Goal: Task Accomplishment & Management: Manage account settings

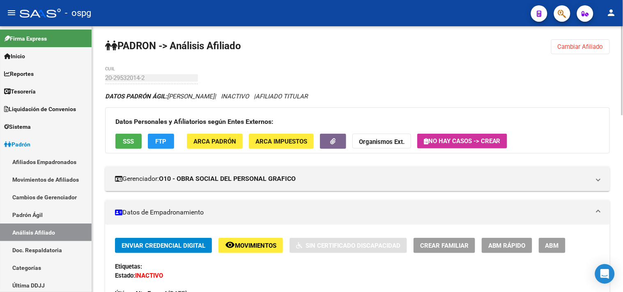
click at [568, 44] on span "Cambiar Afiliado" at bounding box center [581, 46] width 46 height 7
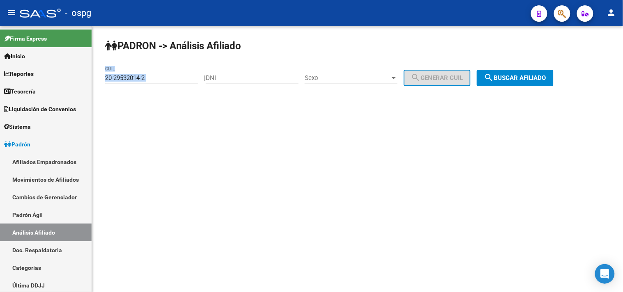
drag, startPoint x: 171, startPoint y: 85, endPoint x: 107, endPoint y: 80, distance: 64.7
click at [107, 80] on div "20-29532014-2 CUIL" at bounding box center [151, 79] width 93 height 25
click at [170, 84] on div "20-29532014-2 CUIL" at bounding box center [151, 76] width 93 height 18
drag, startPoint x: 169, startPoint y: 77, endPoint x: 127, endPoint y: 67, distance: 43.1
click at [39, 69] on mat-sidenav-container "Firma Express Inicio Calendario SSS Instructivos Contacto OS Reportes Tablero d…" at bounding box center [311, 159] width 623 height 266
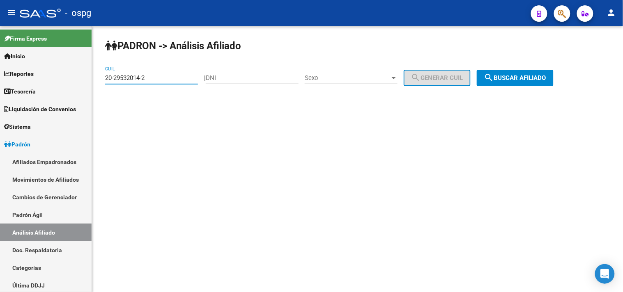
paste input "7-01676986-5"
click at [554, 78] on button "search Buscar afiliado" at bounding box center [515, 78] width 77 height 16
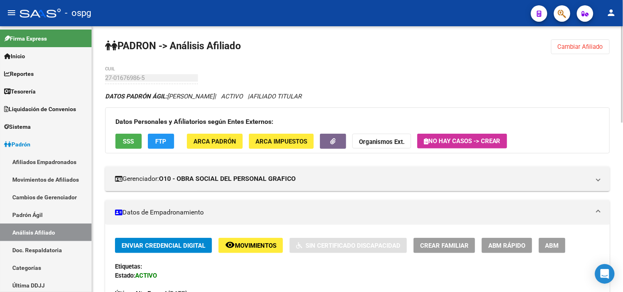
drag, startPoint x: 583, startPoint y: 44, endPoint x: 236, endPoint y: 66, distance: 348.1
click at [582, 44] on span "Cambiar Afiliado" at bounding box center [581, 46] width 46 height 7
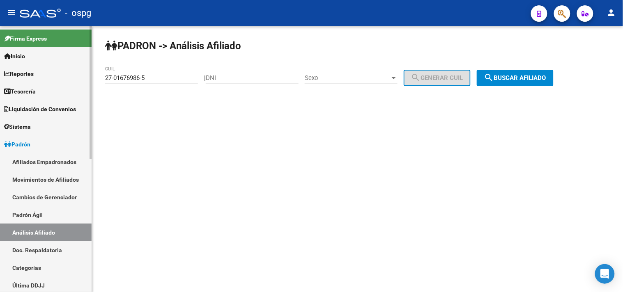
drag, startPoint x: 161, startPoint y: 77, endPoint x: 5, endPoint y: 75, distance: 156.1
click at [0, 78] on mat-sidenav-container "Firma Express Inicio Calendario SSS Instructivos Contacto OS Reportes Tablero d…" at bounding box center [311, 159] width 623 height 266
paste input "3-04583370-4"
click at [533, 72] on button "search Buscar afiliado" at bounding box center [515, 78] width 77 height 16
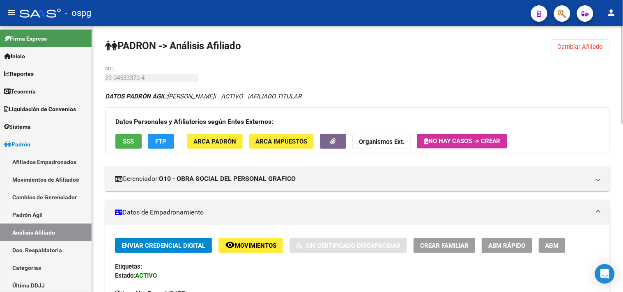
click at [565, 40] on button "Cambiar Afiliado" at bounding box center [580, 46] width 59 height 15
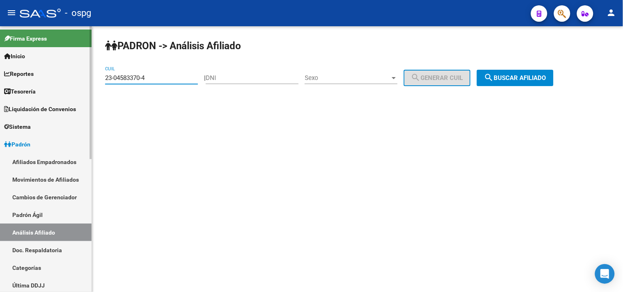
drag, startPoint x: 178, startPoint y: 76, endPoint x: 23, endPoint y: 73, distance: 155.7
click at [0, 76] on mat-sidenav-container "Firma Express Inicio Calendario SSS Instructivos Contacto OS Reportes Tablero d…" at bounding box center [311, 159] width 623 height 266
paste input "7-03752382-3"
type input "27-03752382-3"
click at [506, 76] on span "search Buscar afiliado" at bounding box center [515, 77] width 62 height 7
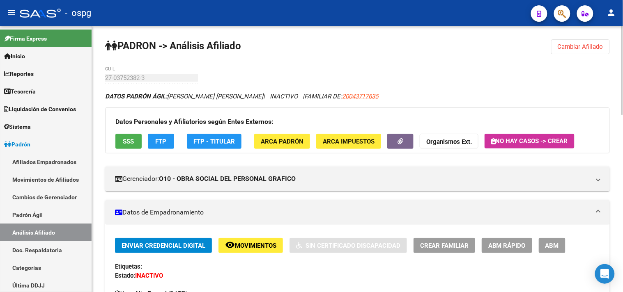
click at [255, 244] on span "Movimientos" at bounding box center [255, 245] width 41 height 7
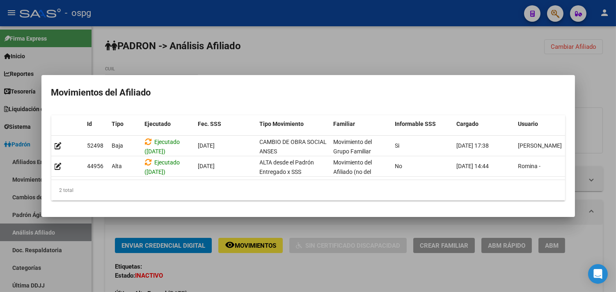
click at [264, 268] on div at bounding box center [308, 146] width 616 height 292
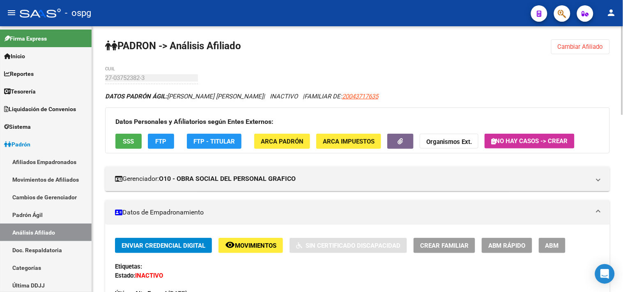
click at [132, 146] on button "SSS" at bounding box center [128, 141] width 26 height 15
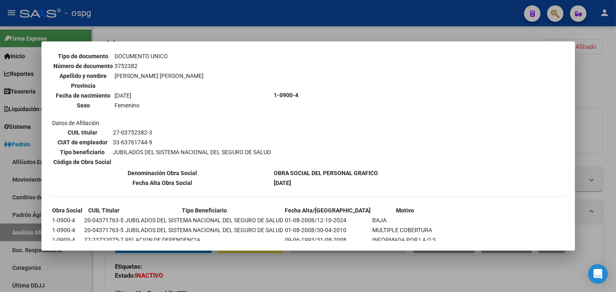
scroll to position [83, 0]
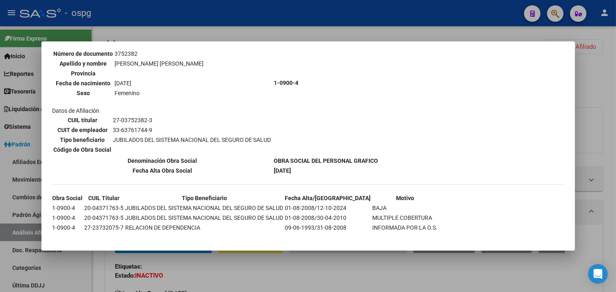
click at [240, 269] on div at bounding box center [308, 146] width 616 height 292
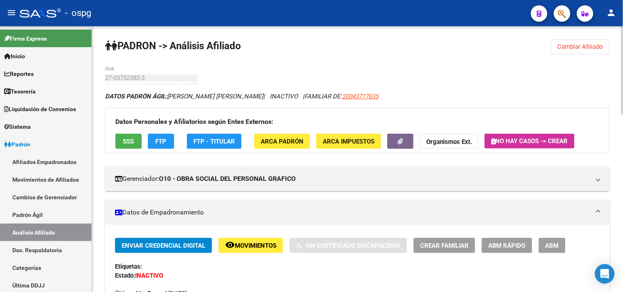
click at [348, 284] on div "Última Alta Formal: [DATE]" at bounding box center [357, 290] width 485 height 18
click at [242, 246] on span "Movimientos" at bounding box center [255, 245] width 41 height 7
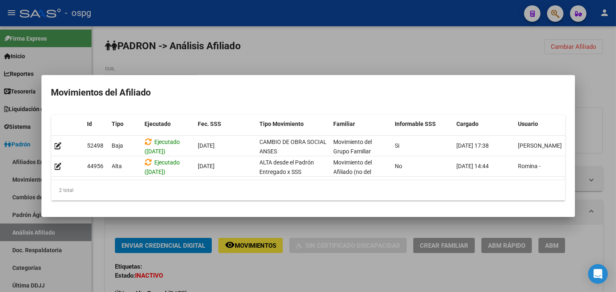
click at [246, 265] on div at bounding box center [308, 146] width 616 height 292
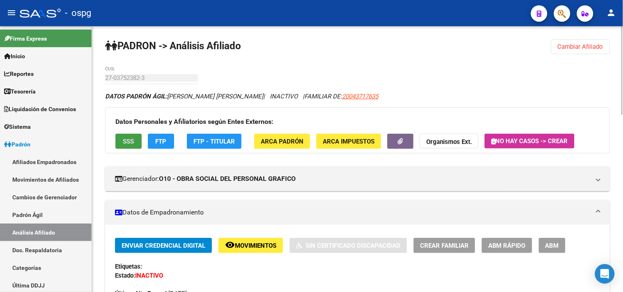
click at [126, 138] on span "SSS" at bounding box center [128, 141] width 11 height 7
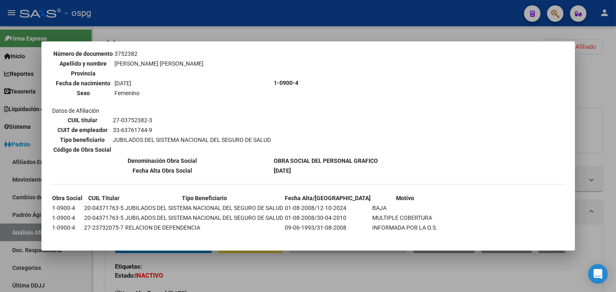
click at [431, 272] on div at bounding box center [308, 146] width 616 height 292
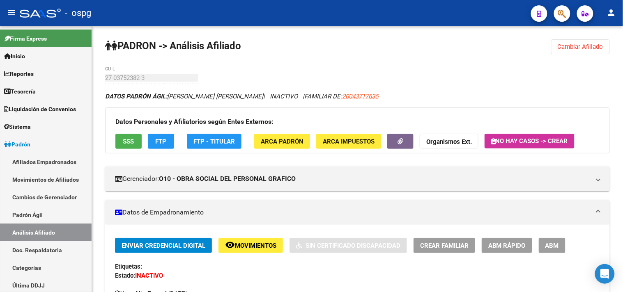
click at [545, 244] on span "ABM" at bounding box center [552, 245] width 14 height 7
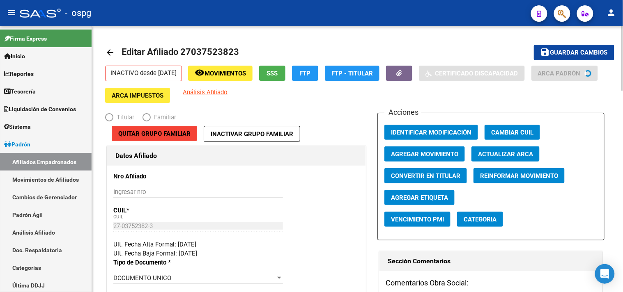
radio input "true"
type input "33-63761744-9"
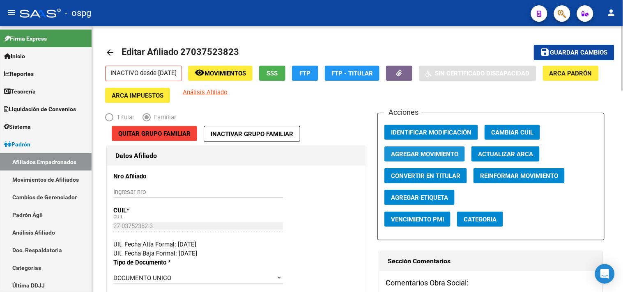
click at [441, 153] on span "Agregar Movimiento" at bounding box center [424, 154] width 67 height 7
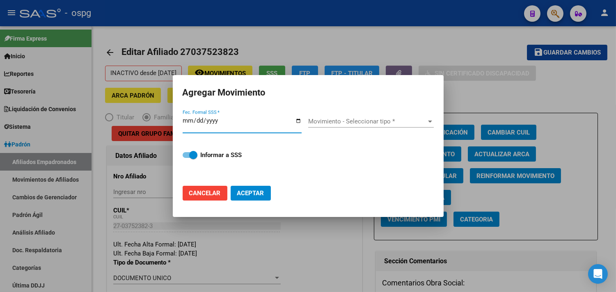
click at [300, 120] on input "Fec. Formal SSS *" at bounding box center [242, 123] width 119 height 13
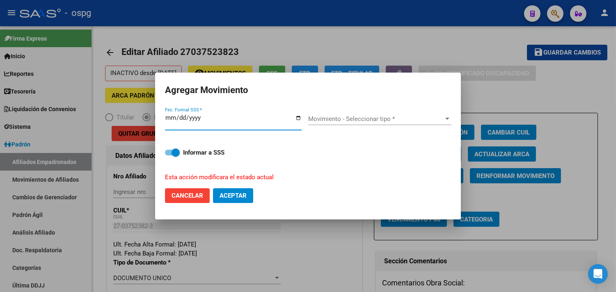
type input "[DATE]"
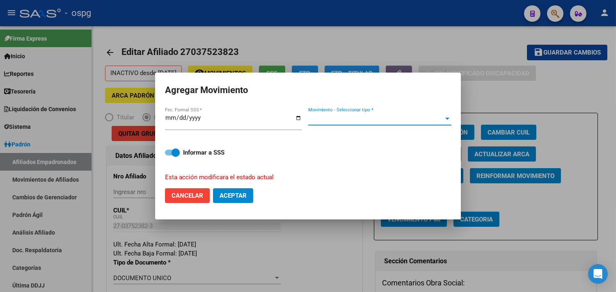
click at [322, 122] on span "Movimiento - Seleccionar tipo *" at bounding box center [376, 118] width 136 height 7
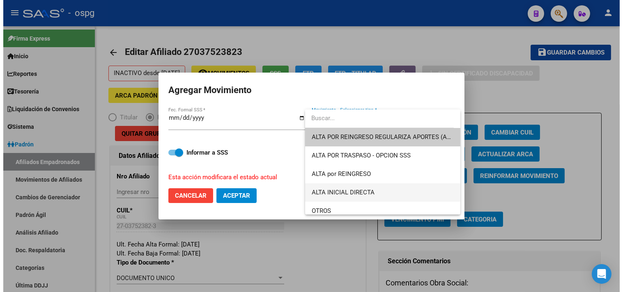
scroll to position [46, 0]
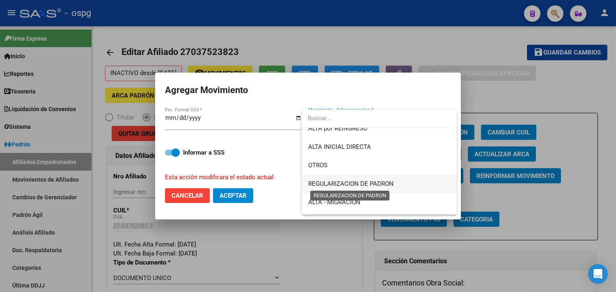
drag, startPoint x: 379, startPoint y: 183, endPoint x: 363, endPoint y: 180, distance: 16.4
click at [379, 183] on span "REGULARIZACION DE PADRON" at bounding box center [350, 183] width 85 height 7
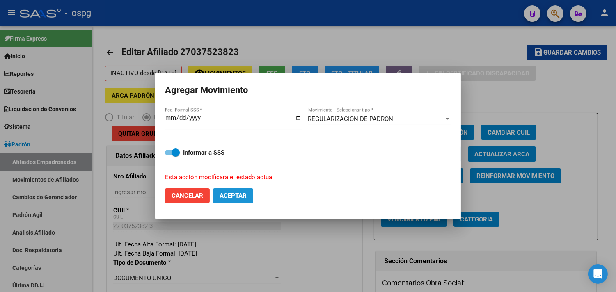
click at [230, 197] on span "Aceptar" at bounding box center [233, 195] width 27 height 7
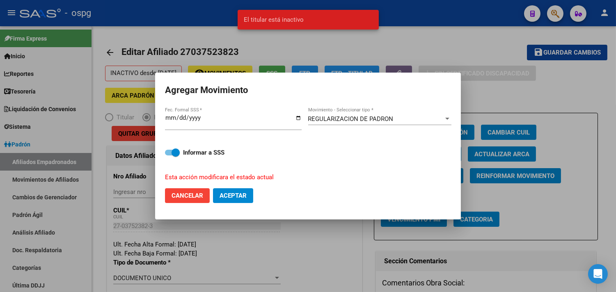
click at [182, 200] on button "Cancelar" at bounding box center [187, 196] width 45 height 15
checkbox input "false"
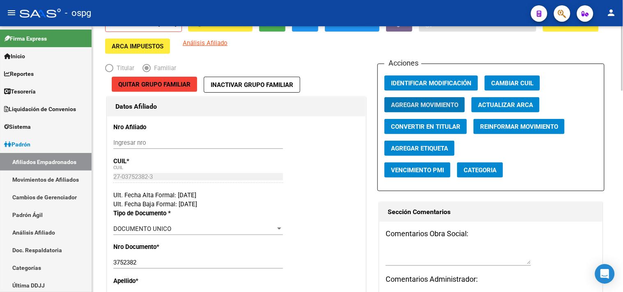
scroll to position [0, 0]
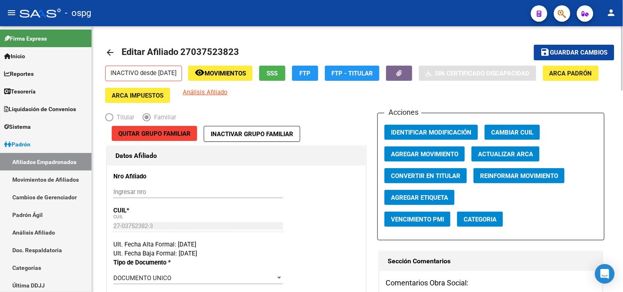
drag, startPoint x: 112, startPoint y: 49, endPoint x: 115, endPoint y: 53, distance: 4.4
click at [110, 50] on mat-icon "arrow_back" at bounding box center [110, 53] width 10 height 10
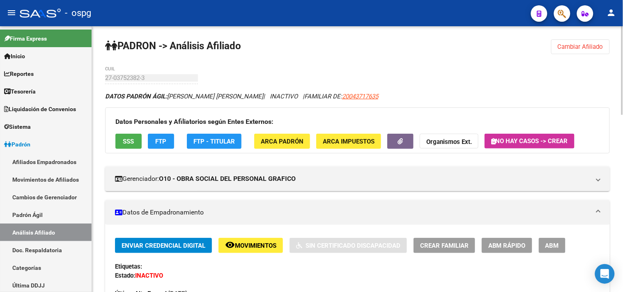
click at [134, 138] on span "SSS" at bounding box center [128, 141] width 11 height 7
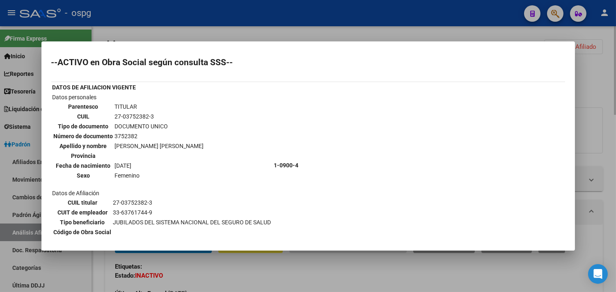
click at [302, 272] on div at bounding box center [308, 146] width 616 height 292
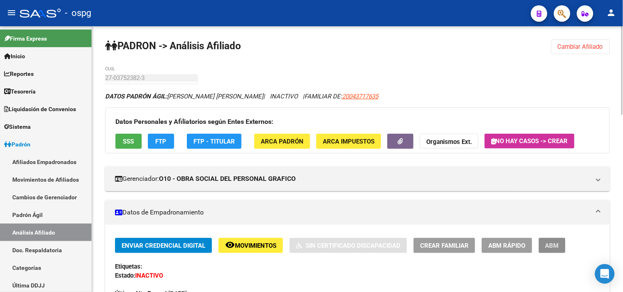
click at [556, 246] on span "ABM" at bounding box center [552, 245] width 14 height 7
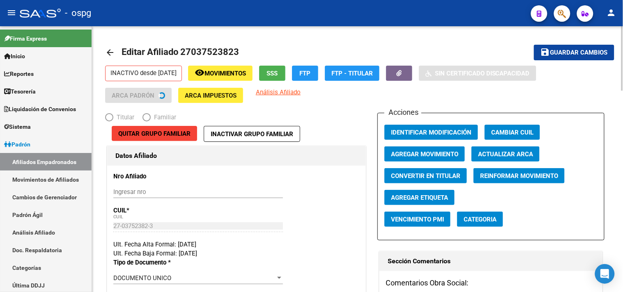
radio input "true"
type input "33-63761744-9"
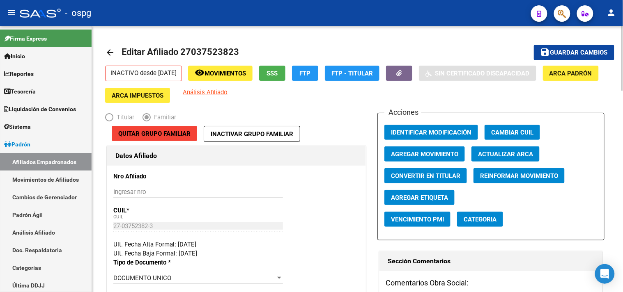
click at [411, 175] on span "Convertir en Titular" at bounding box center [425, 175] width 69 height 7
radio input "true"
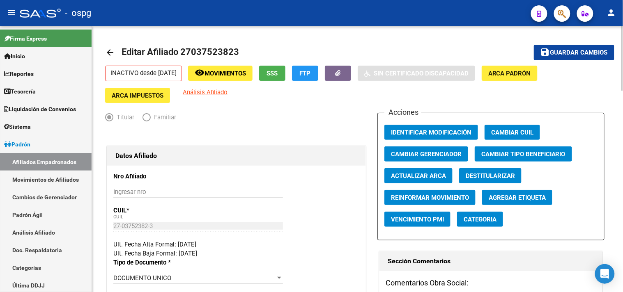
type input "33-63761744-9"
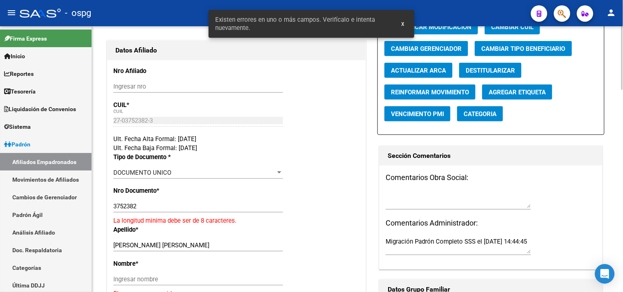
scroll to position [137, 0]
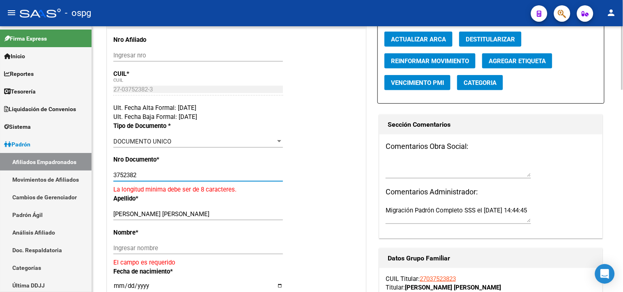
click at [114, 174] on input "3752382" at bounding box center [198, 175] width 170 height 7
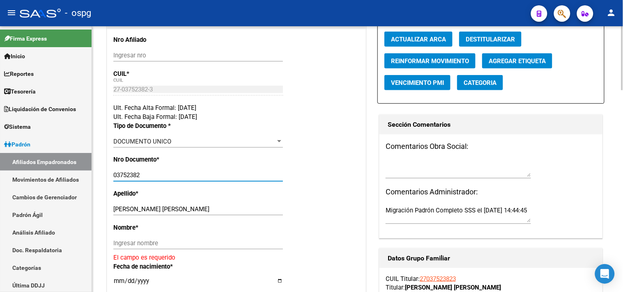
type input "03752382"
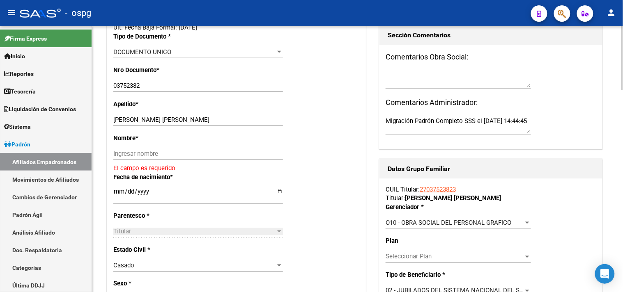
scroll to position [228, 0]
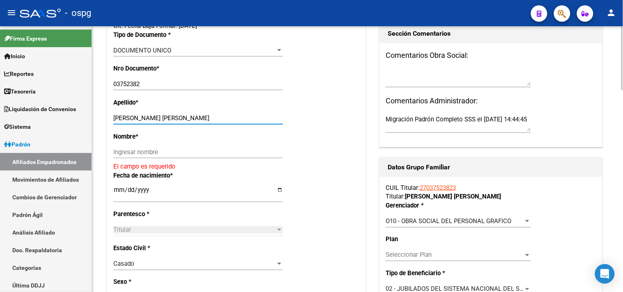
drag, startPoint x: 142, startPoint y: 117, endPoint x: 194, endPoint y: 117, distance: 51.7
click at [199, 120] on input "[PERSON_NAME] [PERSON_NAME]" at bounding box center [198, 118] width 170 height 7
type input "[PERSON_NAME]"
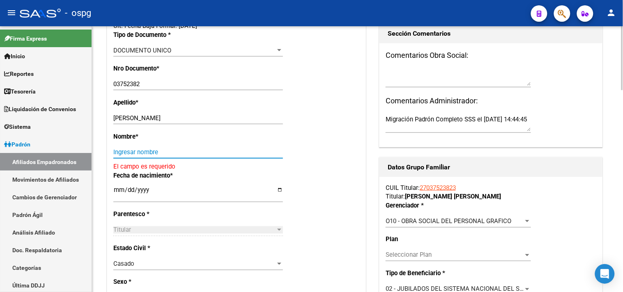
paste input "[PERSON_NAME]"
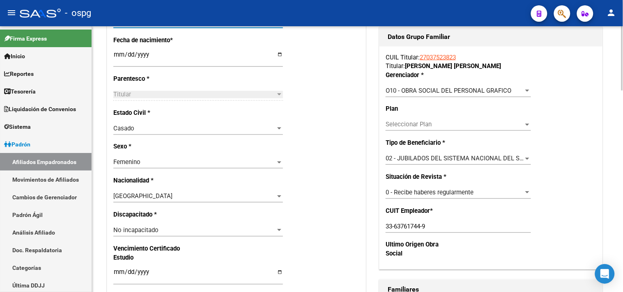
scroll to position [365, 0]
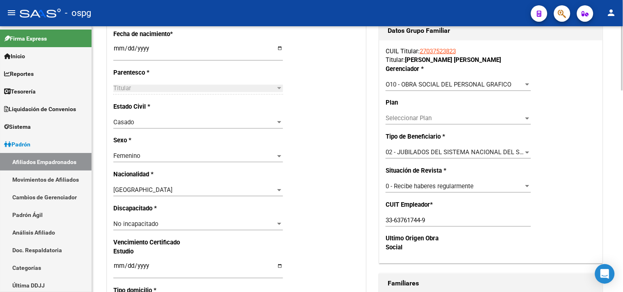
type input "[PERSON_NAME]"
click at [147, 117] on div "Casado Seleccionar tipo" at bounding box center [198, 123] width 170 height 12
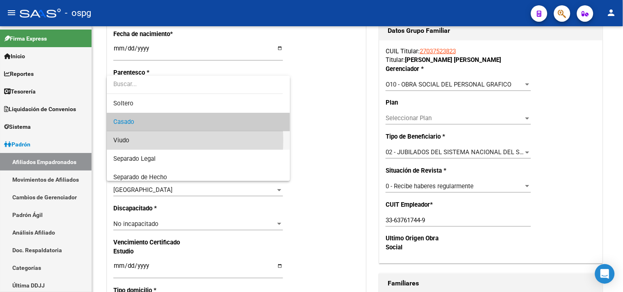
click at [138, 140] on span "Viudo" at bounding box center [198, 140] width 170 height 18
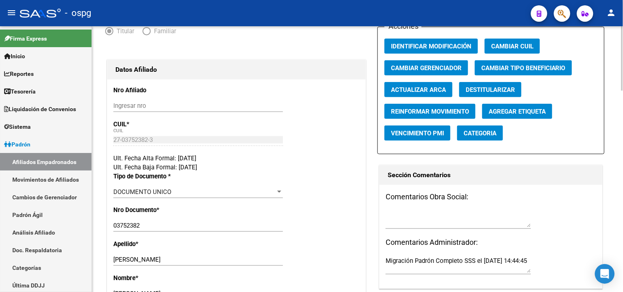
scroll to position [0, 0]
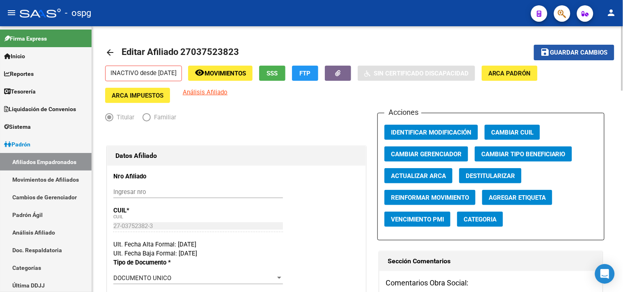
click at [579, 51] on span "Guardar cambios" at bounding box center [578, 52] width 57 height 7
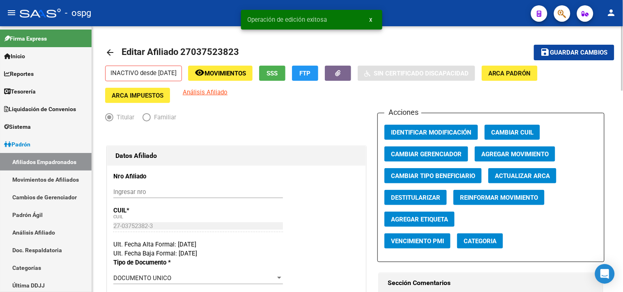
click at [120, 53] on link "arrow_back" at bounding box center [113, 52] width 16 height 19
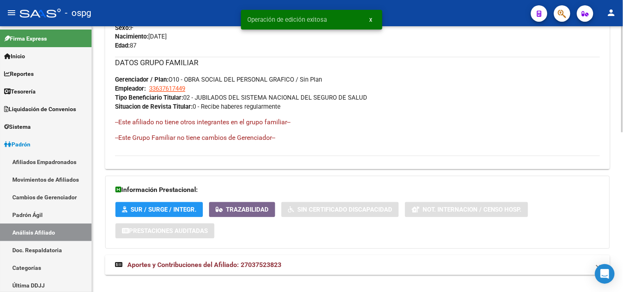
scroll to position [400, 0]
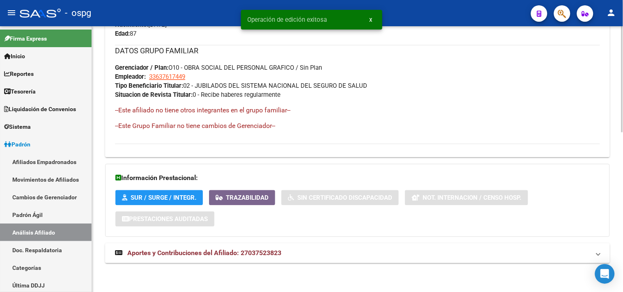
click at [356, 251] on mat-panel-title "Aportes y Contribuciones del Afiliado: 27037523823" at bounding box center [352, 253] width 475 height 9
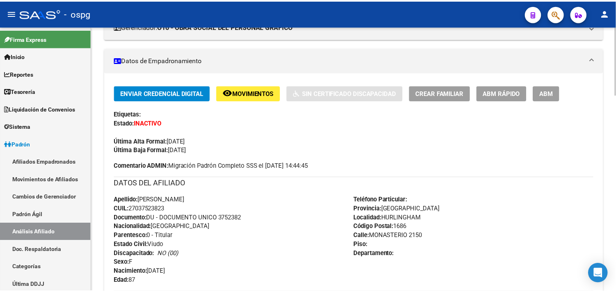
scroll to position [0, 0]
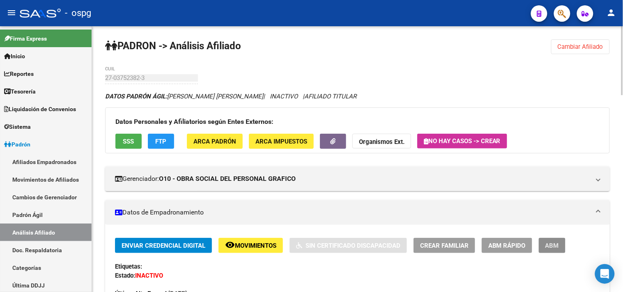
click at [556, 246] on span "ABM" at bounding box center [552, 245] width 14 height 7
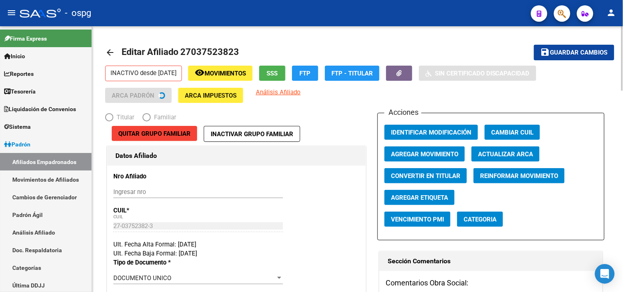
radio input "true"
type input "33-63761744-9"
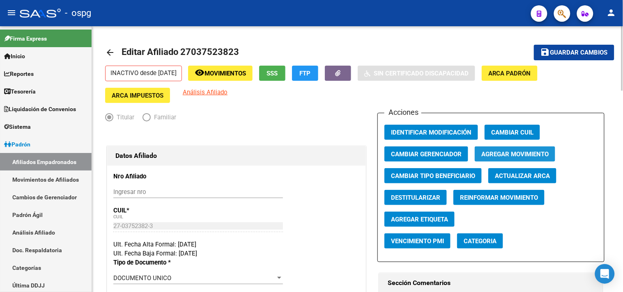
click at [495, 156] on span "Agregar Movimiento" at bounding box center [514, 154] width 67 height 7
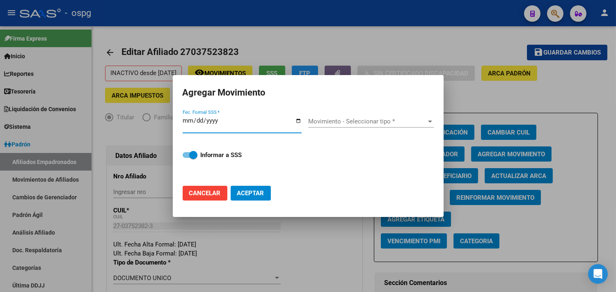
click at [299, 121] on input "Fec. Formal SSS *" at bounding box center [242, 123] width 119 height 13
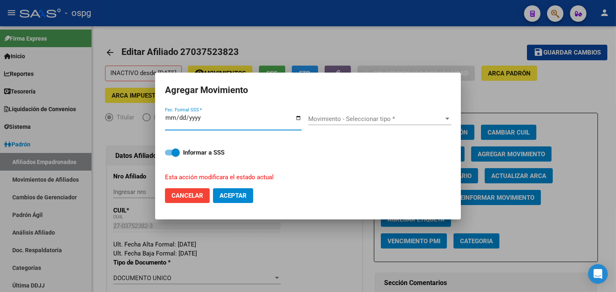
type input "[DATE]"
click at [327, 128] on div "Movimiento - Seleccionar tipo * Movimiento - Seleccionar tipo *" at bounding box center [379, 123] width 143 height 20
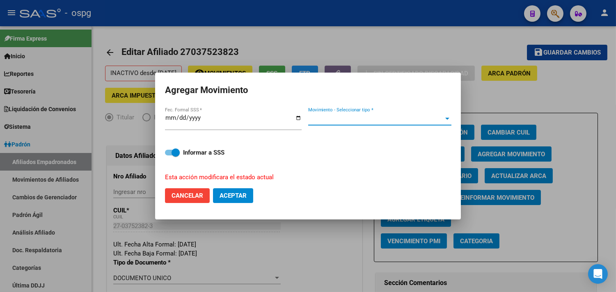
click at [328, 120] on span "Movimiento - Seleccionar tipo *" at bounding box center [376, 118] width 136 height 7
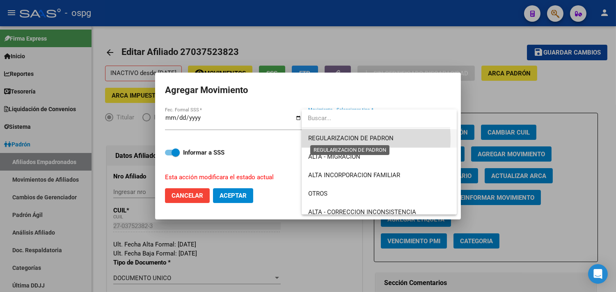
click at [345, 140] on span "REGULARIZACION DE PADRON" at bounding box center [350, 138] width 85 height 7
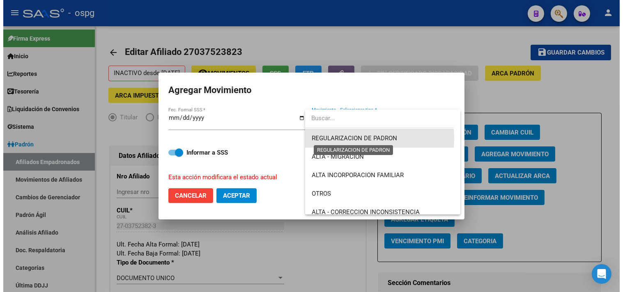
scroll to position [92, 0]
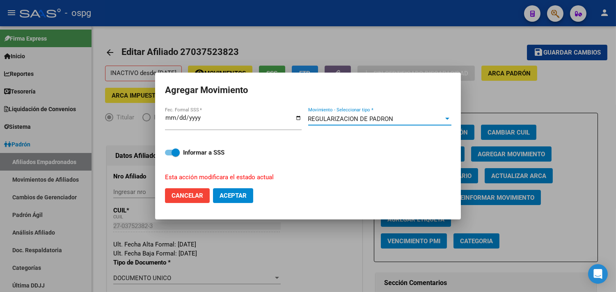
click at [241, 200] on button "Aceptar" at bounding box center [233, 196] width 40 height 15
checkbox input "false"
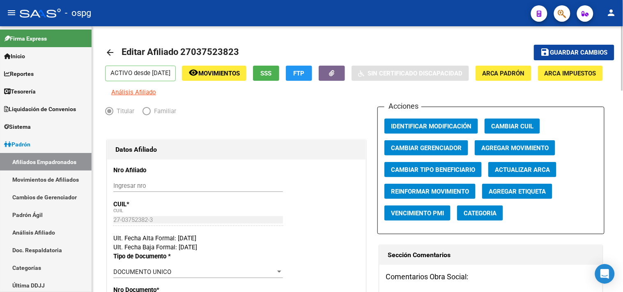
click at [108, 51] on mat-icon "arrow_back" at bounding box center [110, 53] width 10 height 10
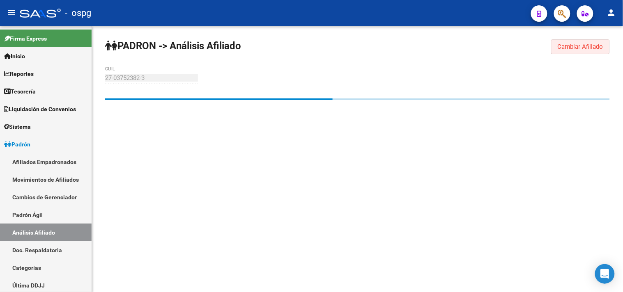
click at [563, 43] on span "Cambiar Afiliado" at bounding box center [581, 46] width 46 height 7
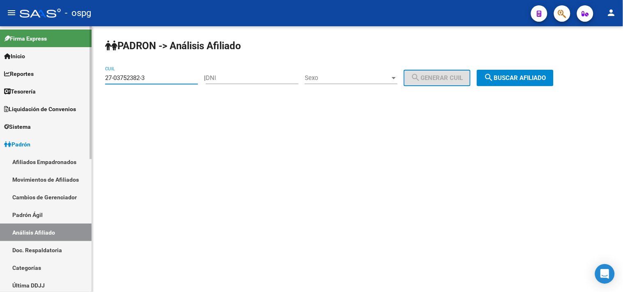
drag, startPoint x: 170, startPoint y: 76, endPoint x: 15, endPoint y: 79, distance: 155.3
click at [2, 81] on mat-sidenav-container "Firma Express Inicio Calendario SSS Instructivos Contacto OS Reportes Tablero d…" at bounding box center [311, 159] width 623 height 266
paste input "0-47696490-4"
click at [508, 74] on span "search Buscar afiliado" at bounding box center [515, 77] width 62 height 7
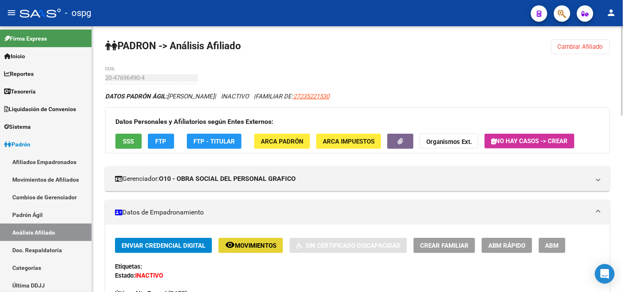
click at [268, 241] on button "remove_red_eye Movimientos" at bounding box center [250, 245] width 64 height 15
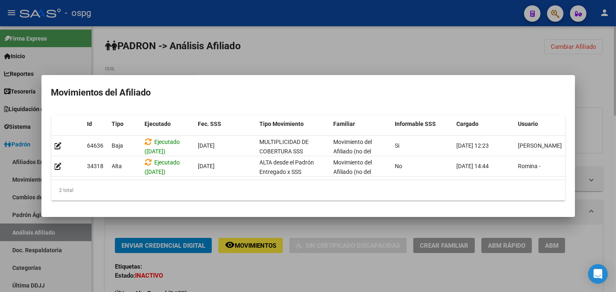
drag, startPoint x: 223, startPoint y: 281, endPoint x: 211, endPoint y: 269, distance: 18.0
click at [218, 278] on div at bounding box center [308, 146] width 616 height 292
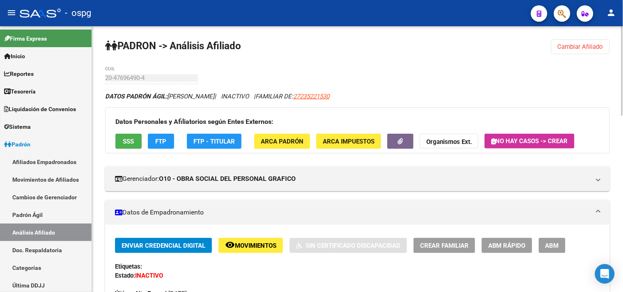
click at [120, 137] on button "SSS" at bounding box center [128, 141] width 26 height 15
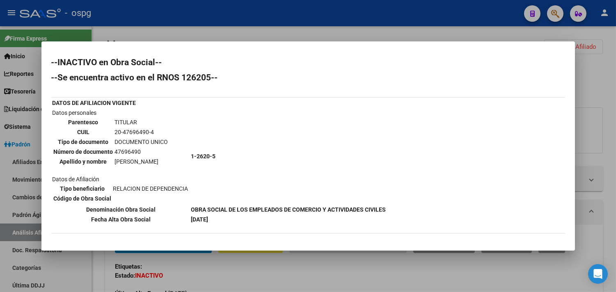
drag, startPoint x: 274, startPoint y: 276, endPoint x: 256, endPoint y: 242, distance: 37.9
click at [275, 276] on div at bounding box center [308, 146] width 616 height 292
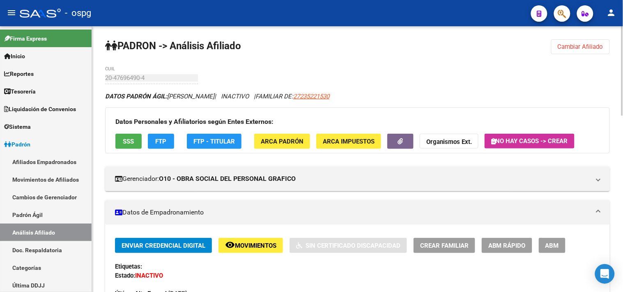
click at [395, 276] on div "Enviar Credencial Digital remove_red_eye Movimientos Sin Certificado Discapacid…" at bounding box center [357, 272] width 485 height 69
drag, startPoint x: 568, startPoint y: 48, endPoint x: 499, endPoint y: 52, distance: 69.1
click at [568, 48] on span "Cambiar Afiliado" at bounding box center [581, 46] width 46 height 7
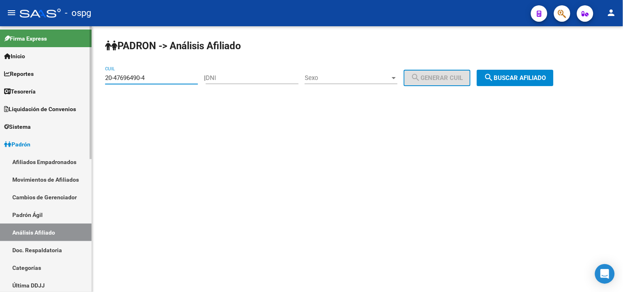
drag, startPoint x: 158, startPoint y: 81, endPoint x: 20, endPoint y: 81, distance: 138.4
click at [22, 81] on mat-sidenav-container "Firma Express Inicio Calendario SSS Instructivos Contacto OS Reportes Tablero d…" at bounding box center [311, 159] width 623 height 266
paste input "28776519"
click at [524, 81] on button "search Buscar afiliado" at bounding box center [515, 78] width 77 height 16
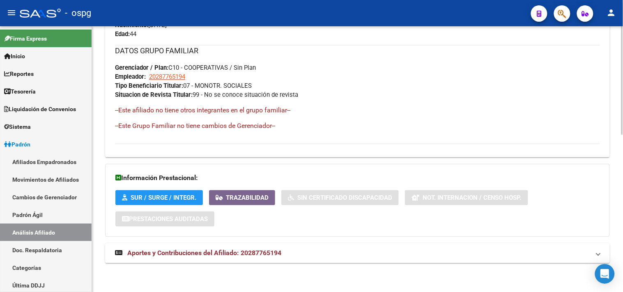
click at [333, 258] on mat-panel-title "Aportes y Contribuciones del Afiliado: 20287765194" at bounding box center [352, 253] width 475 height 9
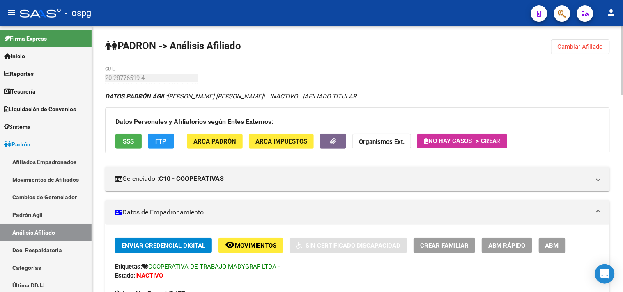
drag, startPoint x: 585, startPoint y: 44, endPoint x: 430, endPoint y: 61, distance: 156.2
click at [584, 44] on span "Cambiar Afiliado" at bounding box center [581, 46] width 46 height 7
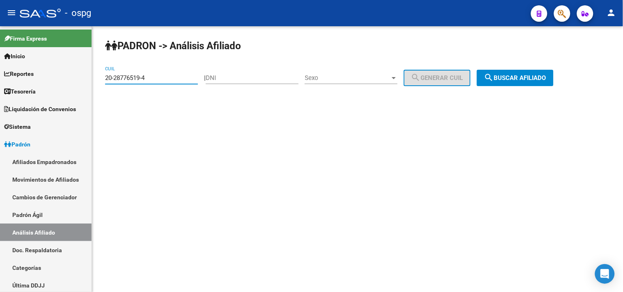
drag, startPoint x: 104, startPoint y: 79, endPoint x: 131, endPoint y: 79, distance: 26.3
click at [52, 79] on mat-sidenav-container "Firma Express Inicio Calendario SSS Instructivos Contacto OS Reportes Tablero d…" at bounding box center [311, 159] width 623 height 266
paste input "7-94403595-3"
drag, startPoint x: 496, startPoint y: 78, endPoint x: 480, endPoint y: 78, distance: 16.0
click at [494, 78] on mat-icon "search" at bounding box center [489, 78] width 10 height 10
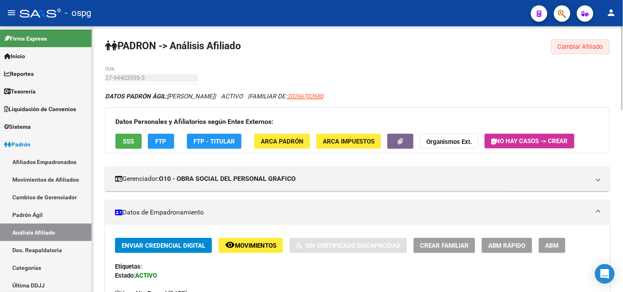
click at [577, 51] on button "Cambiar Afiliado" at bounding box center [580, 46] width 59 height 15
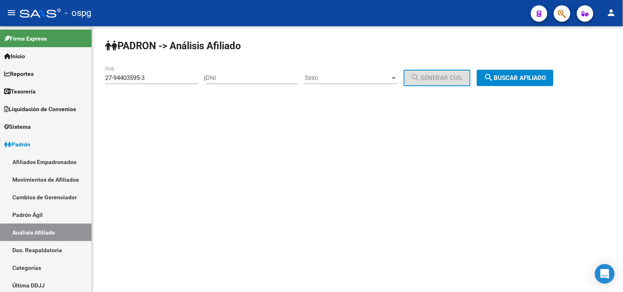
drag, startPoint x: 146, startPoint y: 83, endPoint x: 98, endPoint y: 81, distance: 48.1
click at [98, 81] on div "PADRON -> Análisis Afiliado 27-94403595-3 CUIL | DNI Sexo Sexo search Generar C…" at bounding box center [357, 69] width 531 height 86
drag, startPoint x: 157, startPoint y: 78, endPoint x: 142, endPoint y: 69, distance: 18.1
click at [120, 78] on input "27-94403595-3" at bounding box center [151, 77] width 93 height 7
drag, startPoint x: 151, startPoint y: 74, endPoint x: 128, endPoint y: 78, distance: 23.4
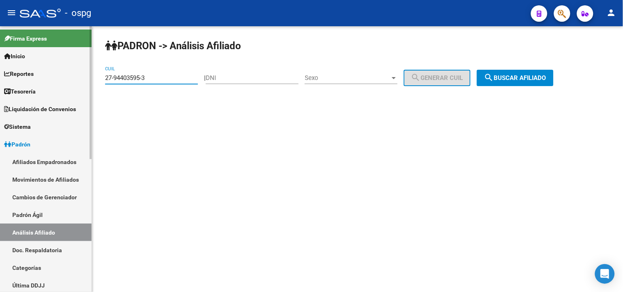
click at [85, 76] on mat-sidenav-container "Firma Express Inicio Calendario SSS Instructivos Contacto OS Reportes Tablero d…" at bounding box center [311, 159] width 623 height 266
paste input "45916910-0"
drag, startPoint x: 534, startPoint y: 79, endPoint x: 519, endPoint y: 72, distance: 16.2
click at [534, 78] on span "search Buscar afiliado" at bounding box center [515, 77] width 62 height 7
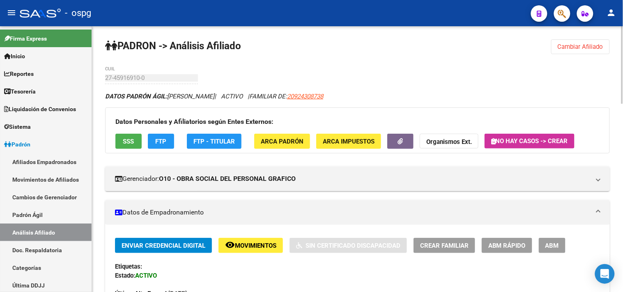
click at [122, 136] on button "SSS" at bounding box center [128, 141] width 26 height 15
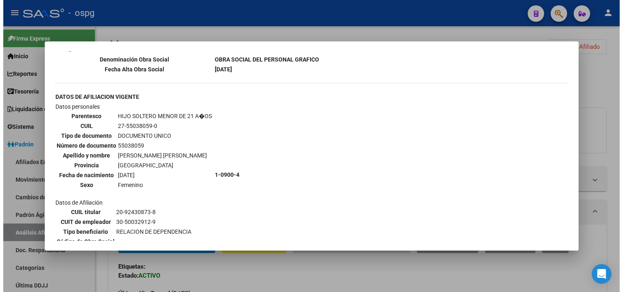
scroll to position [1414, 0]
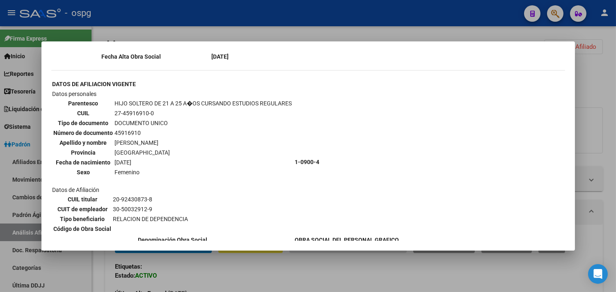
click at [258, 277] on div at bounding box center [308, 146] width 616 height 292
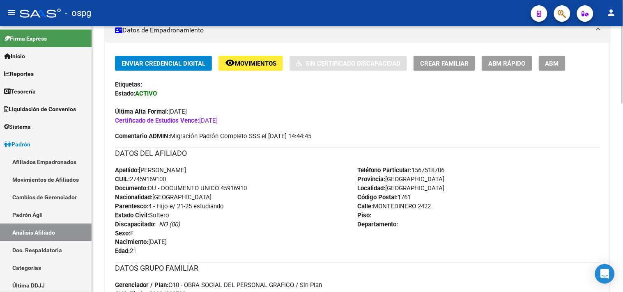
scroll to position [0, 0]
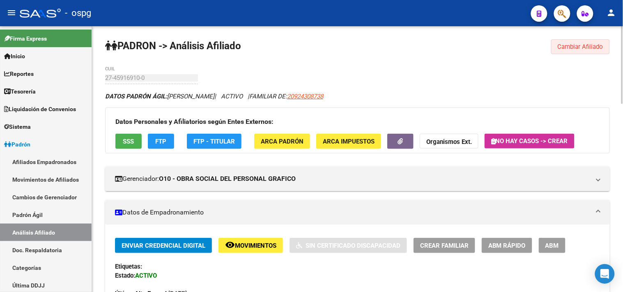
drag, startPoint x: 582, startPoint y: 46, endPoint x: 240, endPoint y: 65, distance: 342.6
click at [574, 46] on span "Cambiar Afiliado" at bounding box center [581, 46] width 46 height 7
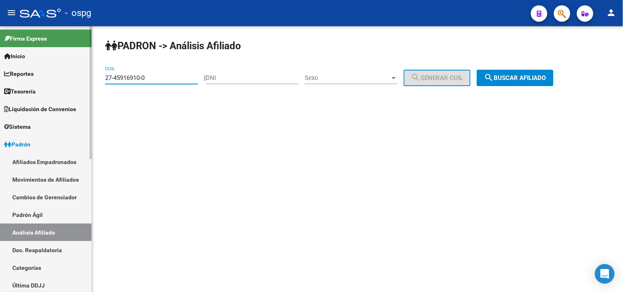
drag, startPoint x: 175, startPoint y: 79, endPoint x: 17, endPoint y: 80, distance: 157.3
click at [18, 80] on mat-sidenav-container "Firma Express Inicio Calendario SSS Instructivos Contacto OS Reportes Tablero d…" at bounding box center [311, 159] width 623 height 266
paste input "3-92531670-9"
drag, startPoint x: 524, startPoint y: 74, endPoint x: 503, endPoint y: 74, distance: 20.5
click at [524, 74] on button "search Buscar afiliado" at bounding box center [515, 78] width 77 height 16
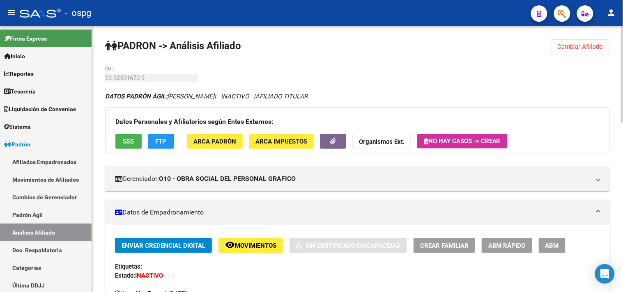
click at [237, 243] on span "Movimientos" at bounding box center [255, 245] width 41 height 7
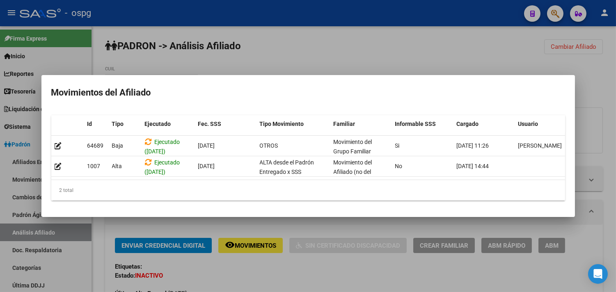
click at [261, 267] on div at bounding box center [308, 146] width 616 height 292
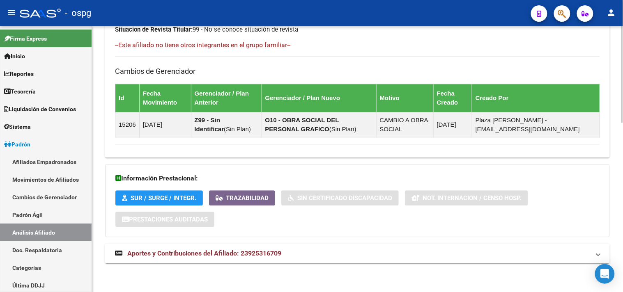
click at [314, 256] on mat-panel-title "Aportes y Contribuciones del Afiliado: 23925316709" at bounding box center [352, 253] width 475 height 9
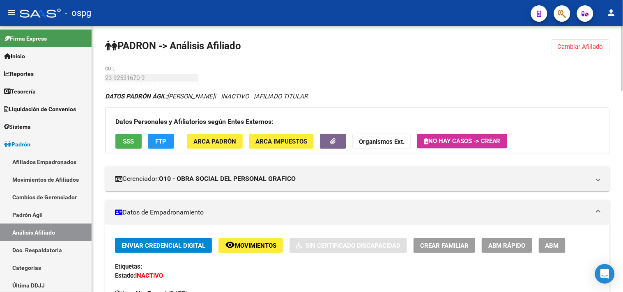
click at [157, 143] on span "FTP" at bounding box center [161, 141] width 11 height 7
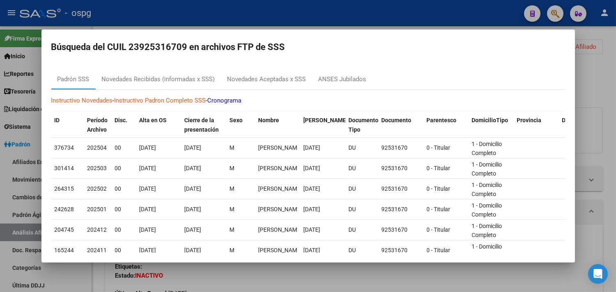
click at [163, 91] on div "Instructivo Novedades - Instructivo Padron Completo SSS - Cronograma ID Período…" at bounding box center [308, 232] width 514 height 284
click at [162, 77] on div "Novedades Recibidas (informadas x SSS)" at bounding box center [158, 79] width 113 height 9
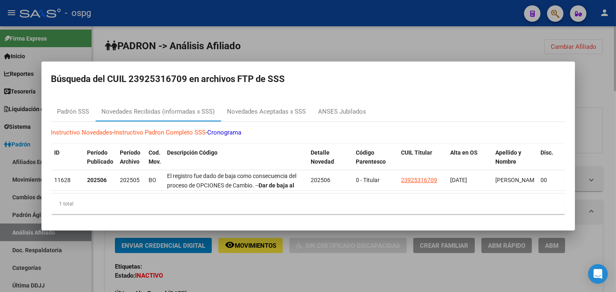
click at [303, 270] on div at bounding box center [308, 146] width 616 height 292
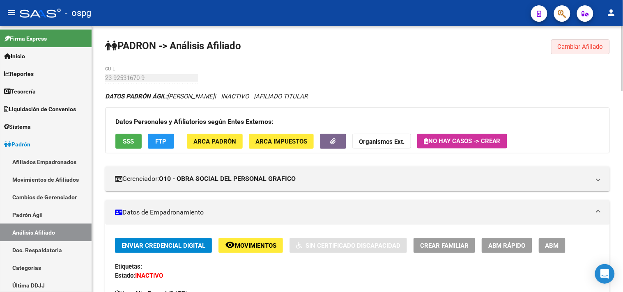
drag, startPoint x: 582, startPoint y: 46, endPoint x: 430, endPoint y: 46, distance: 152.0
click at [581, 46] on span "Cambiar Afiliado" at bounding box center [581, 46] width 46 height 7
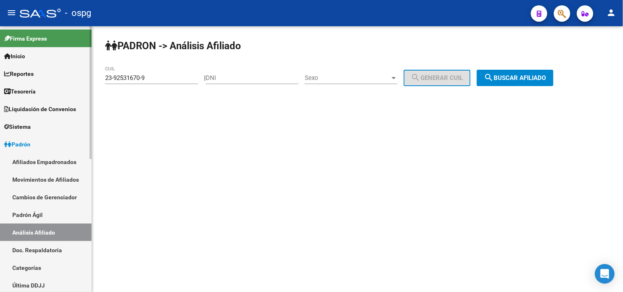
drag, startPoint x: 152, startPoint y: 77, endPoint x: 37, endPoint y: 71, distance: 115.2
click at [38, 72] on mat-sidenav-container "Firma Express Inicio Calendario SSS Instructivos Contacto OS Reportes Tablero d…" at bounding box center [311, 159] width 623 height 266
paste input "7-25999458-1"
click at [539, 79] on span "search Buscar afiliado" at bounding box center [515, 77] width 62 height 7
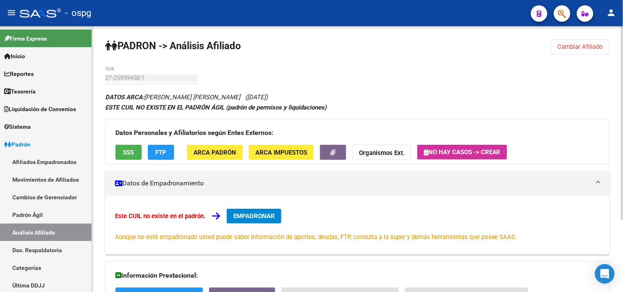
click at [572, 51] on button "Cambiar Afiliado" at bounding box center [580, 46] width 59 height 15
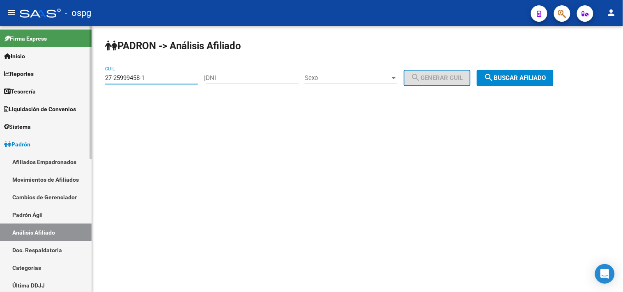
drag, startPoint x: 159, startPoint y: 80, endPoint x: 80, endPoint y: 76, distance: 79.0
click at [80, 76] on mat-sidenav-container "Firma Express Inicio Calendario SSS Instructivos Contacto OS Reportes Tablero d…" at bounding box center [311, 159] width 623 height 266
paste input "3-24060253-9"
click at [519, 78] on span "search Buscar afiliado" at bounding box center [515, 77] width 62 height 7
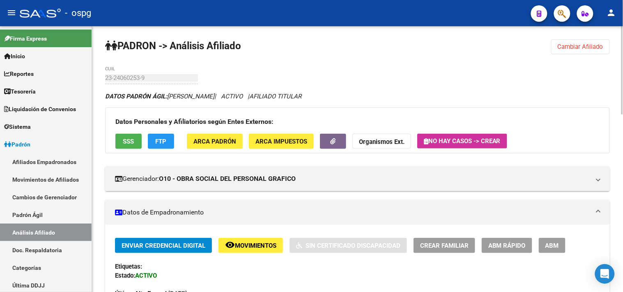
click at [245, 249] on span "Movimientos" at bounding box center [255, 245] width 41 height 7
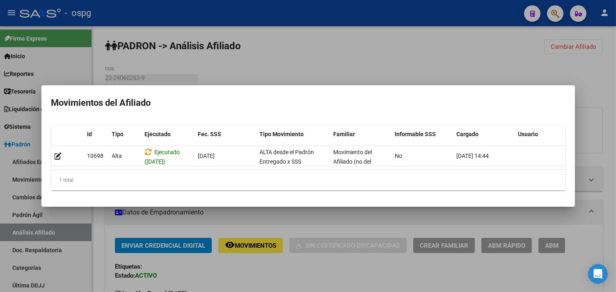
click at [266, 285] on div at bounding box center [308, 146] width 616 height 292
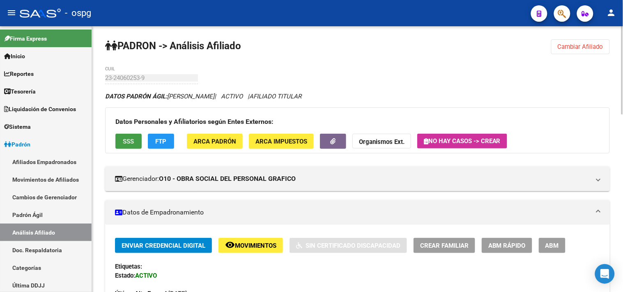
click at [136, 138] on button "SSS" at bounding box center [128, 141] width 26 height 15
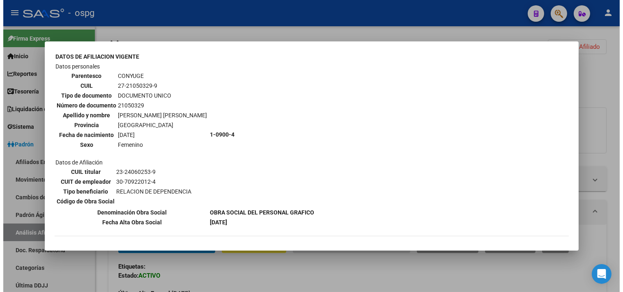
scroll to position [492, 0]
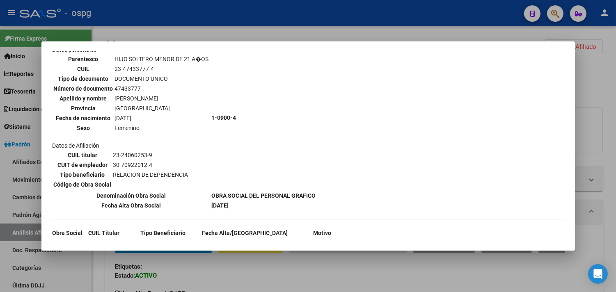
click at [263, 275] on div at bounding box center [308, 146] width 616 height 292
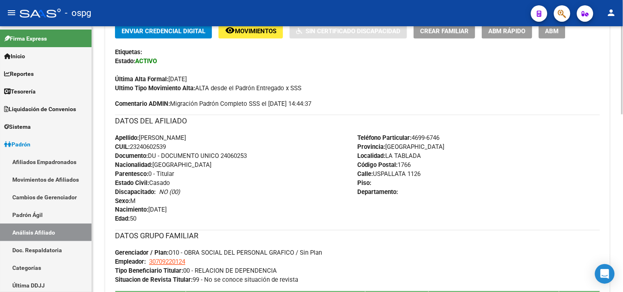
scroll to position [0, 0]
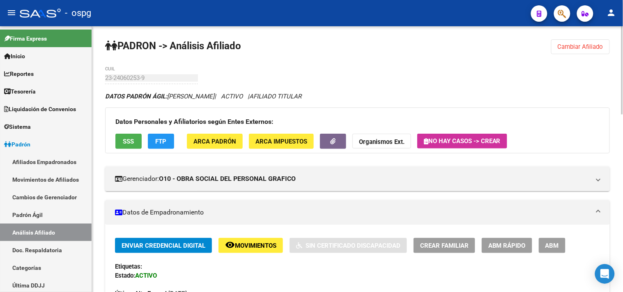
drag, startPoint x: 589, startPoint y: 48, endPoint x: 487, endPoint y: 47, distance: 102.3
click at [590, 47] on span "Cambiar Afiliado" at bounding box center [581, 46] width 46 height 7
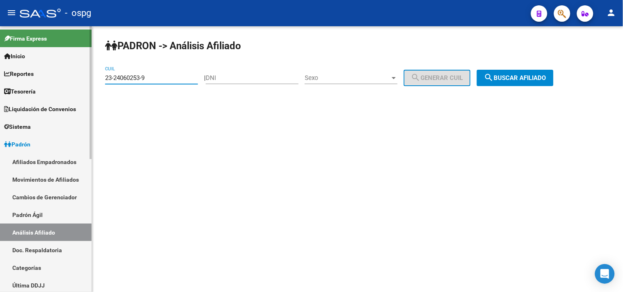
drag, startPoint x: 172, startPoint y: 76, endPoint x: 76, endPoint y: 76, distance: 96.9
click at [78, 76] on mat-sidenav-container "Firma Express Inicio Calendario SSS Instructivos Contacto OS Reportes Tablero d…" at bounding box center [311, 159] width 623 height 266
paste input "0-08603904-5"
click at [540, 80] on span "search Buscar afiliado" at bounding box center [515, 77] width 62 height 7
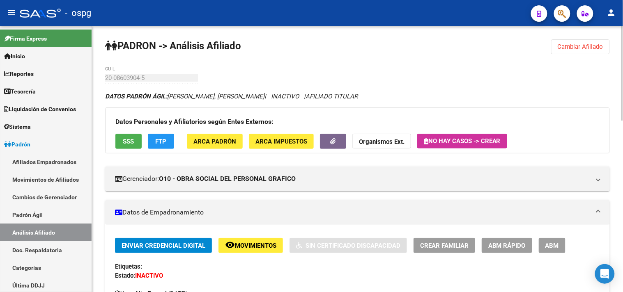
click at [241, 244] on span "Movimientos" at bounding box center [255, 245] width 41 height 7
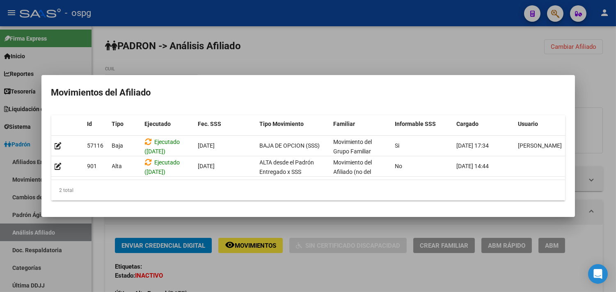
click at [266, 267] on div at bounding box center [308, 146] width 616 height 292
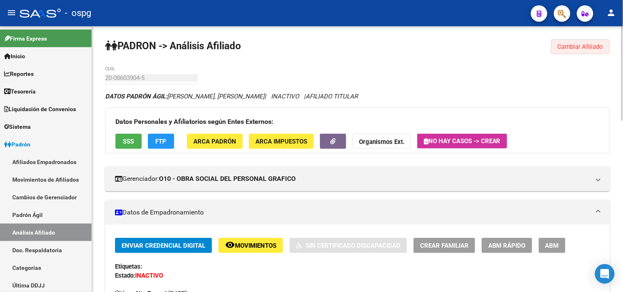
click at [566, 49] on span "Cambiar Afiliado" at bounding box center [581, 46] width 46 height 7
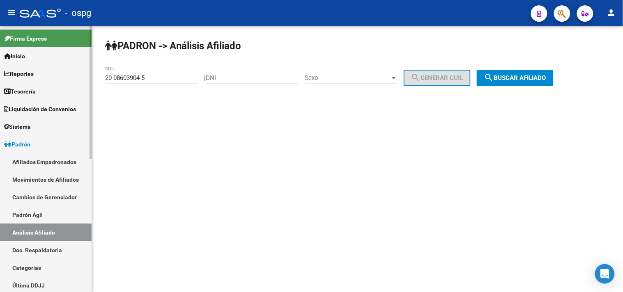
drag, startPoint x: 169, startPoint y: 73, endPoint x: 89, endPoint y: 77, distance: 80.2
click at [90, 77] on mat-sidenav-container "Firma Express Inicio Calendario SSS Instructivos Contacto OS Reportes Tablero d…" at bounding box center [311, 159] width 623 height 266
click at [151, 77] on input "20-08603904-5" at bounding box center [151, 77] width 93 height 7
drag, startPoint x: 94, startPoint y: 78, endPoint x: 47, endPoint y: 78, distance: 46.4
click at [47, 78] on mat-sidenav-container "Firma Express Inicio Calendario SSS Instructivos Contacto OS Reportes Tablero d…" at bounding box center [311, 159] width 623 height 266
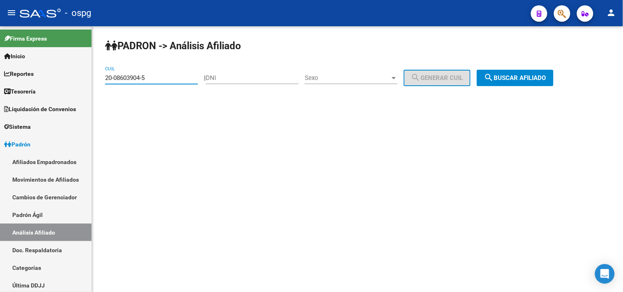
paste input "23817200"
click at [508, 77] on span "search Buscar afiliado" at bounding box center [515, 77] width 62 height 7
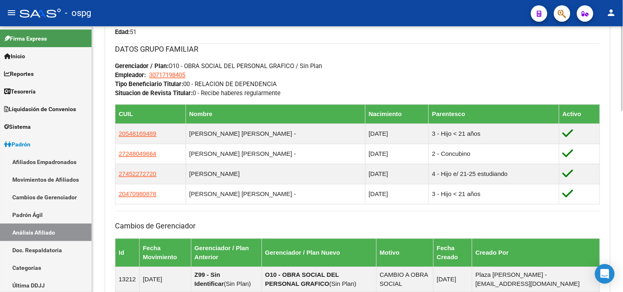
scroll to position [567, 0]
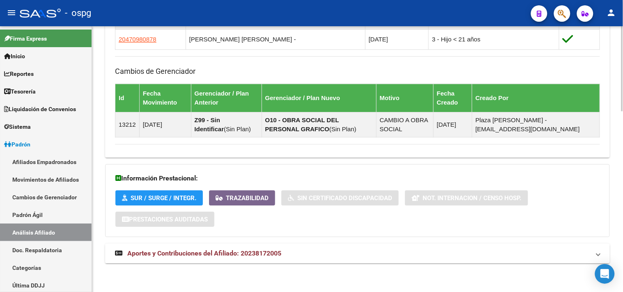
drag, startPoint x: 317, startPoint y: 243, endPoint x: 348, endPoint y: 244, distance: 30.8
drag, startPoint x: 358, startPoint y: 252, endPoint x: 367, endPoint y: 251, distance: 8.7
click at [359, 252] on mat-panel-title "Aportes y Contribuciones del Afiliado: 20238172005" at bounding box center [352, 253] width 475 height 9
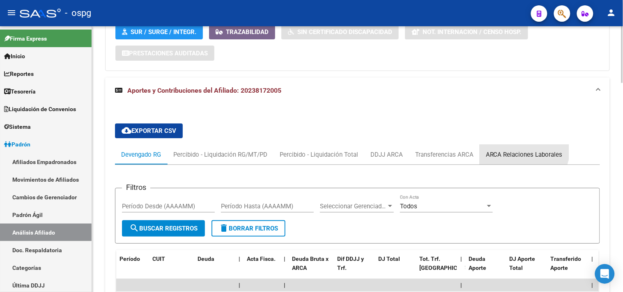
drag, startPoint x: 520, startPoint y: 152, endPoint x: 280, endPoint y: 152, distance: 240.3
click at [520, 152] on div "ARCA Relaciones Laborales" at bounding box center [524, 154] width 77 height 9
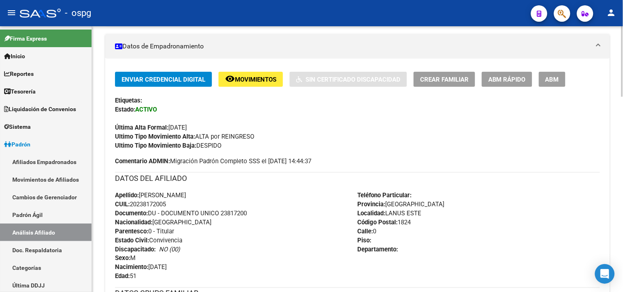
scroll to position [0, 0]
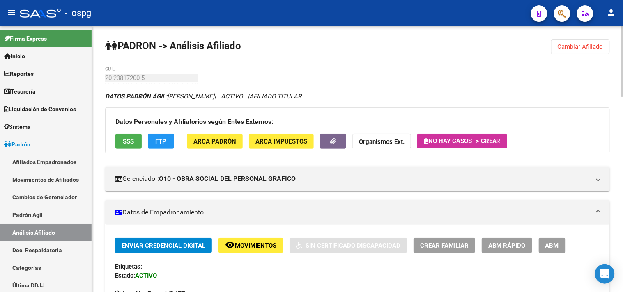
click at [275, 251] on button "remove_red_eye Movimientos" at bounding box center [250, 245] width 64 height 15
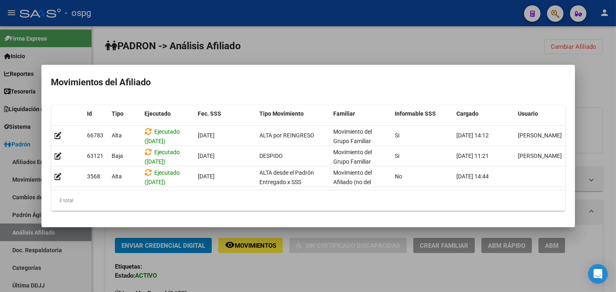
click at [284, 279] on div at bounding box center [308, 146] width 616 height 292
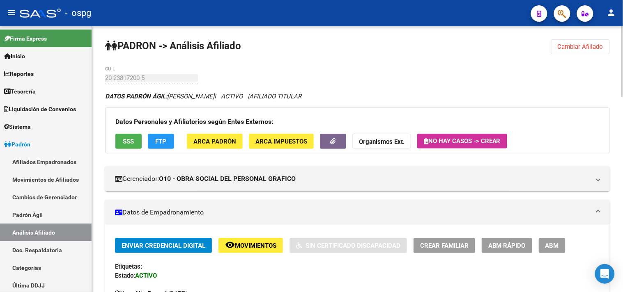
click at [582, 40] on button "Cambiar Afiliado" at bounding box center [580, 46] width 59 height 15
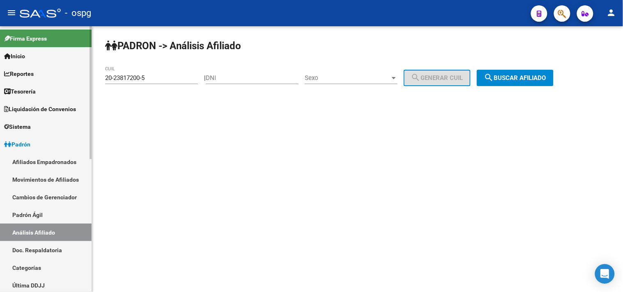
click at [76, 79] on mat-sidenav-container "Firma Express Inicio Calendario SSS Instructivos Contacto OS Reportes Tablero d…" at bounding box center [311, 159] width 623 height 266
paste input "7-06712349-8"
click at [508, 74] on button "search Buscar afiliado" at bounding box center [515, 78] width 77 height 16
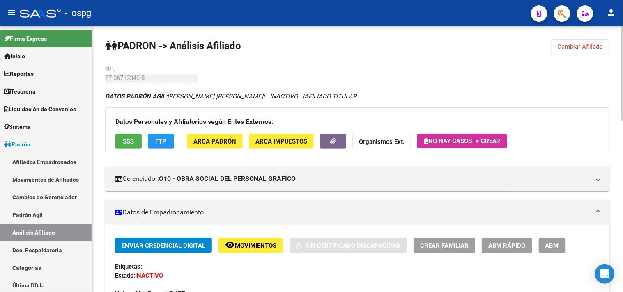
click at [256, 243] on span "remove_red_eye Movimientos" at bounding box center [250, 245] width 51 height 7
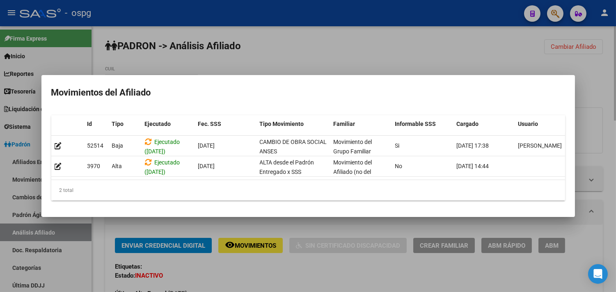
click at [563, 55] on div at bounding box center [308, 146] width 616 height 292
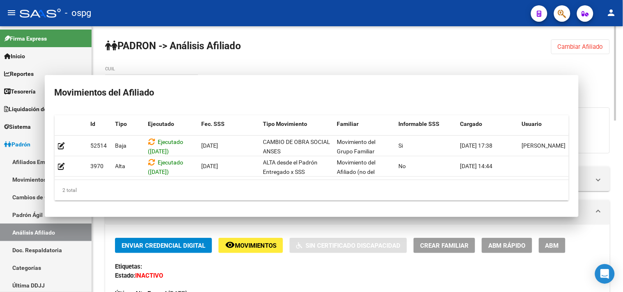
click at [568, 51] on button "Cambiar Afiliado" at bounding box center [580, 46] width 59 height 15
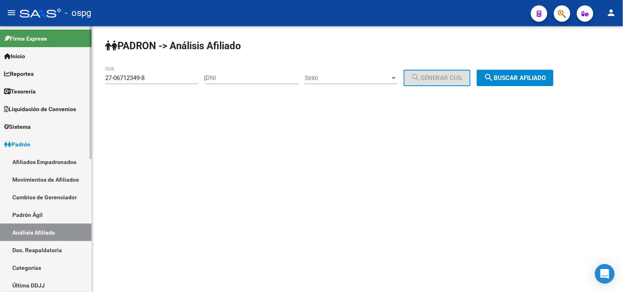
drag, startPoint x: 151, startPoint y: 80, endPoint x: 66, endPoint y: 66, distance: 86.2
click at [80, 71] on mat-sidenav-container "Firma Express Inicio Calendario SSS Instructivos Contacto OS Reportes Tablero d…" at bounding box center [311, 159] width 623 height 266
paste input "0-08306492"
drag, startPoint x: 557, startPoint y: 79, endPoint x: 531, endPoint y: 79, distance: 25.5
click at [551, 79] on button "search Buscar afiliado" at bounding box center [515, 78] width 77 height 16
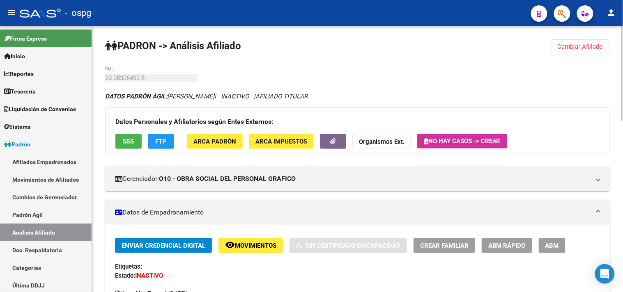
click at [257, 246] on span "Movimientos" at bounding box center [255, 245] width 41 height 7
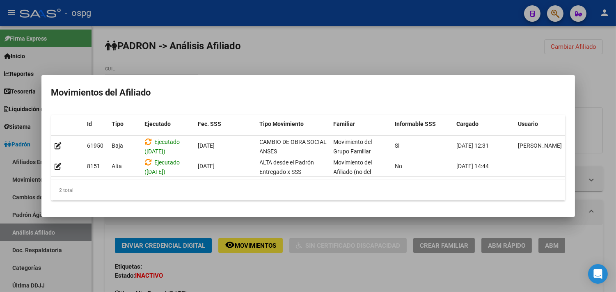
click at [269, 270] on div at bounding box center [308, 146] width 616 height 292
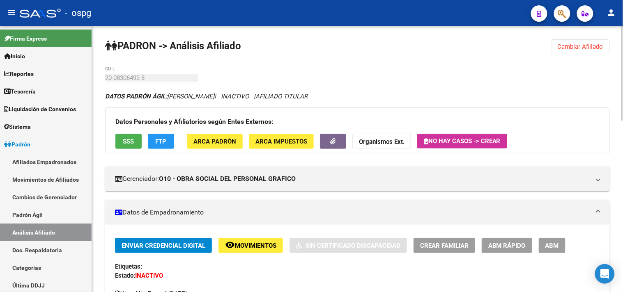
click at [267, 278] on div "Enviar Credencial Digital remove_red_eye Movimientos Sin Certificado Discapacid…" at bounding box center [357, 281] width 485 height 87
click at [339, 145] on button "button" at bounding box center [333, 141] width 26 height 15
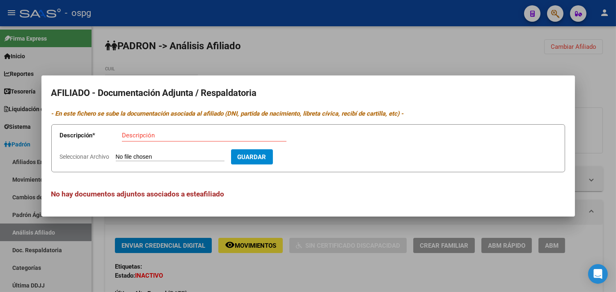
click at [311, 273] on div at bounding box center [308, 146] width 616 height 292
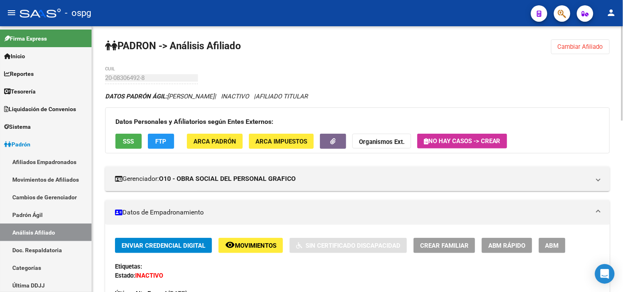
drag, startPoint x: 556, startPoint y: 50, endPoint x: 556, endPoint y: 46, distance: 4.6
click at [556, 46] on button "Cambiar Afiliado" at bounding box center [580, 46] width 59 height 15
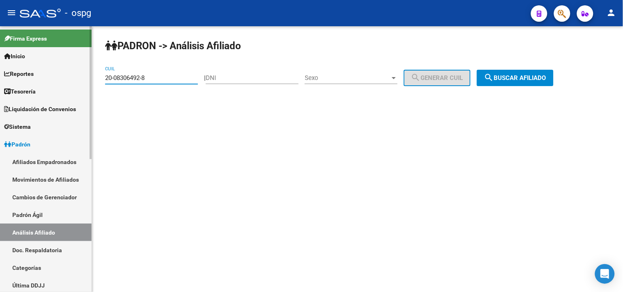
drag, startPoint x: 158, startPoint y: 81, endPoint x: 4, endPoint y: 72, distance: 154.2
click at [4, 72] on mat-sidenav-container "Firma Express Inicio Calendario SSS Instructivos Contacto OS Reportes Tablero d…" at bounding box center [311, 159] width 623 height 266
paste input "92295688-0"
click at [504, 78] on span "search Buscar afiliado" at bounding box center [515, 77] width 62 height 7
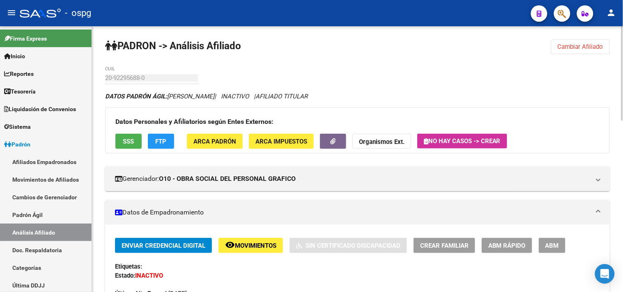
click at [250, 244] on span "Movimientos" at bounding box center [255, 245] width 41 height 7
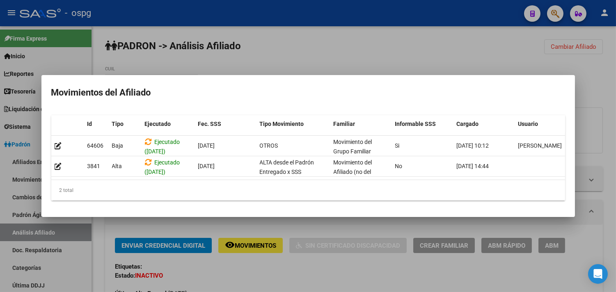
click at [277, 270] on div at bounding box center [308, 146] width 616 height 292
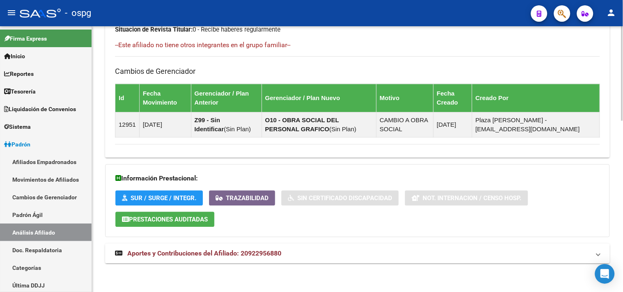
drag, startPoint x: 317, startPoint y: 258, endPoint x: 345, endPoint y: 256, distance: 28.0
click at [318, 259] on mat-expansion-panel-header "Aportes y Contribuciones del Afiliado: 20922956880" at bounding box center [357, 254] width 505 height 20
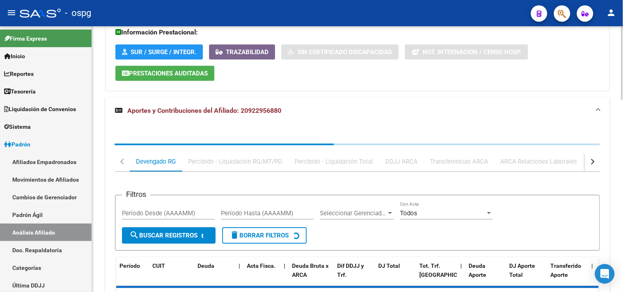
scroll to position [695, 0]
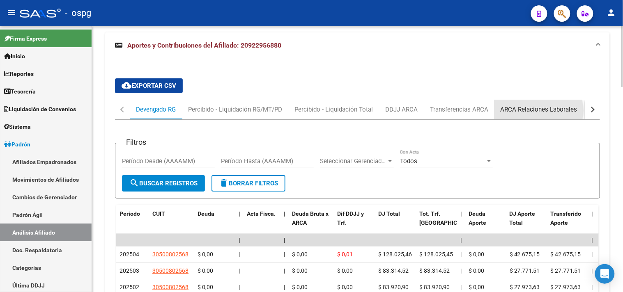
click at [526, 112] on div "ARCA Relaciones Laborales" at bounding box center [539, 109] width 77 height 9
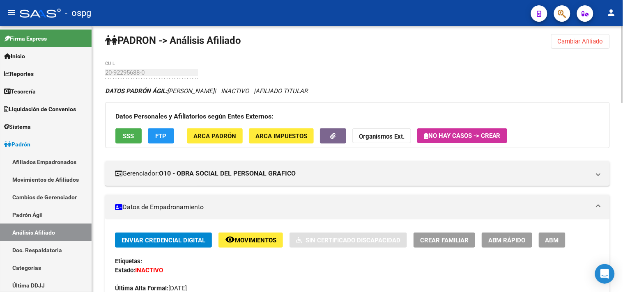
scroll to position [0, 0]
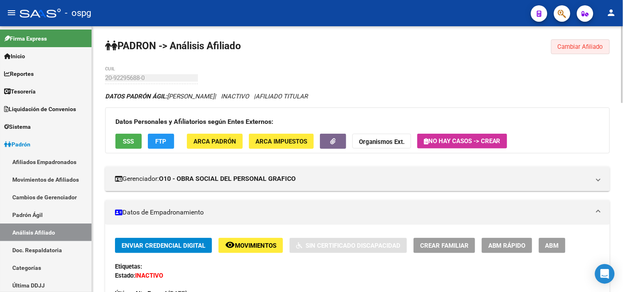
click at [596, 47] on span "Cambiar Afiliado" at bounding box center [581, 46] width 46 height 7
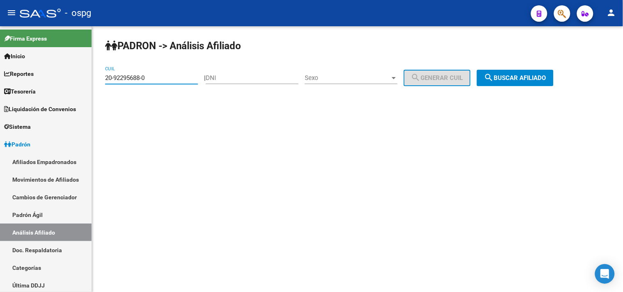
drag, startPoint x: 148, startPoint y: 79, endPoint x: 214, endPoint y: 77, distance: 66.1
click at [28, 79] on mat-sidenav-container "Firma Express Inicio Calendario SSS Instructivos Contacto OS Reportes Tablero d…" at bounding box center [311, 159] width 623 height 266
paste input "4-08214626-5"
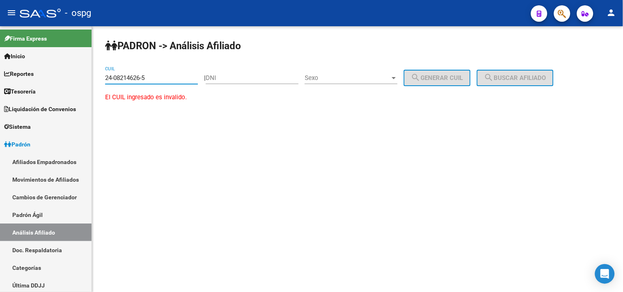
type input "24-08214626-5"
click at [272, 74] on div "DNI" at bounding box center [252, 76] width 93 height 18
drag, startPoint x: 274, startPoint y: 76, endPoint x: 281, endPoint y: 75, distance: 6.7
click at [274, 76] on input "DNI" at bounding box center [252, 77] width 93 height 7
type input "8214626"
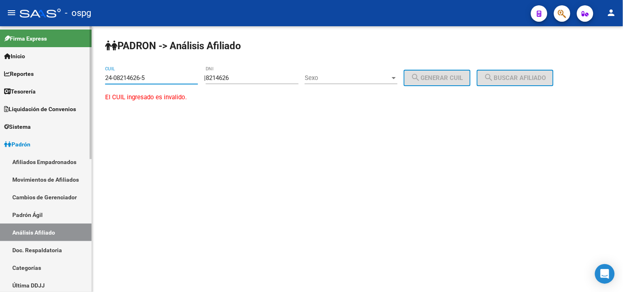
drag, startPoint x: 155, startPoint y: 78, endPoint x: 67, endPoint y: 70, distance: 88.6
click at [67, 70] on mat-sidenav-container "Firma Express Inicio Calendario SSS Instructivos Contacto OS Reportes Tablero d…" at bounding box center [311, 159] width 623 height 266
click at [374, 83] on div "Sexo Sexo" at bounding box center [351, 76] width 93 height 18
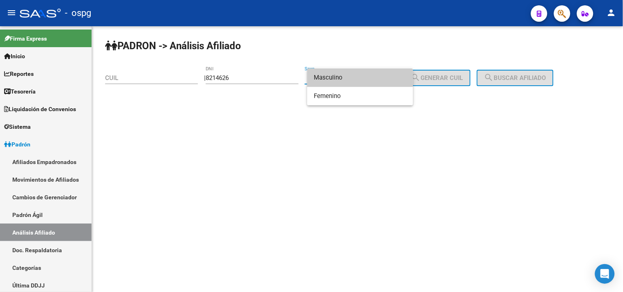
click at [363, 80] on span "Masculino" at bounding box center [360, 78] width 93 height 18
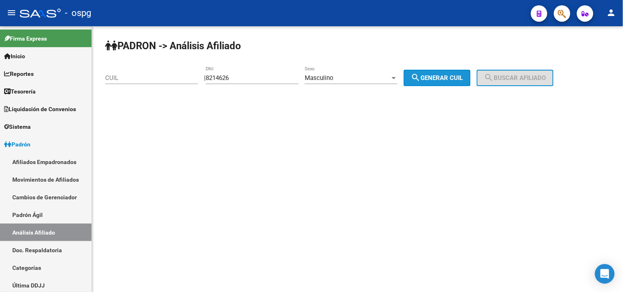
drag, startPoint x: 449, startPoint y: 74, endPoint x: 511, endPoint y: 75, distance: 62.0
click at [449, 74] on button "search Generar CUIL" at bounding box center [437, 78] width 67 height 16
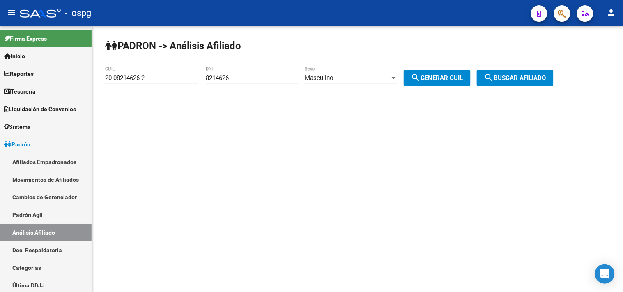
click at [517, 76] on span "search Buscar afiliado" at bounding box center [515, 77] width 62 height 7
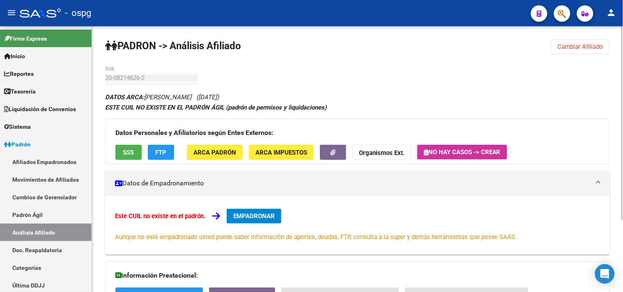
click at [576, 50] on span "Cambiar Afiliado" at bounding box center [581, 46] width 46 height 7
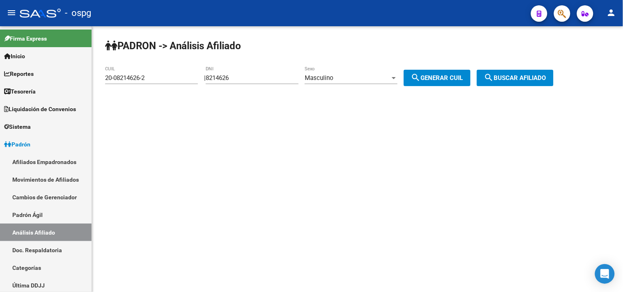
click at [322, 74] on div "Masculino Sexo" at bounding box center [351, 76] width 93 height 18
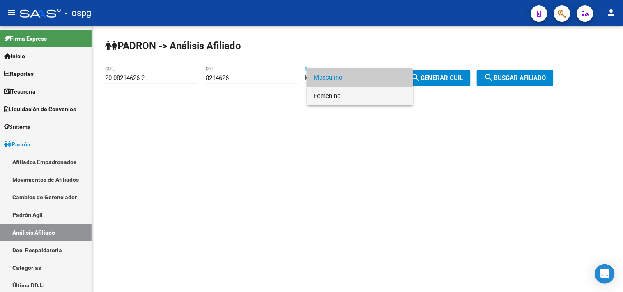
drag, startPoint x: 325, startPoint y: 100, endPoint x: 356, endPoint y: 86, distance: 34.4
click at [324, 99] on span "Femenino" at bounding box center [360, 96] width 93 height 18
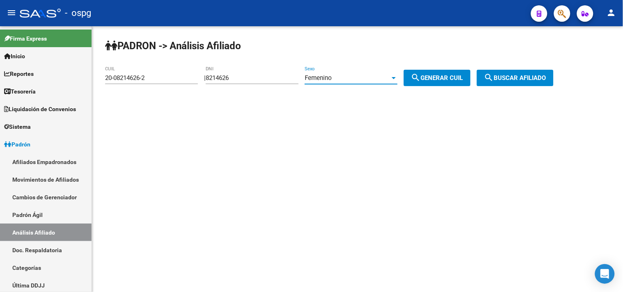
drag, startPoint x: 427, startPoint y: 77, endPoint x: 528, endPoint y: 77, distance: 100.6
click at [429, 77] on span "search Generar CUIL" at bounding box center [437, 77] width 52 height 7
click at [527, 78] on span "search Buscar afiliado" at bounding box center [515, 77] width 62 height 7
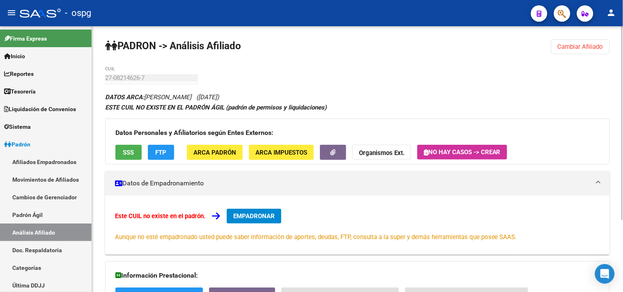
click at [597, 44] on span "Cambiar Afiliado" at bounding box center [581, 46] width 46 height 7
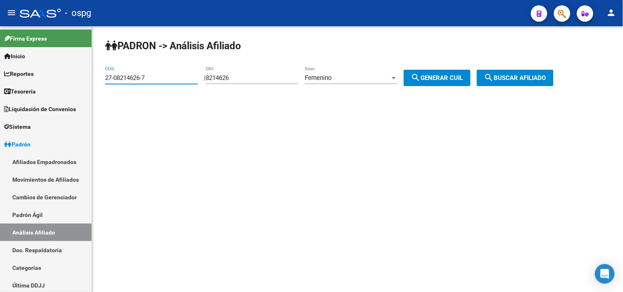
drag, startPoint x: 178, startPoint y: 78, endPoint x: 102, endPoint y: 78, distance: 76.4
click at [102, 78] on div "PADRON -> Análisis Afiliado 27-08214626-7 CUIL | 8214626 DNI Femenino Sexo sear…" at bounding box center [357, 69] width 531 height 86
paste input "3-08241626-9"
drag, startPoint x: 522, startPoint y: 76, endPoint x: 396, endPoint y: 198, distance: 175.4
click at [521, 75] on span "search Buscar afiliado" at bounding box center [515, 77] width 62 height 7
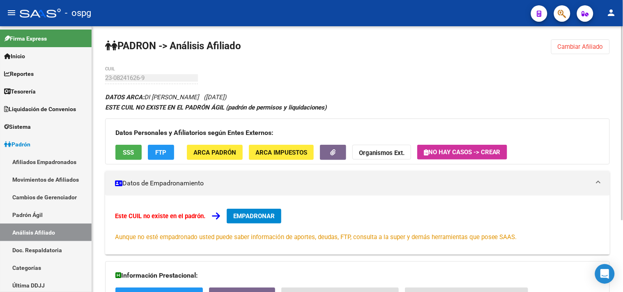
click at [328, 258] on div "DATOS ARCA: DI [PERSON_NAME] ([DATE]) ESTE CUIL NO EXISTE EN EL PADRÓN ÁGIL (pa…" at bounding box center [357, 231] width 505 height 278
click at [575, 46] on span "Cambiar Afiliado" at bounding box center [581, 46] width 46 height 7
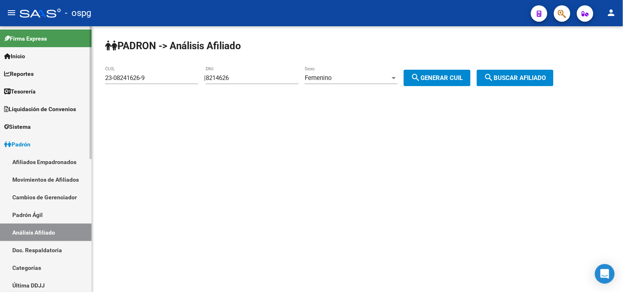
drag, startPoint x: 54, startPoint y: 80, endPoint x: 46, endPoint y: 77, distance: 7.8
click at [46, 78] on mat-sidenav-container "Firma Express Inicio Calendario SSS Instructivos Contacto OS Reportes Tablero d…" at bounding box center [311, 159] width 623 height 266
paste input "0-25836824-0"
click at [533, 72] on button "search Buscar afiliado" at bounding box center [515, 78] width 77 height 16
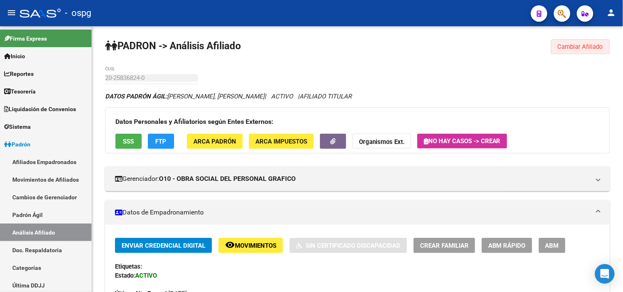
click at [590, 41] on button "Cambiar Afiliado" at bounding box center [580, 46] width 59 height 15
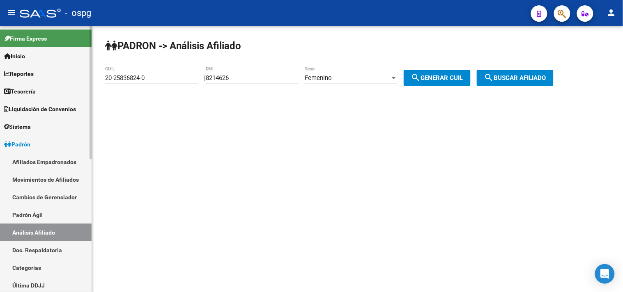
drag, startPoint x: 102, startPoint y: 79, endPoint x: 25, endPoint y: 67, distance: 78.1
click at [25, 67] on mat-sidenav-container "Firma Express Inicio Calendario SSS Instructivos Contacto OS Reportes Tablero d…" at bounding box center [311, 159] width 623 height 266
paste input "7-11287111-5"
type input "27-11287111-5"
click at [537, 75] on span "search Buscar afiliado" at bounding box center [515, 77] width 62 height 7
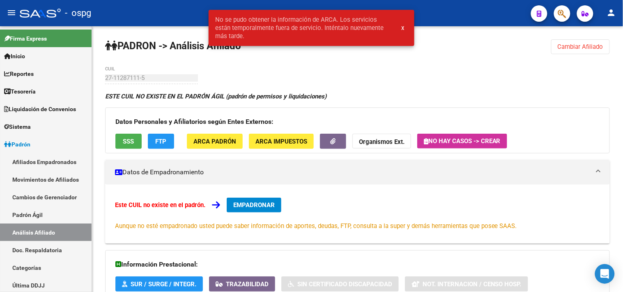
click at [569, 45] on span "Cambiar Afiliado" at bounding box center [581, 46] width 46 height 7
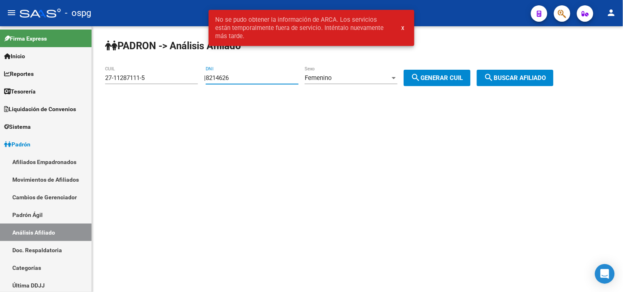
drag, startPoint x: 266, startPoint y: 81, endPoint x: 167, endPoint y: 77, distance: 99.1
click at [177, 81] on app-analisis-afiliado "PADRON -> Análisis Afiliado 27-11287111-5 CUIL | 8214626 DNI Femenino Sexo sear…" at bounding box center [332, 77] width 455 height 7
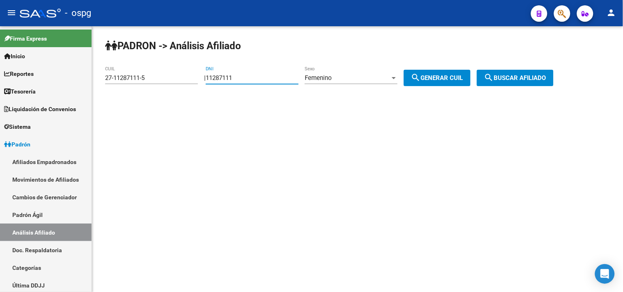
type input "11287111"
click at [363, 75] on div "Femenino" at bounding box center [347, 77] width 85 height 7
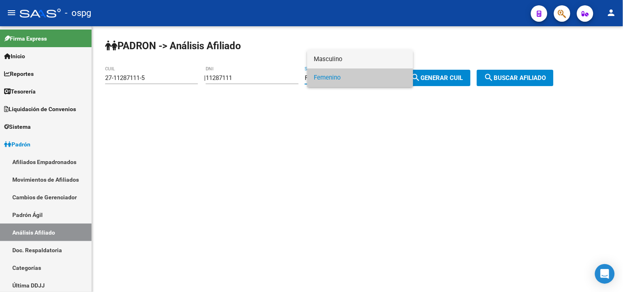
click at [345, 58] on span "Masculino" at bounding box center [360, 59] width 93 height 18
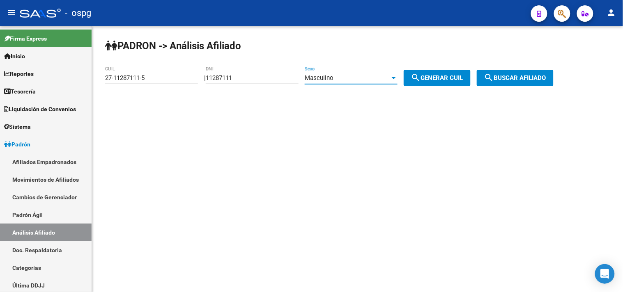
click at [431, 77] on span "search Generar CUIL" at bounding box center [437, 77] width 52 height 7
click at [520, 77] on span "search Buscar afiliado" at bounding box center [515, 77] width 62 height 7
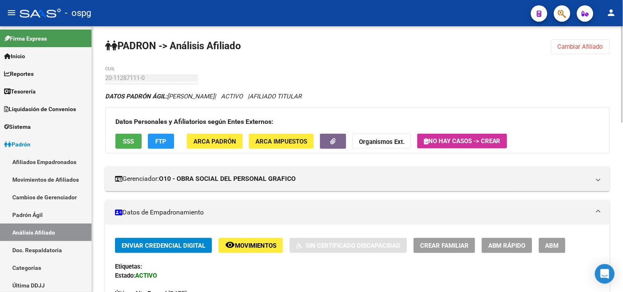
drag, startPoint x: 596, startPoint y: 44, endPoint x: 589, endPoint y: 44, distance: 7.0
click at [596, 44] on span "Cambiar Afiliado" at bounding box center [581, 46] width 46 height 7
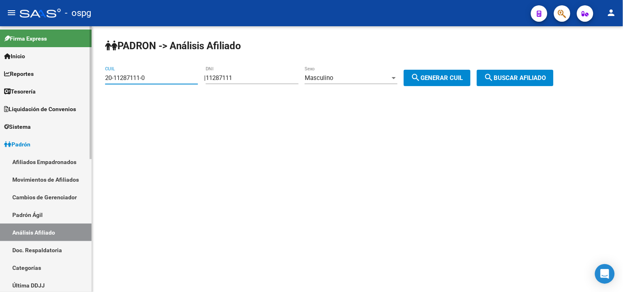
drag, startPoint x: 157, startPoint y: 81, endPoint x: 89, endPoint y: 74, distance: 68.1
click at [89, 74] on mat-sidenav-container "Firma Express Inicio Calendario SSS Instructivos Contacto OS Reportes Tablero d…" at bounding box center [311, 159] width 623 height 266
paste input "21669285-4"
type input "20-21669285-4"
click at [492, 72] on button "search Buscar afiliado" at bounding box center [515, 78] width 77 height 16
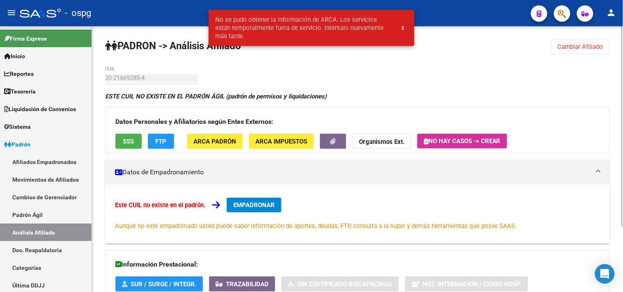
drag, startPoint x: 578, startPoint y: 42, endPoint x: 435, endPoint y: 66, distance: 145.8
click at [577, 42] on button "Cambiar Afiliado" at bounding box center [580, 46] width 59 height 15
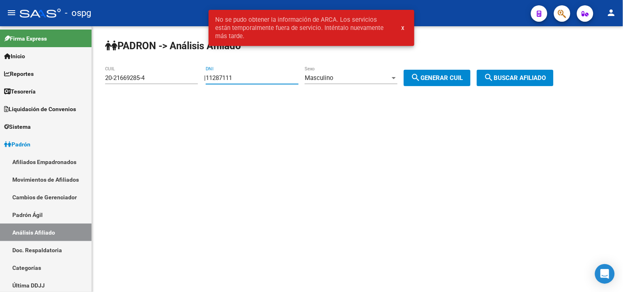
drag, startPoint x: 269, startPoint y: 80, endPoint x: 209, endPoint y: 78, distance: 60.0
click at [209, 78] on div "| 11287111 DNI Masculino Sexo search Generar CUIL" at bounding box center [340, 77] width 273 height 7
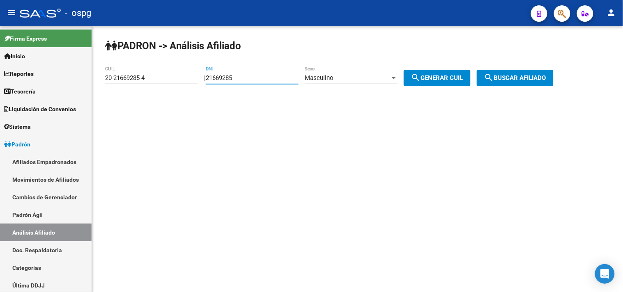
type input "21669285"
click at [376, 73] on div "Masculino Sexo" at bounding box center [351, 76] width 93 height 18
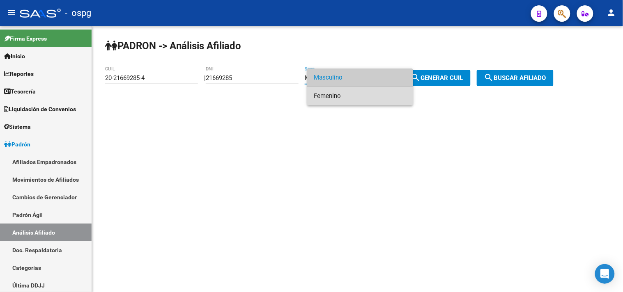
drag, startPoint x: 347, startPoint y: 100, endPoint x: 410, endPoint y: 83, distance: 65.3
click at [347, 100] on span "Femenino" at bounding box center [360, 96] width 93 height 18
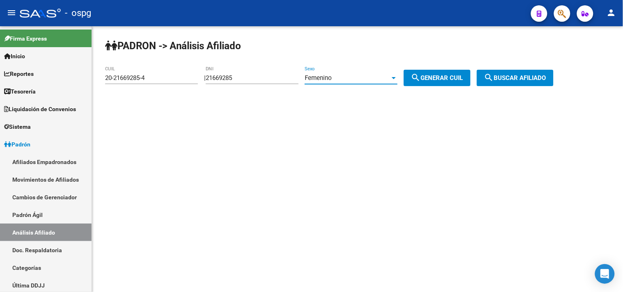
drag, startPoint x: 415, startPoint y: 81, endPoint x: 487, endPoint y: 73, distance: 72.3
click at [432, 79] on button "search Generar CUIL" at bounding box center [437, 78] width 67 height 16
click at [526, 76] on span "search Buscar afiliado" at bounding box center [515, 77] width 62 height 7
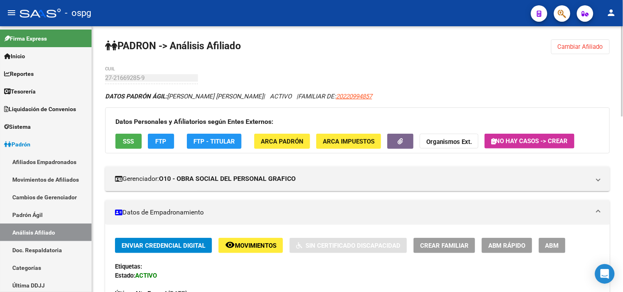
drag, startPoint x: 580, startPoint y: 51, endPoint x: 561, endPoint y: 51, distance: 19.3
click at [579, 51] on button "Cambiar Afiliado" at bounding box center [580, 46] width 59 height 15
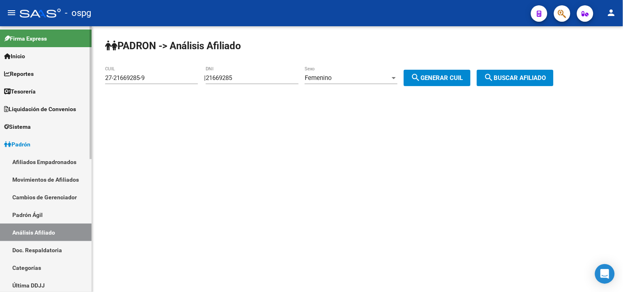
drag, startPoint x: 168, startPoint y: 83, endPoint x: 42, endPoint y: 67, distance: 127.5
click at [38, 67] on mat-sidenav-container "Firma Express Inicio Calendario SSS Instructivos Contacto OS Reportes Tablero d…" at bounding box center [311, 159] width 623 height 266
drag, startPoint x: 157, startPoint y: 93, endPoint x: 145, endPoint y: 76, distance: 20.5
click at [156, 93] on div "PADRON -> Análisis Afiliado 27-21669285-9 CUIL | 21669285 DNI Femenino Sexo sea…" at bounding box center [357, 69] width 531 height 86
drag, startPoint x: 101, startPoint y: 76, endPoint x: 260, endPoint y: 70, distance: 159.1
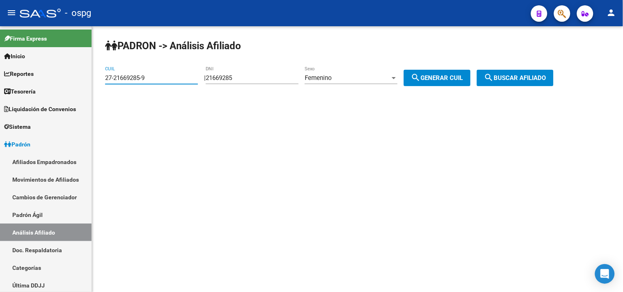
click at [18, 80] on mat-sidenav-container "Firma Express Inicio Calendario SSS Instructivos Contacto OS Reportes Tablero d…" at bounding box center [311, 159] width 623 height 266
paste input "93967253-8"
drag, startPoint x: 155, startPoint y: 76, endPoint x: 148, endPoint y: 68, distance: 10.5
click at [19, 73] on mat-sidenav-container "Firma Express Inicio Calendario SSS Instructivos Contacto OS Reportes Tablero d…" at bounding box center [311, 159] width 623 height 266
paste input
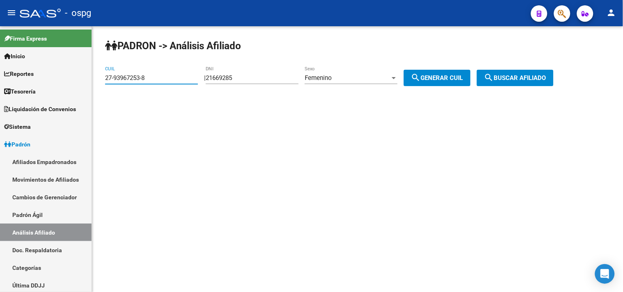
type input "27-93967253-8"
click at [522, 78] on span "search Buscar afiliado" at bounding box center [515, 77] width 62 height 7
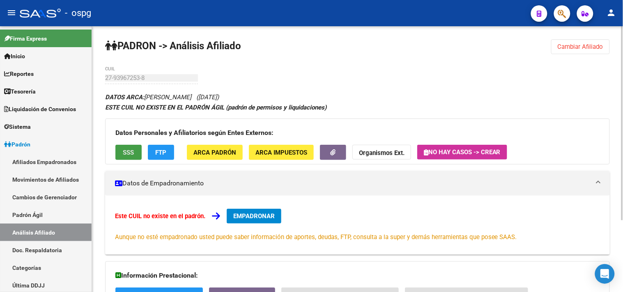
click at [131, 153] on span "SSS" at bounding box center [128, 152] width 11 height 7
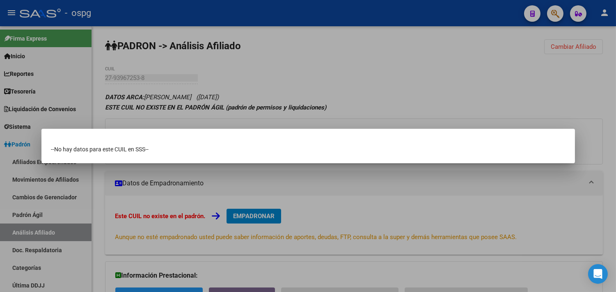
click at [270, 190] on div at bounding box center [308, 146] width 616 height 292
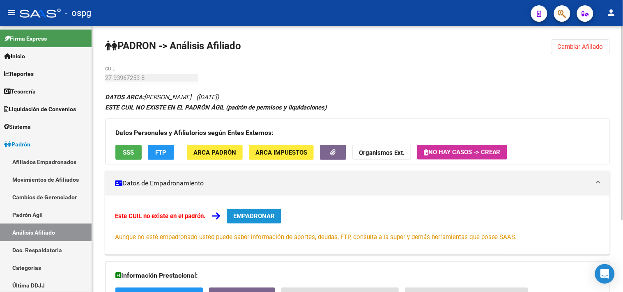
click at [263, 217] on span "EMPADRONAR" at bounding box center [253, 216] width 41 height 7
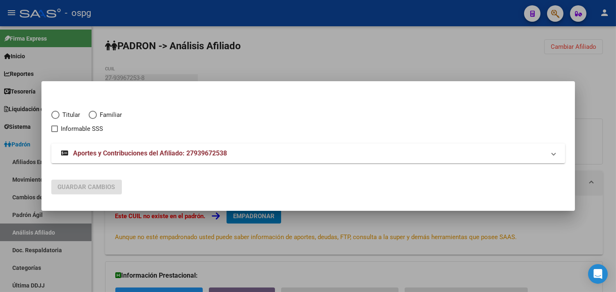
click at [97, 117] on label "Familiar" at bounding box center [110, 114] width 42 height 9
click at [97, 117] on input "Familiar" at bounding box center [93, 115] width 8 height 8
radio input "true"
checkbox input "true"
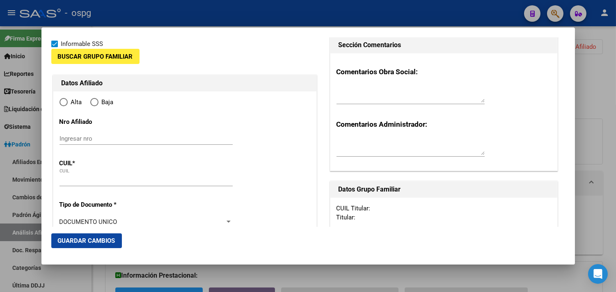
type input "27-93967253-8"
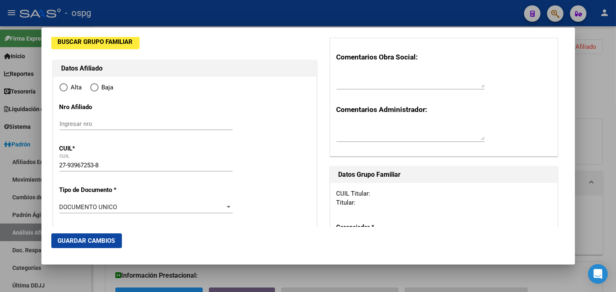
type input "93967253"
type input "[PERSON_NAME]"
type input "MADOLINA"
type input "[DATE]"
type input "CABA"
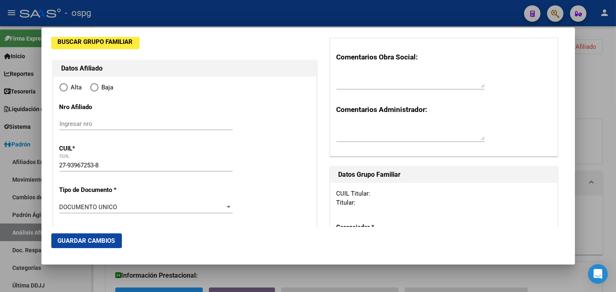
type input "1406"
type input "REMEDIOS"
type input "2670"
radio input "true"
type input "CABA"
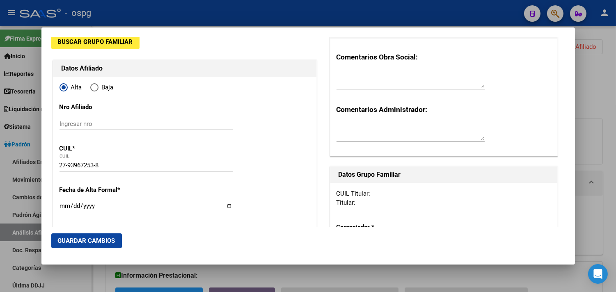
click at [114, 43] on span "Buscar Grupo Familiar" at bounding box center [95, 41] width 75 height 7
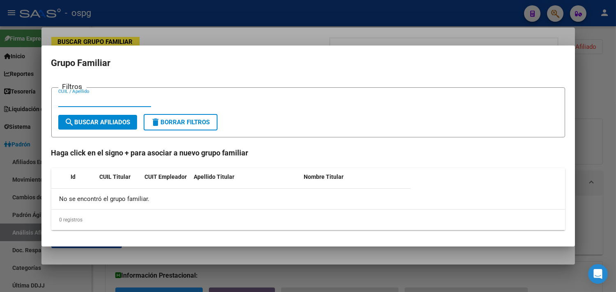
paste input "20263530641"
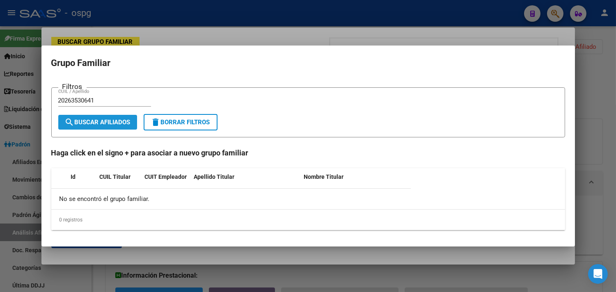
click at [117, 120] on span "search Buscar Afiliados" at bounding box center [98, 122] width 66 height 7
drag, startPoint x: 105, startPoint y: 99, endPoint x: 0, endPoint y: 85, distance: 106.2
click at [5, 88] on div "Titular Familiar Informable SSS Buscar Grupo Familiar Datos Afiliado Alta Baja …" at bounding box center [308, 146] width 616 height 292
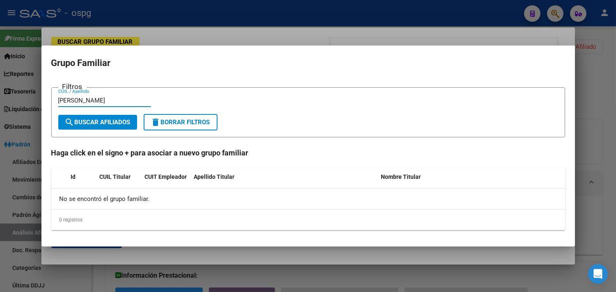
type input "[PERSON_NAME]"
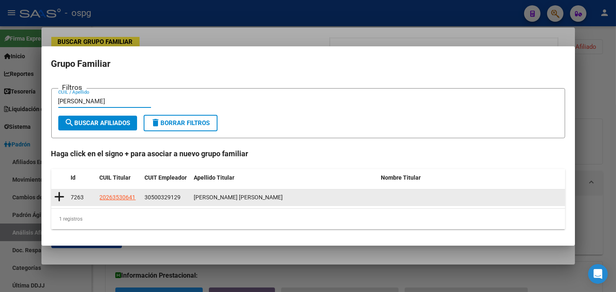
click at [59, 198] on icon at bounding box center [60, 196] width 10 height 11
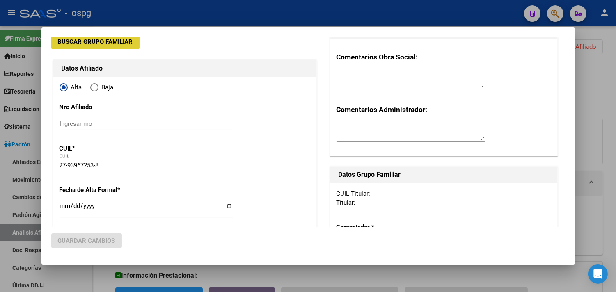
scroll to position [42, 0]
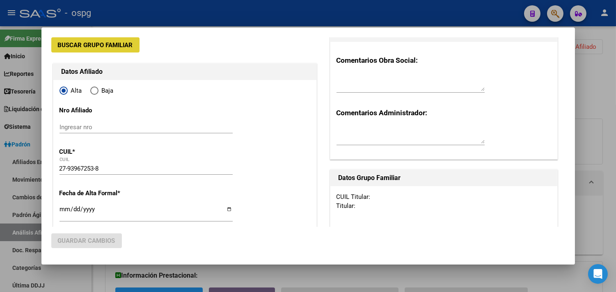
type input "30-50032912-9"
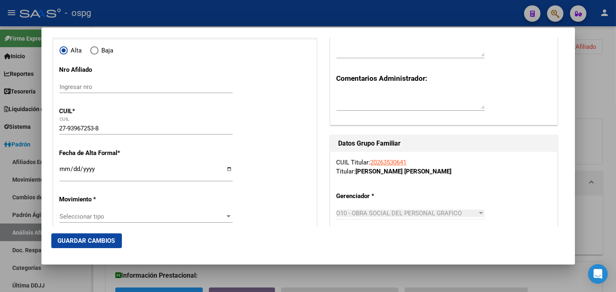
scroll to position [133, 0]
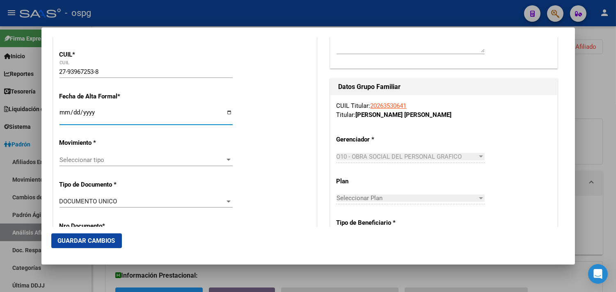
click at [229, 111] on input "Ingresar fecha" at bounding box center [146, 115] width 173 height 13
type input "[DATE]"
click at [135, 158] on span "Seleccionar tipo" at bounding box center [143, 159] width 166 height 7
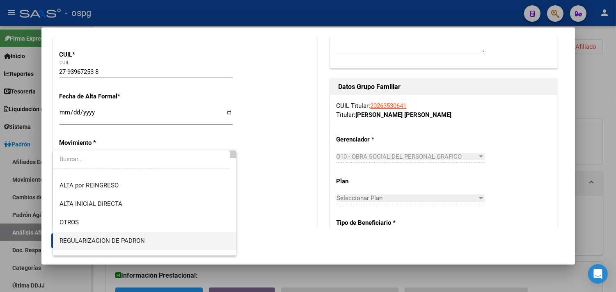
scroll to position [46, 0]
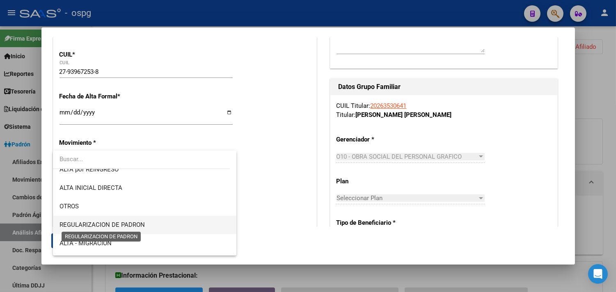
click at [122, 225] on span "REGULARIZACION DE PADRON" at bounding box center [102, 224] width 85 height 7
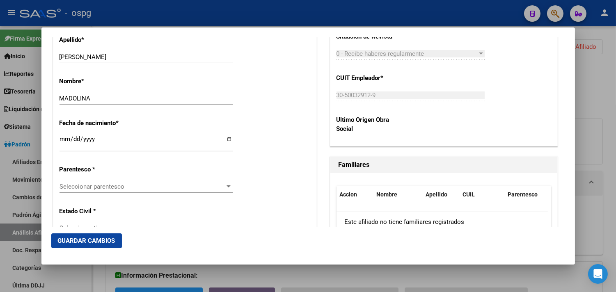
scroll to position [362, 0]
click at [101, 187] on span "Seleccionar parentesco" at bounding box center [143, 186] width 166 height 7
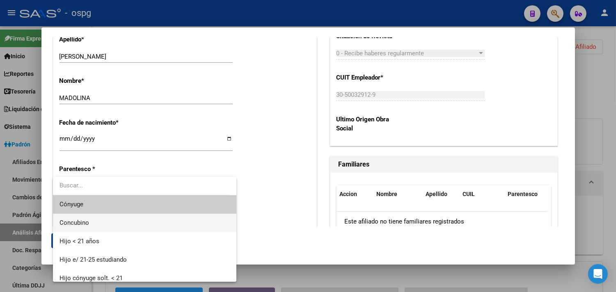
click at [86, 228] on span "Concubino" at bounding box center [145, 223] width 170 height 18
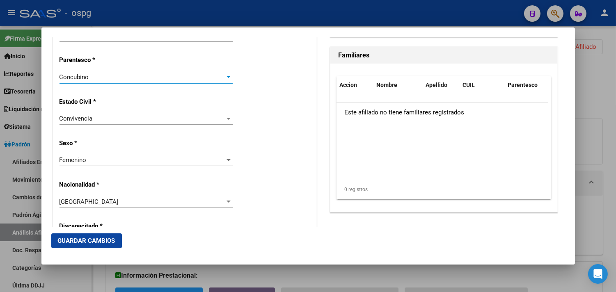
scroll to position [499, 0]
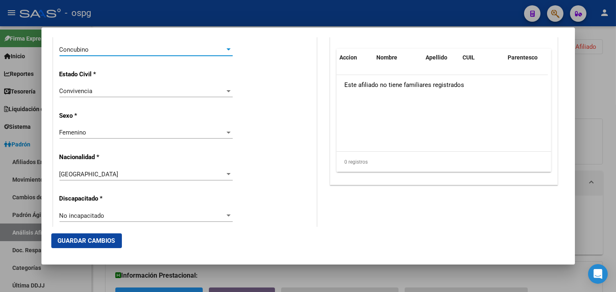
click at [110, 175] on div "[GEOGRAPHIC_DATA]" at bounding box center [143, 174] width 166 height 7
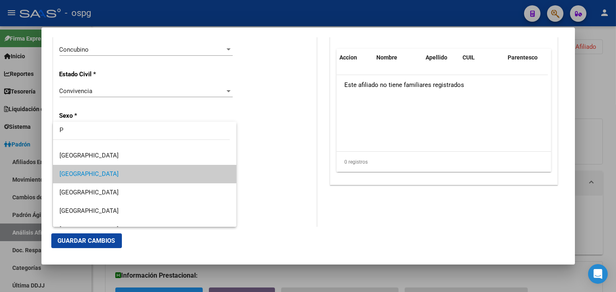
scroll to position [0, 0]
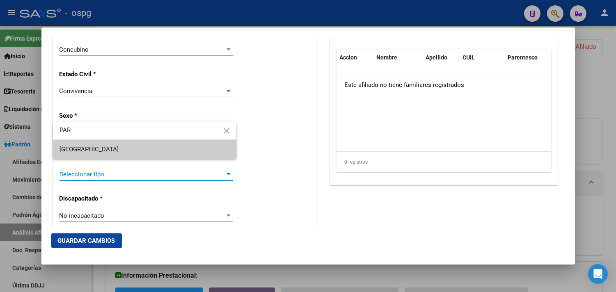
type input "PAR"
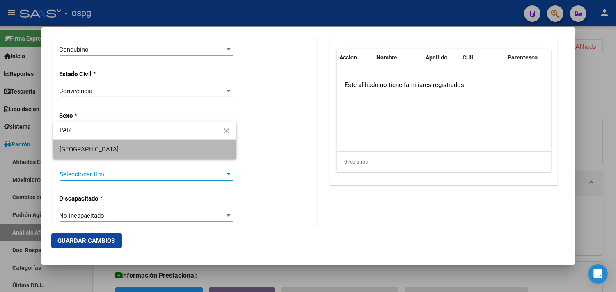
click at [107, 152] on span "[GEOGRAPHIC_DATA]" at bounding box center [145, 149] width 170 height 18
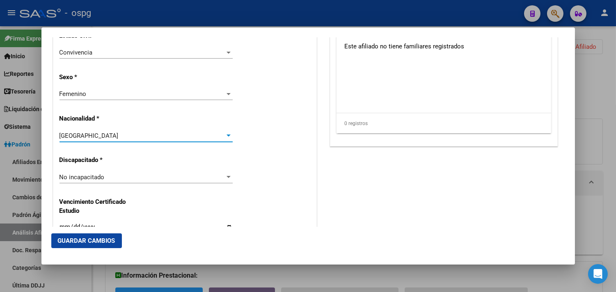
scroll to position [635, 0]
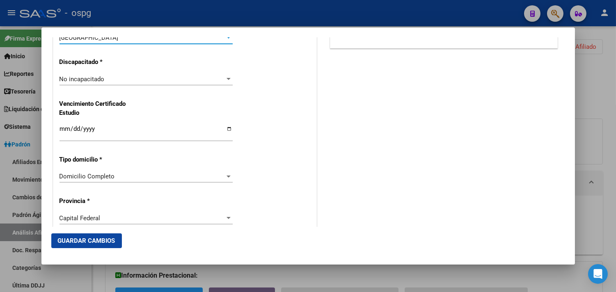
click at [77, 238] on span "Guardar Cambios" at bounding box center [86, 240] width 57 height 7
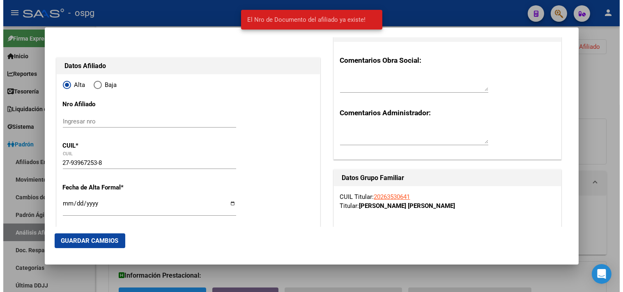
scroll to position [0, 0]
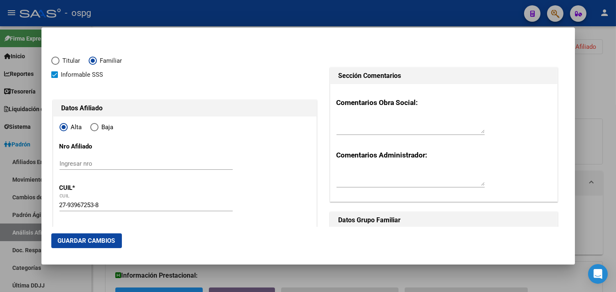
click at [466, 281] on div at bounding box center [308, 146] width 616 height 292
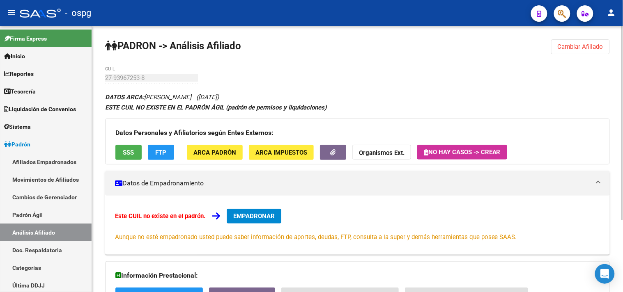
click at [560, 50] on span "Cambiar Afiliado" at bounding box center [581, 46] width 46 height 7
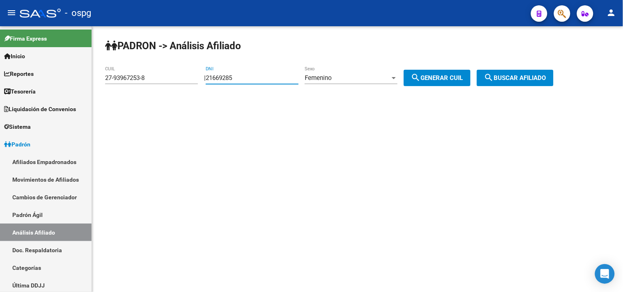
click at [250, 79] on input "21669285" at bounding box center [252, 77] width 93 height 7
type input "2"
type input "93967253"
drag, startPoint x: 446, startPoint y: 74, endPoint x: 459, endPoint y: 74, distance: 12.3
click at [450, 74] on button "search Generar CUIL" at bounding box center [437, 78] width 67 height 16
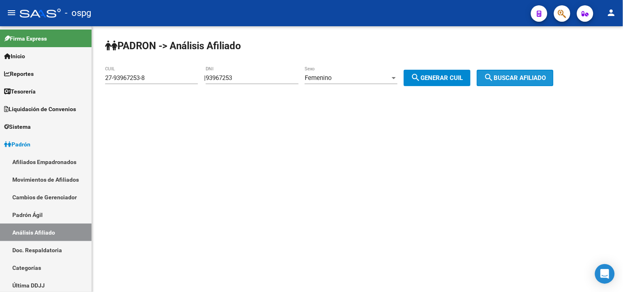
click at [510, 71] on button "search Buscar afiliado" at bounding box center [515, 78] width 77 height 16
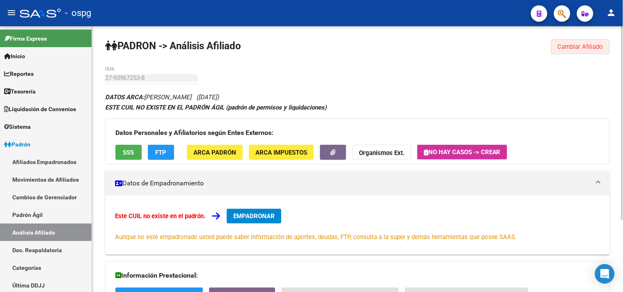
click at [565, 46] on span "Cambiar Afiliado" at bounding box center [581, 46] width 46 height 7
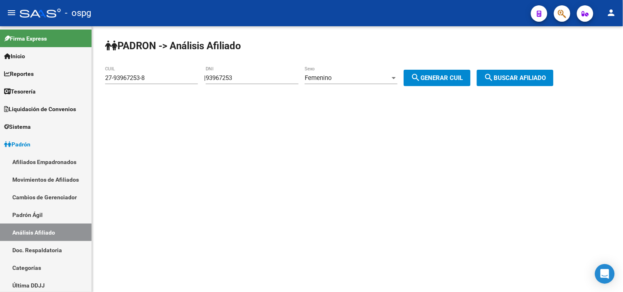
click at [376, 77] on div "Femenino" at bounding box center [347, 77] width 85 height 7
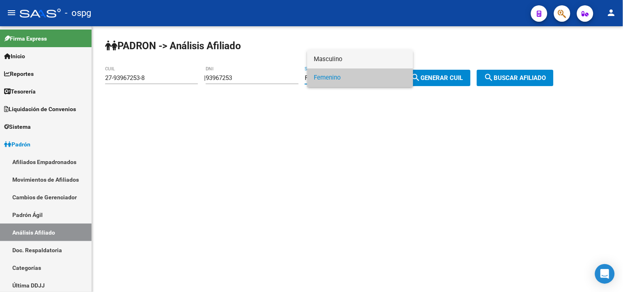
drag, startPoint x: 362, startPoint y: 55, endPoint x: 409, endPoint y: 62, distance: 47.7
click at [363, 58] on span "Masculino" at bounding box center [360, 59] width 93 height 18
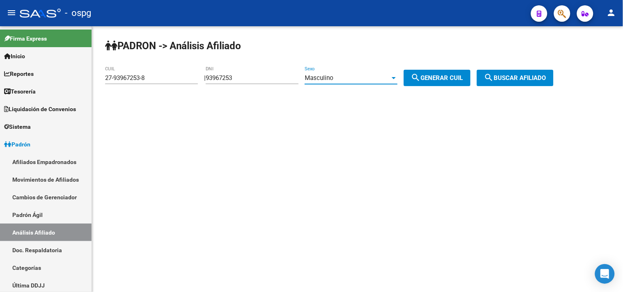
click at [435, 78] on span "search Generar CUIL" at bounding box center [437, 77] width 52 height 7
click at [524, 78] on span "search Buscar afiliado" at bounding box center [515, 77] width 62 height 7
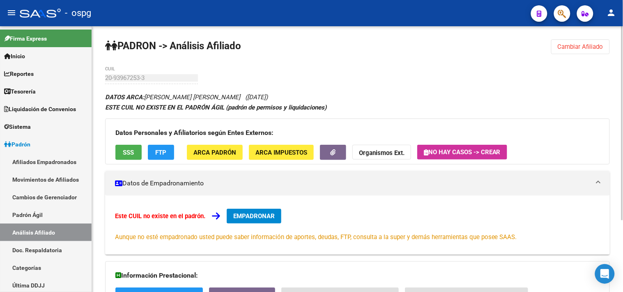
click at [594, 50] on span "Cambiar Afiliado" at bounding box center [581, 46] width 46 height 7
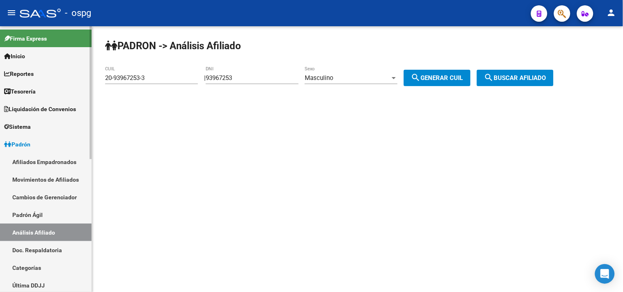
click at [0, 71] on mat-sidenav-container "Firma Express Inicio Calendario SSS Instructivos Contacto OS Reportes Tablero d…" at bounding box center [311, 159] width 623 height 266
paste input "7-16596513-8"
type input "27-16596513-8"
click at [527, 80] on span "search Buscar afiliado" at bounding box center [515, 77] width 62 height 7
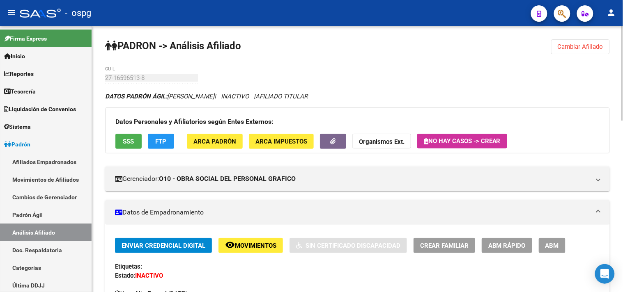
click at [257, 243] on span "Movimientos" at bounding box center [255, 245] width 41 height 7
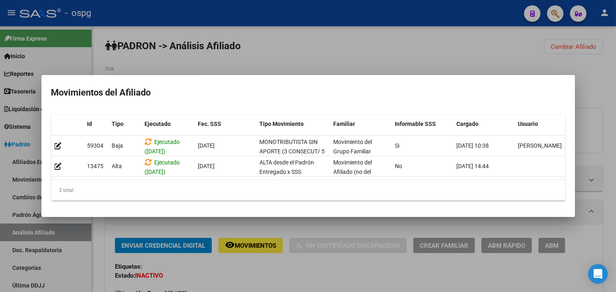
click at [272, 274] on div at bounding box center [308, 146] width 616 height 292
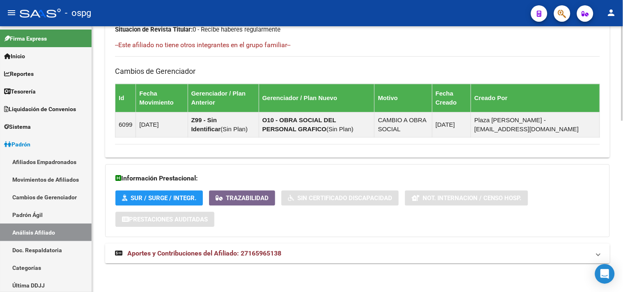
drag, startPoint x: 361, startPoint y: 256, endPoint x: 369, endPoint y: 256, distance: 8.2
click at [363, 256] on mat-panel-title "Aportes y Contribuciones del Afiliado: 27165965138" at bounding box center [352, 253] width 475 height 9
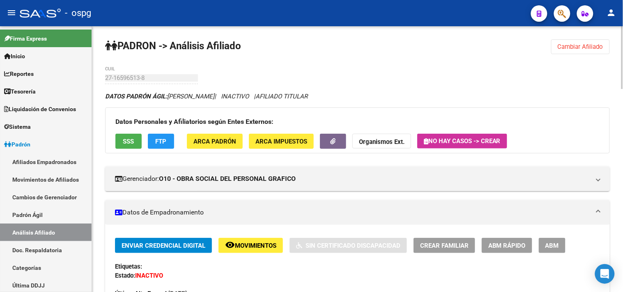
click at [542, 248] on button "ABM" at bounding box center [552, 245] width 27 height 15
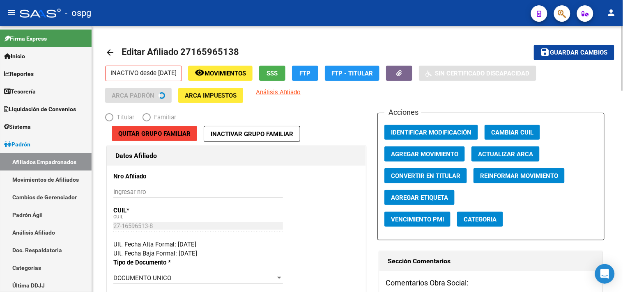
radio input "true"
type input "27-16596513-8"
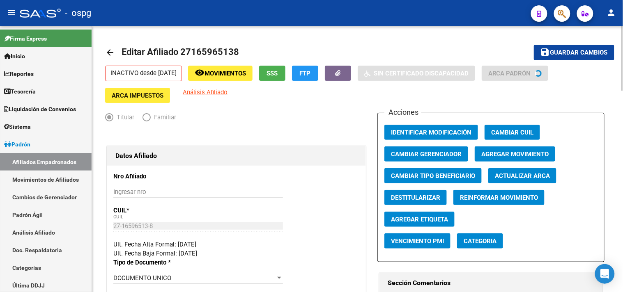
click at [512, 157] on span "Agregar Movimiento" at bounding box center [514, 154] width 67 height 7
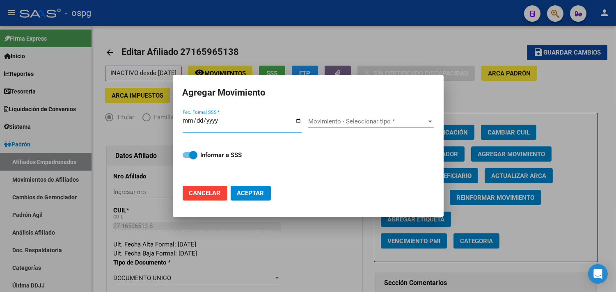
click at [298, 122] on input "Fec. Formal SSS *" at bounding box center [242, 123] width 119 height 13
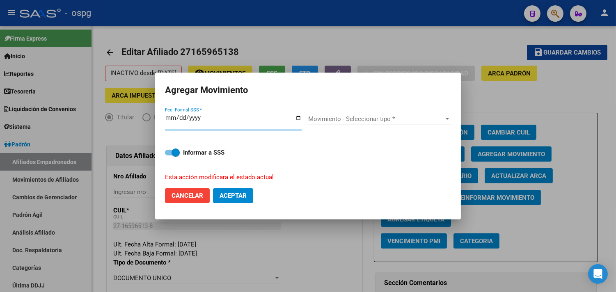
type input "[DATE]"
click at [318, 118] on span "Movimiento - Seleccionar tipo *" at bounding box center [376, 118] width 136 height 7
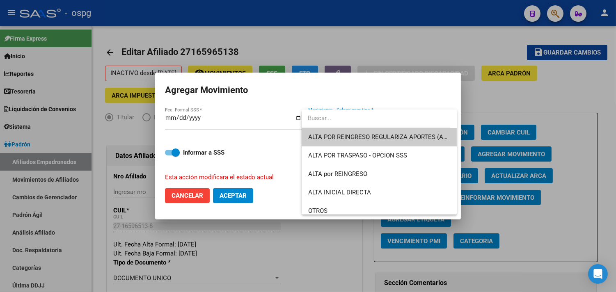
drag, startPoint x: 330, startPoint y: 145, endPoint x: 300, endPoint y: 161, distance: 34.2
click at [330, 145] on span "ALTA POR REINGRESO REGULARIZA APORTES (AFIP)" at bounding box center [379, 137] width 143 height 18
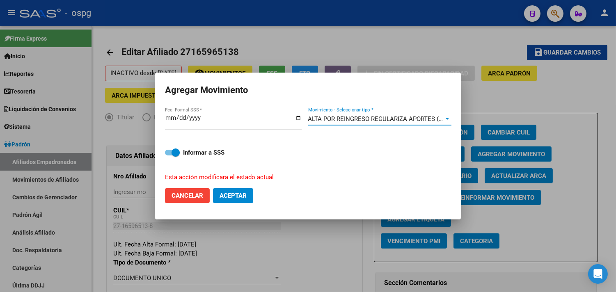
click at [243, 196] on span "Aceptar" at bounding box center [233, 195] width 27 height 7
checkbox input "false"
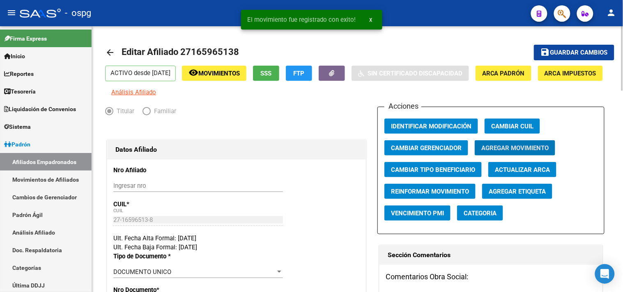
click at [106, 49] on mat-icon "arrow_back" at bounding box center [110, 53] width 10 height 10
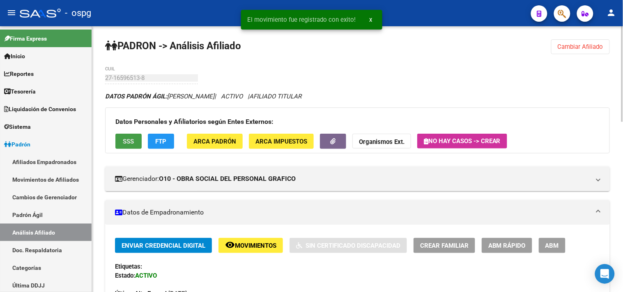
click at [120, 138] on button "SSS" at bounding box center [128, 141] width 26 height 15
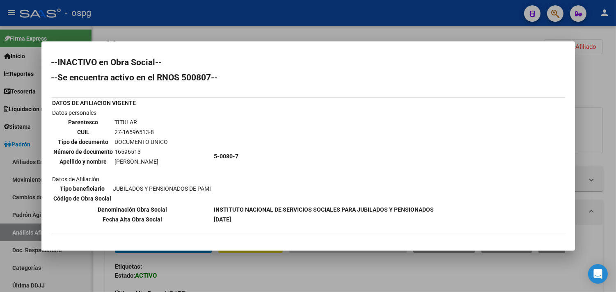
drag, startPoint x: 113, startPoint y: 129, endPoint x: 156, endPoint y: 133, distance: 43.3
click at [156, 133] on td "27-16596513-8" at bounding box center [142, 132] width 54 height 9
copy td "27-16596513-8"
click at [290, 273] on div at bounding box center [308, 146] width 616 height 292
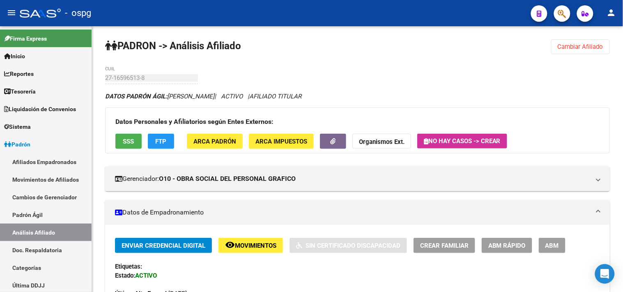
click at [547, 246] on span "ABM" at bounding box center [552, 245] width 14 height 7
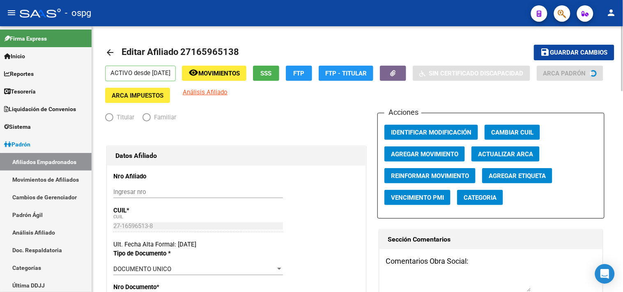
radio input "true"
type input "27-16596513-8"
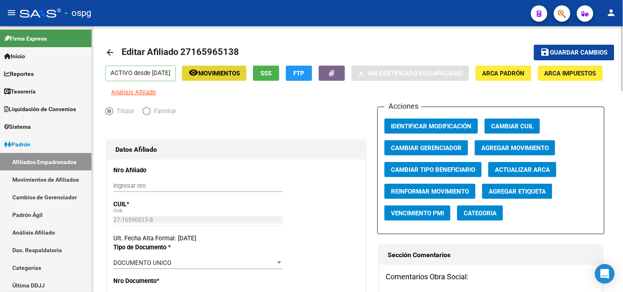
click at [233, 79] on button "remove_red_eye Movimientos" at bounding box center [214, 73] width 64 height 15
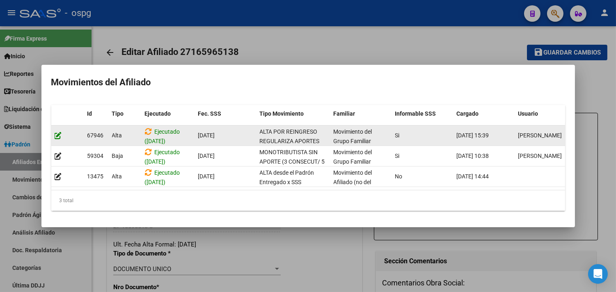
click at [58, 132] on icon at bounding box center [58, 136] width 7 height 8
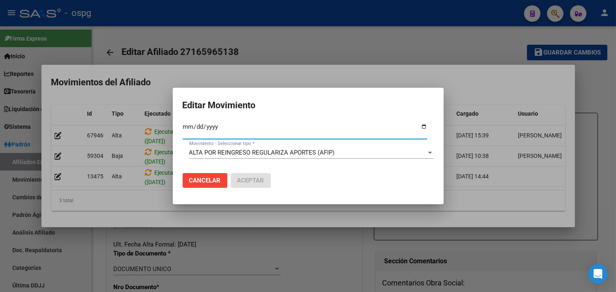
click at [424, 128] on input "[DATE]" at bounding box center [305, 130] width 245 height 13
type input "[DATE]"
click at [248, 179] on span "Aceptar" at bounding box center [250, 180] width 27 height 7
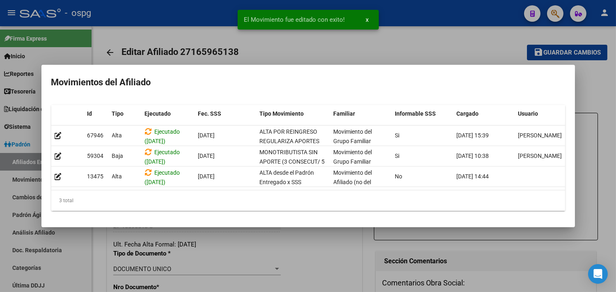
click at [349, 263] on div at bounding box center [308, 146] width 616 height 292
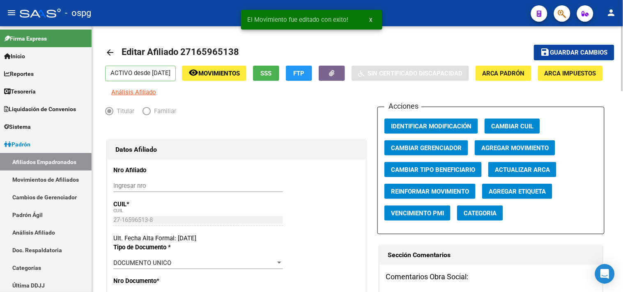
click at [504, 152] on span "Agregar Movimiento" at bounding box center [514, 148] width 67 height 7
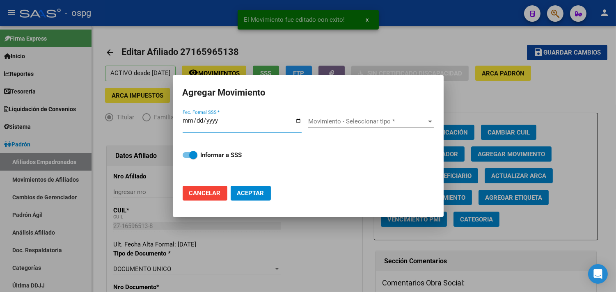
click at [297, 122] on input "Fec. Formal SSS *" at bounding box center [242, 123] width 119 height 13
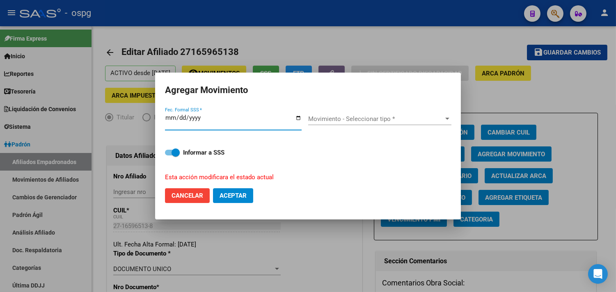
type input "[DATE]"
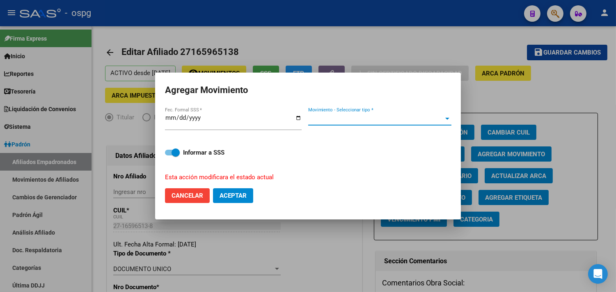
click at [356, 120] on span "Movimiento - Seleccionar tipo *" at bounding box center [376, 118] width 136 height 7
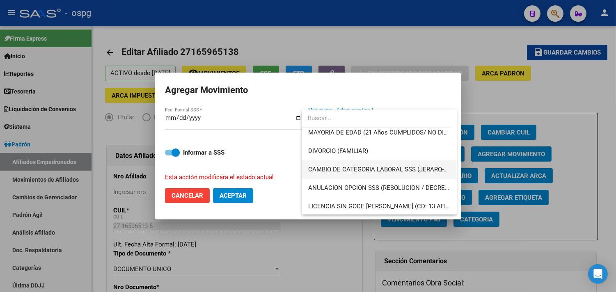
scroll to position [46, 0]
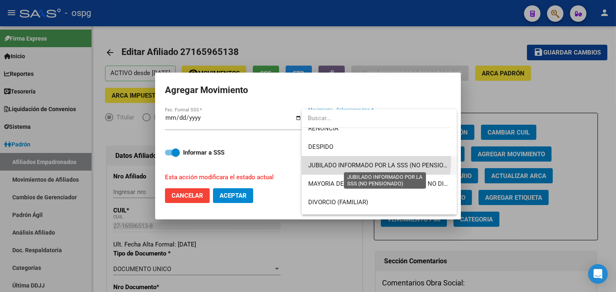
drag, startPoint x: 358, startPoint y: 161, endPoint x: 354, endPoint y: 161, distance: 4.5
click at [358, 162] on span "JUBILADO INFORMADO POR LA SSS (NO PENSIONADO)" at bounding box center [385, 165] width 154 height 7
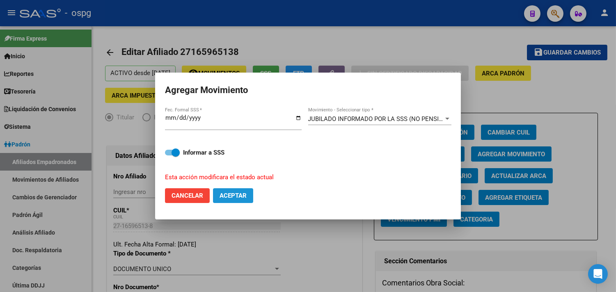
click at [229, 192] on span "Aceptar" at bounding box center [233, 195] width 27 height 7
checkbox input "false"
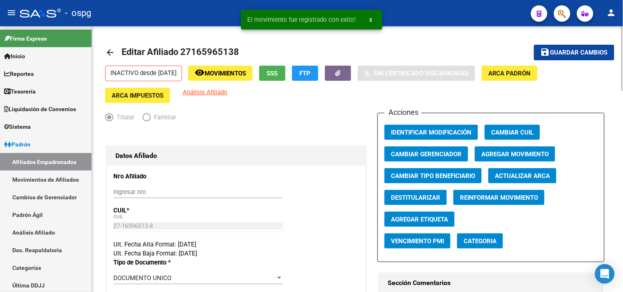
click at [323, 255] on div "Ult. Fecha Baja Formal: [DATE]" at bounding box center [236, 253] width 246 height 9
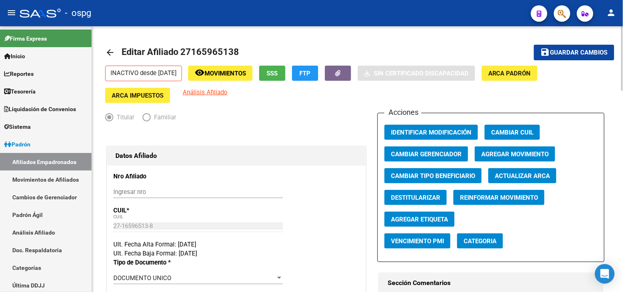
click at [107, 51] on mat-icon "arrow_back" at bounding box center [110, 53] width 10 height 10
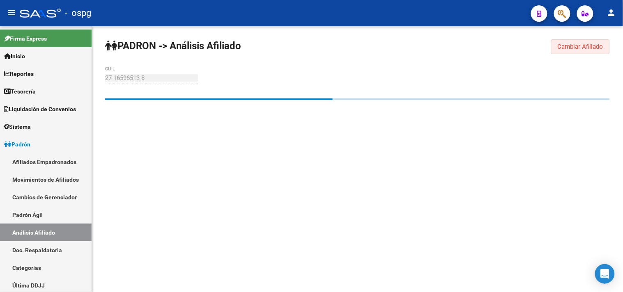
drag, startPoint x: 565, startPoint y: 45, endPoint x: 192, endPoint y: 84, distance: 374.9
click at [560, 45] on span "Cambiar Afiliado" at bounding box center [581, 46] width 46 height 7
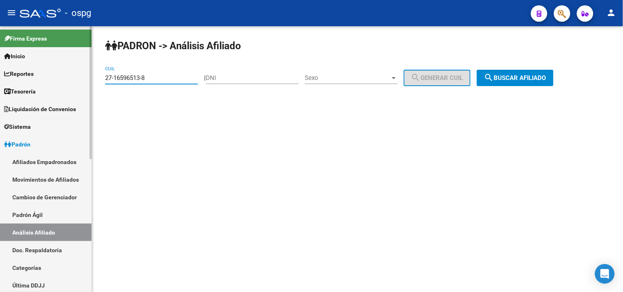
drag, startPoint x: 140, startPoint y: 74, endPoint x: 45, endPoint y: 74, distance: 94.9
click at [44, 74] on mat-sidenav-container "Firma Express Inicio Calendario SSS Instructivos Contacto OS Reportes Tablero d…" at bounding box center [311, 159] width 623 height 266
paste input "0-22676343-1"
click at [530, 80] on span "search Buscar afiliado" at bounding box center [515, 77] width 62 height 7
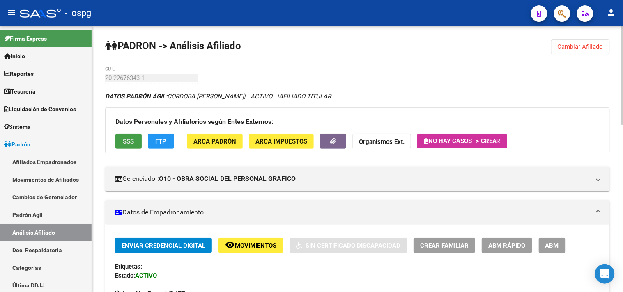
click at [126, 139] on span "SSS" at bounding box center [128, 141] width 11 height 7
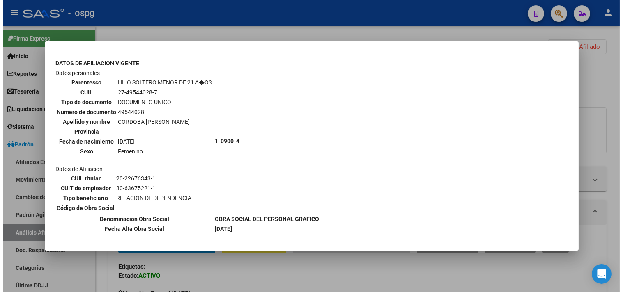
scroll to position [510, 0]
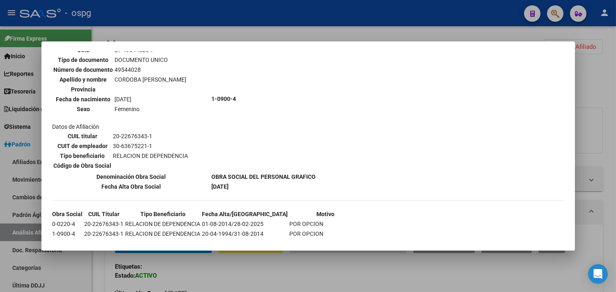
click at [283, 275] on div at bounding box center [308, 146] width 616 height 292
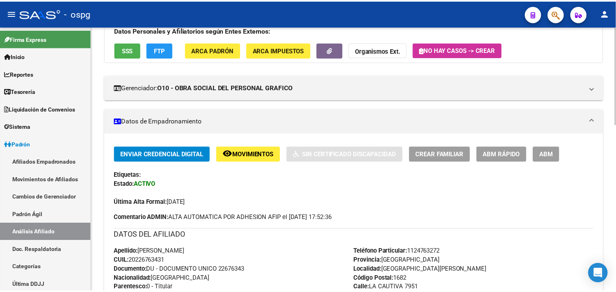
scroll to position [0, 0]
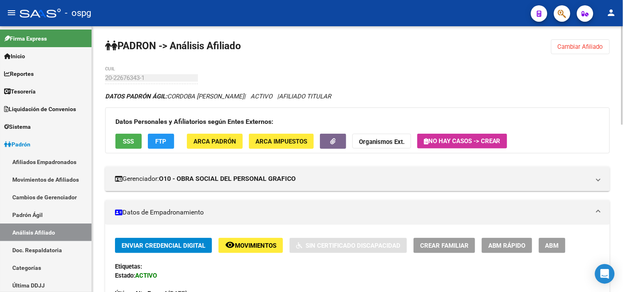
click at [566, 47] on span "Cambiar Afiliado" at bounding box center [581, 46] width 46 height 7
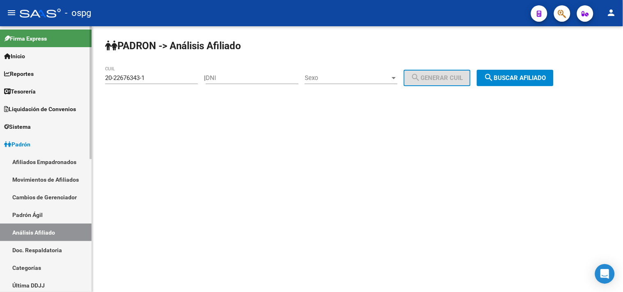
drag, startPoint x: 195, startPoint y: 76, endPoint x: 81, endPoint y: 72, distance: 113.4
click at [51, 76] on mat-sidenav-container "Firma Express Inicio Calendario SSS Instructivos Contacto OS Reportes Tablero d…" at bounding box center [311, 159] width 623 height 266
click at [159, 84] on div "20-22676343-1 CUIL" at bounding box center [151, 76] width 93 height 18
drag, startPoint x: 157, startPoint y: 78, endPoint x: 51, endPoint y: 69, distance: 106.4
click at [51, 69] on mat-sidenav-container "Firma Express Inicio Calendario SSS Instructivos Contacto OS Reportes Tablero d…" at bounding box center [311, 159] width 623 height 266
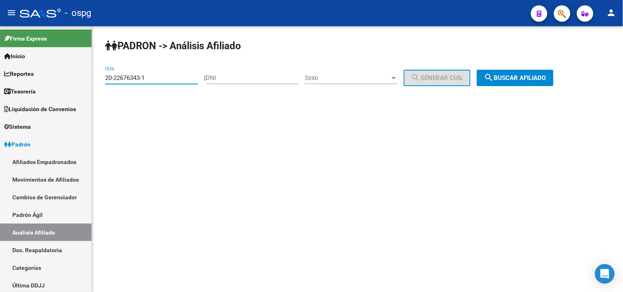
paste input "12180784-0"
type input "20-12180784-0"
click at [507, 79] on span "search Buscar afiliado" at bounding box center [515, 77] width 62 height 7
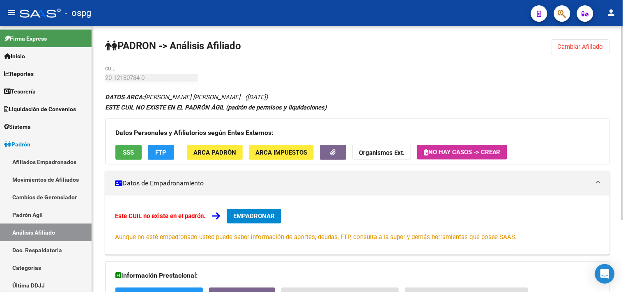
drag, startPoint x: 520, startPoint y: 84, endPoint x: 525, endPoint y: 84, distance: 4.9
click at [520, 84] on div "PADRON -> Análisis Afiliado Cambiar Afiliado 20-12180784-0 CUIL DATOS ARCA: [PE…" at bounding box center [357, 207] width 531 height 363
drag, startPoint x: 117, startPoint y: 147, endPoint x: 123, endPoint y: 149, distance: 6.1
click at [123, 149] on button "SSS" at bounding box center [128, 152] width 26 height 15
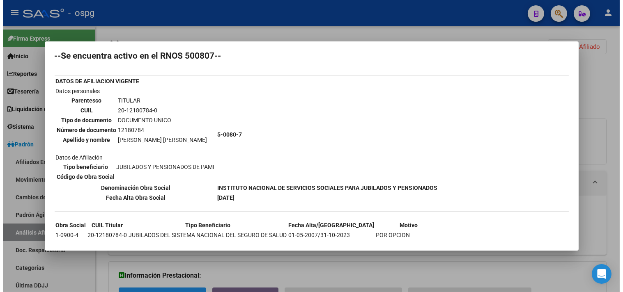
scroll to position [41, 0]
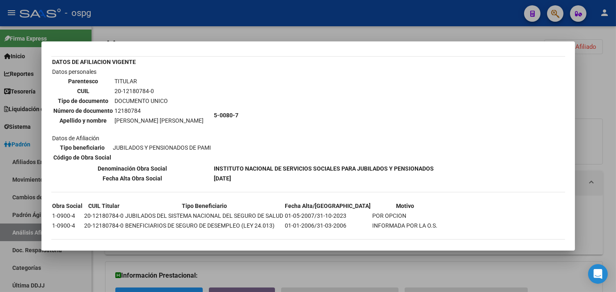
click at [289, 266] on div at bounding box center [308, 146] width 616 height 292
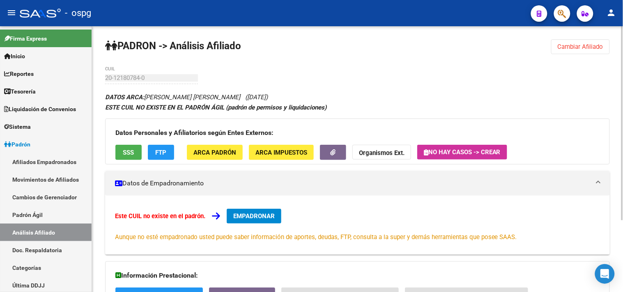
click at [589, 46] on span "Cambiar Afiliado" at bounding box center [581, 46] width 46 height 7
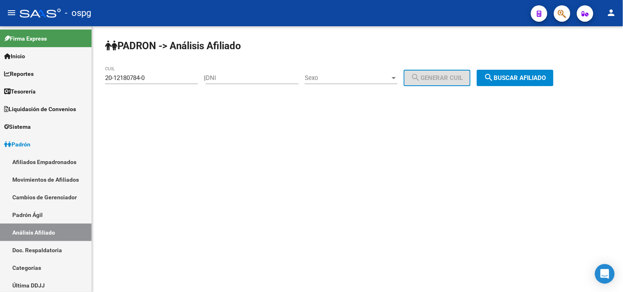
click at [245, 80] on input "DNI" at bounding box center [252, 77] width 93 height 7
paste input "12180784"
type input "12180784"
drag, startPoint x: 100, startPoint y: 76, endPoint x: 71, endPoint y: 78, distance: 28.9
click at [54, 76] on mat-sidenav-container "Firma Express Inicio Calendario SSS Instructivos Contacto OS Reportes Tablero d…" at bounding box center [311, 159] width 623 height 266
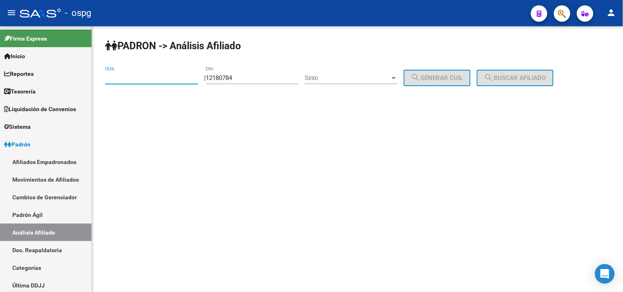
click at [368, 74] on div "Sexo Sexo" at bounding box center [351, 76] width 93 height 18
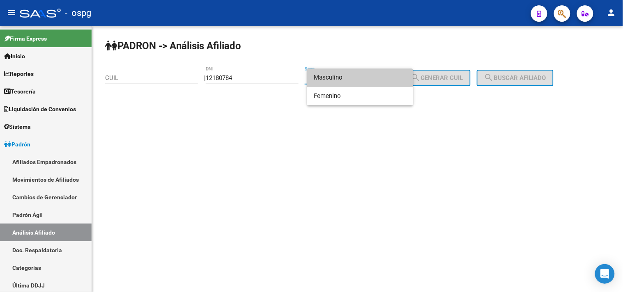
drag, startPoint x: 339, startPoint y: 84, endPoint x: 443, endPoint y: 73, distance: 104.1
click at [339, 83] on span "Masculino" at bounding box center [360, 78] width 93 height 18
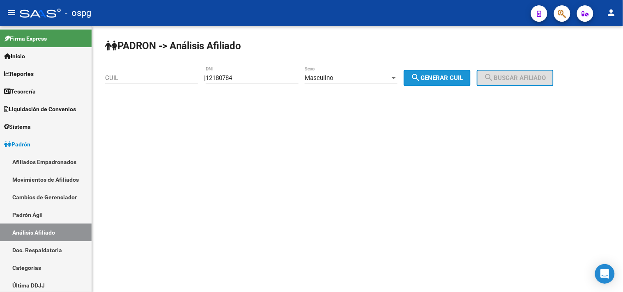
click at [452, 80] on span "search Generar CUIL" at bounding box center [437, 77] width 52 height 7
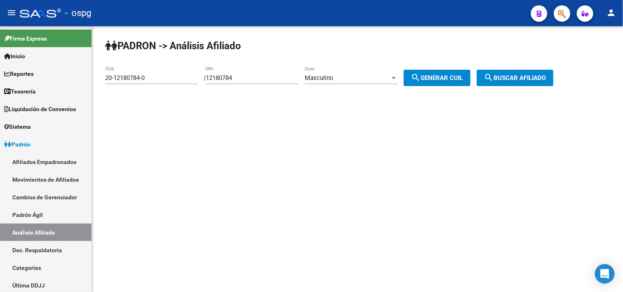
click at [520, 78] on span "search Buscar afiliado" at bounding box center [515, 77] width 62 height 7
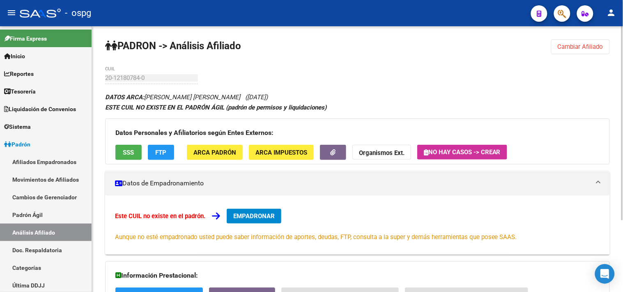
click at [564, 47] on span "Cambiar Afiliado" at bounding box center [581, 46] width 46 height 7
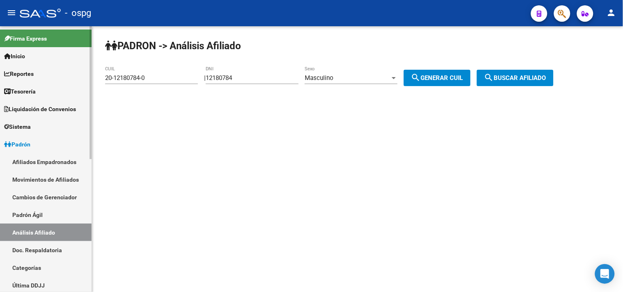
drag, startPoint x: 183, startPoint y: 80, endPoint x: 40, endPoint y: 70, distance: 143.2
click at [40, 71] on mat-sidenav-container "Firma Express Inicio Calendario SSS Instructivos Contacto OS Reportes Tablero d…" at bounding box center [311, 159] width 623 height 266
paste input "23644676"
click at [510, 71] on button "search Buscar afiliado" at bounding box center [515, 78] width 77 height 16
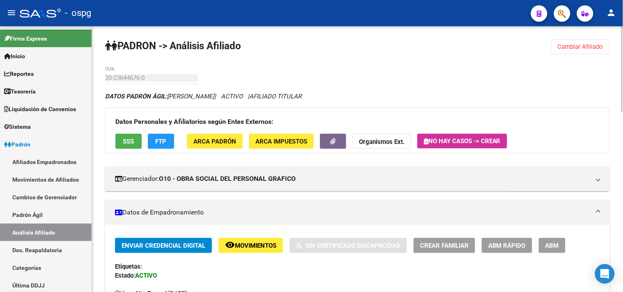
click at [573, 50] on span "Cambiar Afiliado" at bounding box center [581, 46] width 46 height 7
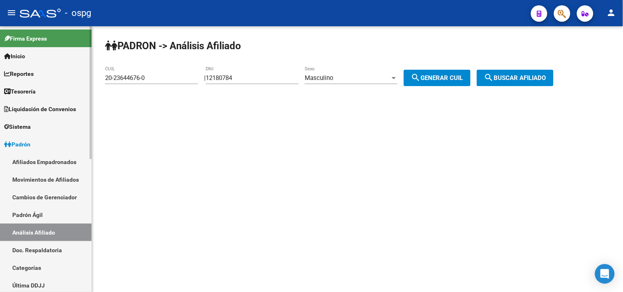
drag, startPoint x: 104, startPoint y: 76, endPoint x: 72, endPoint y: 68, distance: 32.6
click at [76, 69] on mat-sidenav-container "Firma Express Inicio Calendario SSS Instructivos Contacto OS Reportes Tablero d…" at bounding box center [311, 159] width 623 height 266
click at [171, 79] on input "20-23644676-0" at bounding box center [151, 77] width 93 height 7
drag, startPoint x: 163, startPoint y: 83, endPoint x: 23, endPoint y: 75, distance: 139.9
click at [17, 76] on mat-sidenav-container "Firma Express Inicio Calendario SSS Instructivos Contacto OS Reportes Tablero d…" at bounding box center [311, 159] width 623 height 266
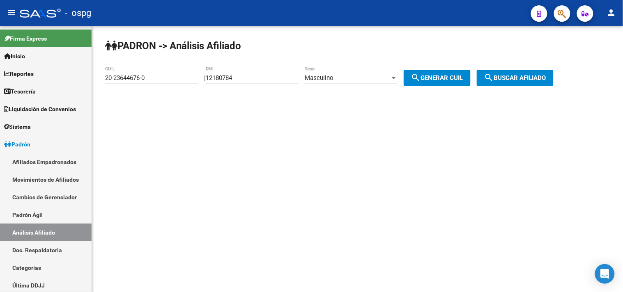
click at [149, 79] on input "20-23644676-0" at bounding box center [151, 77] width 93 height 7
drag, startPoint x: 153, startPoint y: 80, endPoint x: 63, endPoint y: 76, distance: 90.0
click at [63, 76] on mat-sidenav-container "Firma Express Inicio Calendario SSS Instructivos Contacto OS Reportes Tablero d…" at bounding box center [311, 159] width 623 height 266
paste input "04443009-7"
drag, startPoint x: 527, startPoint y: 80, endPoint x: 515, endPoint y: 76, distance: 12.1
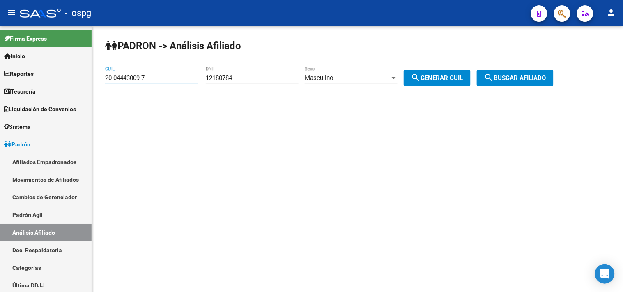
click at [528, 80] on span "search Buscar afiliado" at bounding box center [515, 77] width 62 height 7
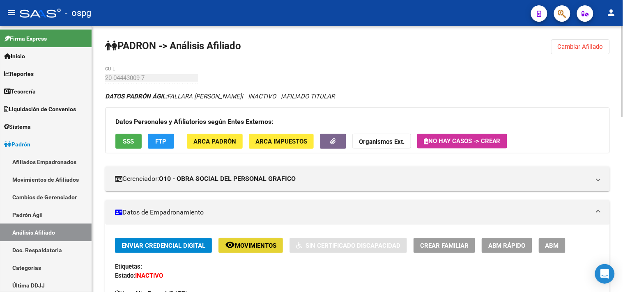
click at [250, 249] on span "Movimientos" at bounding box center [255, 245] width 41 height 7
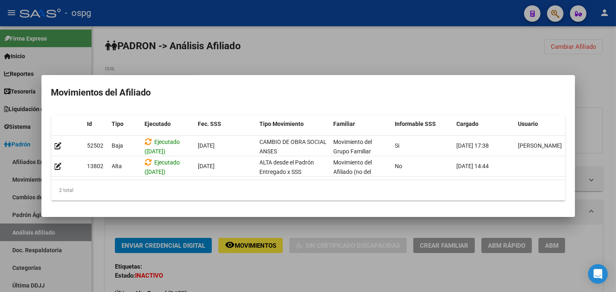
click at [339, 278] on div at bounding box center [308, 146] width 616 height 292
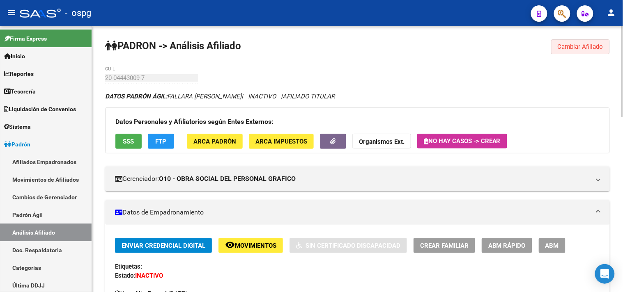
click at [568, 41] on button "Cambiar Afiliado" at bounding box center [580, 46] width 59 height 15
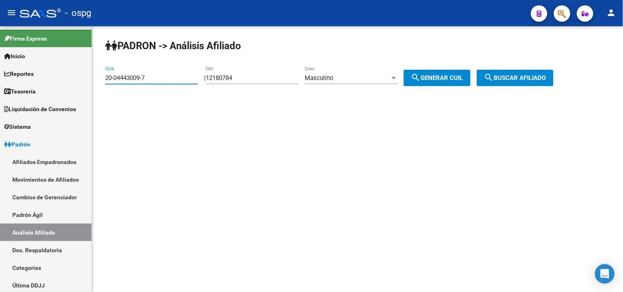
drag, startPoint x: 64, startPoint y: 78, endPoint x: 105, endPoint y: 76, distance: 40.3
click at [48, 78] on mat-sidenav-container "Firma Express Inicio Calendario SSS Instructivos Contacto OS Reportes Tablero d…" at bounding box center [311, 159] width 623 height 266
paste input "3-24540423-9"
click at [515, 80] on span "search Buscar afiliado" at bounding box center [515, 77] width 62 height 7
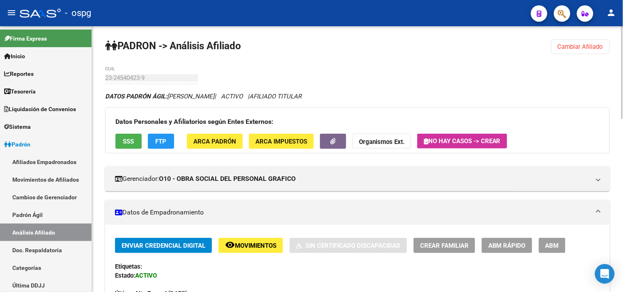
click at [127, 136] on button "SSS" at bounding box center [128, 141] width 26 height 15
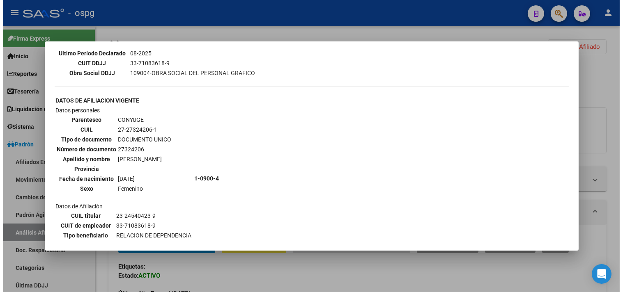
scroll to position [269, 0]
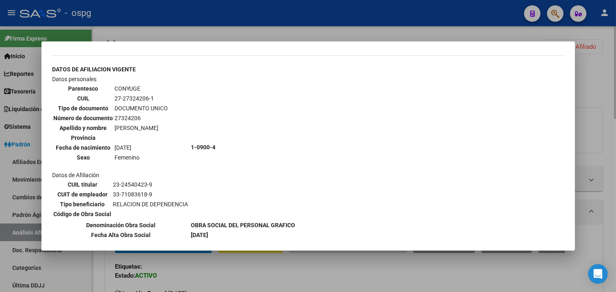
drag, startPoint x: 239, startPoint y: 265, endPoint x: 281, endPoint y: 279, distance: 43.4
click at [239, 266] on div at bounding box center [308, 146] width 616 height 292
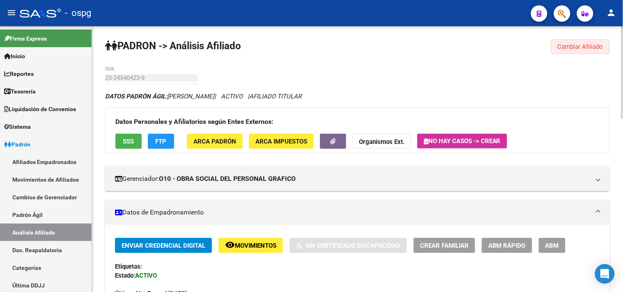
drag, startPoint x: 586, startPoint y: 48, endPoint x: 407, endPoint y: 60, distance: 179.5
click at [586, 48] on span "Cambiar Afiliado" at bounding box center [581, 46] width 46 height 7
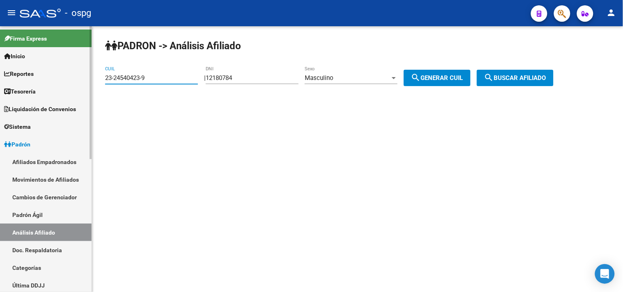
drag, startPoint x: 163, startPoint y: 80, endPoint x: 29, endPoint y: 76, distance: 134.8
click at [30, 77] on mat-sidenav-container "Firma Express Inicio Calendario SSS Instructivos Contacto OS Reportes Tablero d…" at bounding box center [311, 159] width 623 height 266
paste input "0-21081572-5"
click at [513, 78] on span "search Buscar afiliado" at bounding box center [515, 77] width 62 height 7
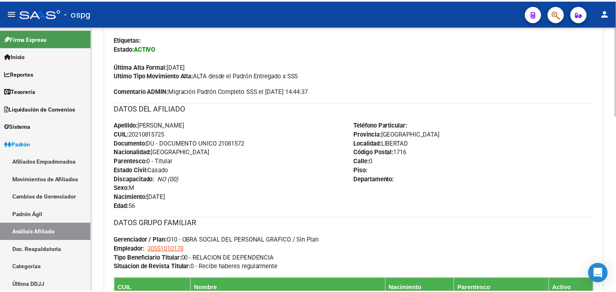
scroll to position [46, 0]
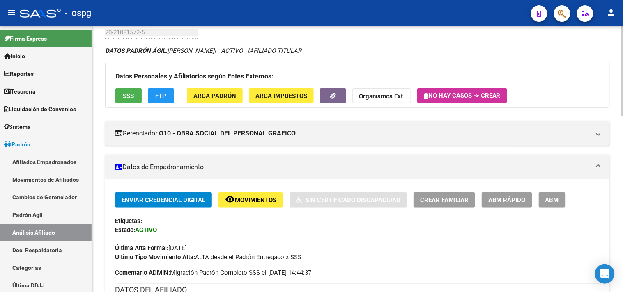
click at [134, 94] on button "SSS" at bounding box center [128, 95] width 26 height 15
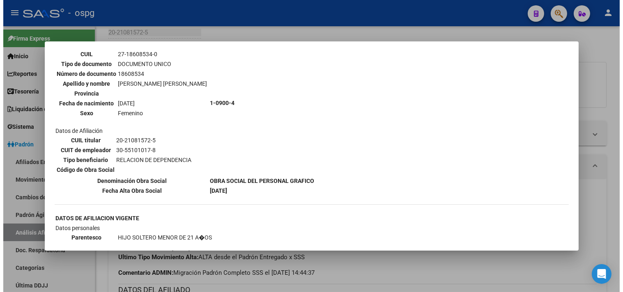
scroll to position [292, 0]
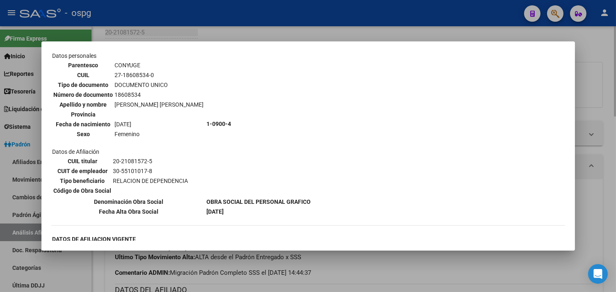
drag, startPoint x: 601, startPoint y: 51, endPoint x: 593, endPoint y: 47, distance: 9.2
click at [600, 50] on div at bounding box center [308, 146] width 616 height 292
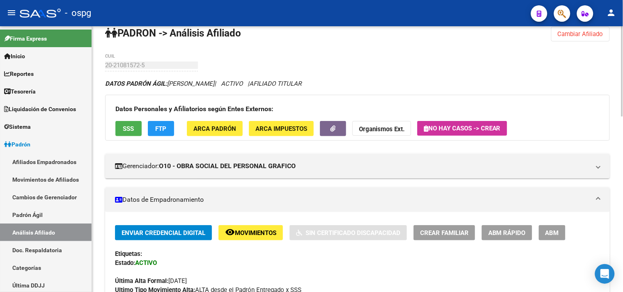
scroll to position [0, 0]
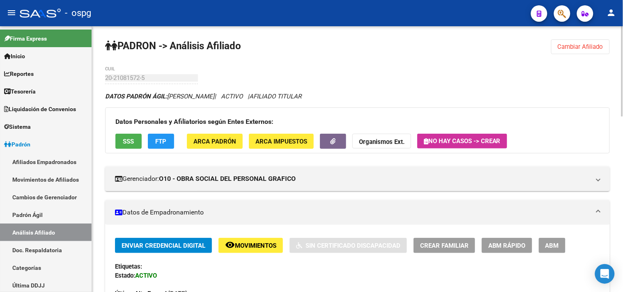
drag, startPoint x: 580, startPoint y: 47, endPoint x: 466, endPoint y: 44, distance: 114.2
click at [580, 46] on span "Cambiar Afiliado" at bounding box center [581, 46] width 46 height 7
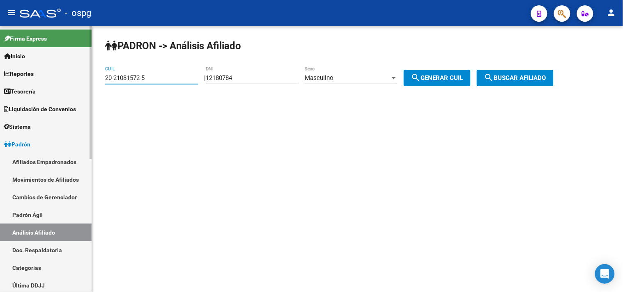
drag, startPoint x: 151, startPoint y: 76, endPoint x: 0, endPoint y: 75, distance: 151.1
click at [0, 75] on mat-sidenav-container "Firma Express Inicio Calendario SSS Instructivos Contacto OS Reportes Tablero d…" at bounding box center [311, 159] width 623 height 266
paste input "60224332-0"
click at [526, 73] on button "search Buscar afiliado" at bounding box center [515, 78] width 77 height 16
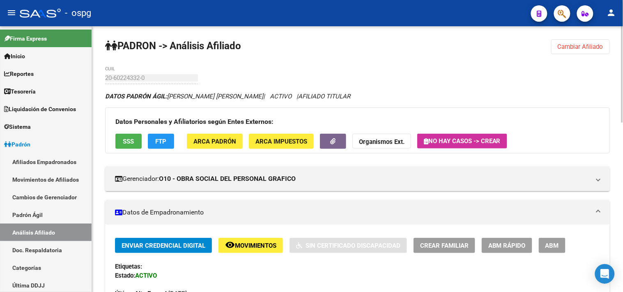
click at [126, 140] on span "SSS" at bounding box center [128, 141] width 11 height 7
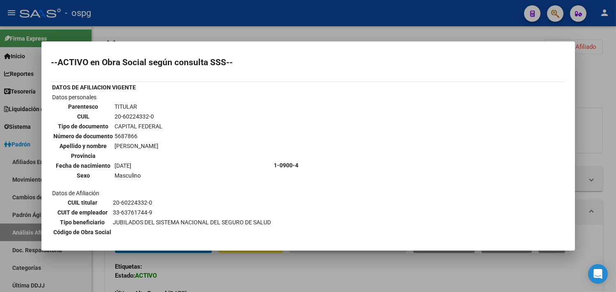
drag, startPoint x: 607, startPoint y: 55, endPoint x: 589, endPoint y: 41, distance: 22.8
click at [606, 55] on div at bounding box center [308, 146] width 616 height 292
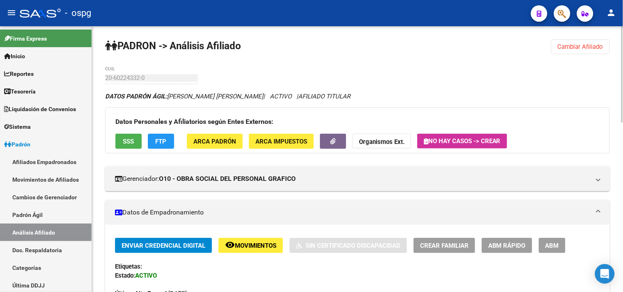
drag, startPoint x: 588, startPoint y: 42, endPoint x: 260, endPoint y: 58, distance: 328.5
click at [587, 43] on button "Cambiar Afiliado" at bounding box center [580, 46] width 59 height 15
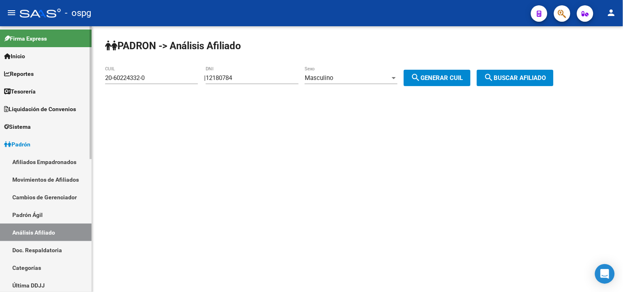
drag, startPoint x: 154, startPoint y: 81, endPoint x: 69, endPoint y: 74, distance: 85.3
click at [69, 74] on mat-sidenav-container "Firma Express Inicio Calendario SSS Instructivos Contacto OS Reportes Tablero d…" at bounding box center [311, 159] width 623 height 266
paste input "22533785-4"
type input "20-22533785-4"
click at [539, 81] on span "search Buscar afiliado" at bounding box center [515, 77] width 62 height 7
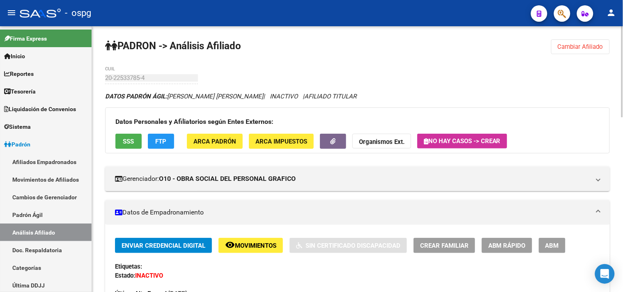
click at [270, 251] on button "remove_red_eye Movimientos" at bounding box center [250, 245] width 64 height 15
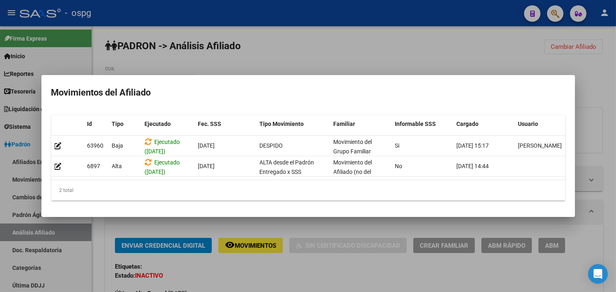
click at [270, 279] on div at bounding box center [308, 146] width 616 height 292
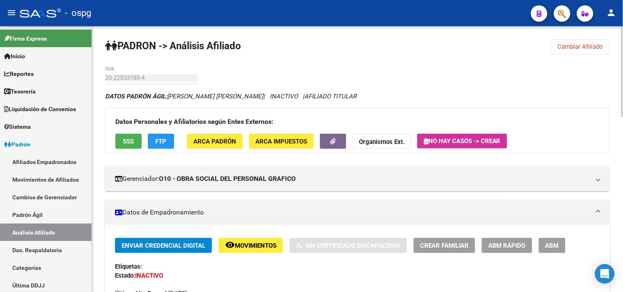
click at [329, 273] on div "Enviar Credencial Digital remove_red_eye Movimientos Sin Certificado Discapacid…" at bounding box center [357, 281] width 485 height 87
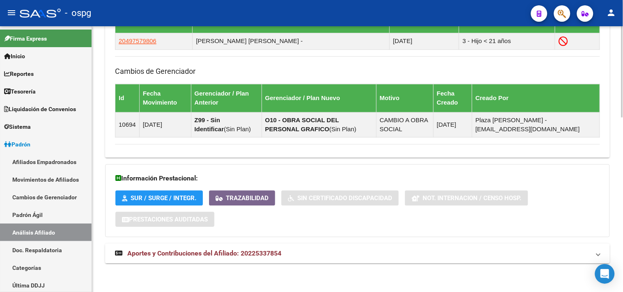
drag, startPoint x: 349, startPoint y: 261, endPoint x: 409, endPoint y: 257, distance: 60.1
click at [352, 260] on mat-expansion-panel-header "Aportes y Contribuciones del Afiliado: 20225337854" at bounding box center [357, 254] width 505 height 20
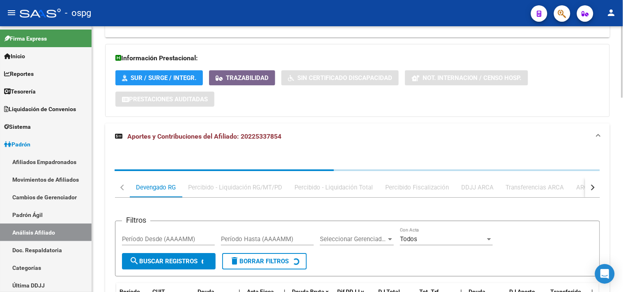
scroll to position [723, 0]
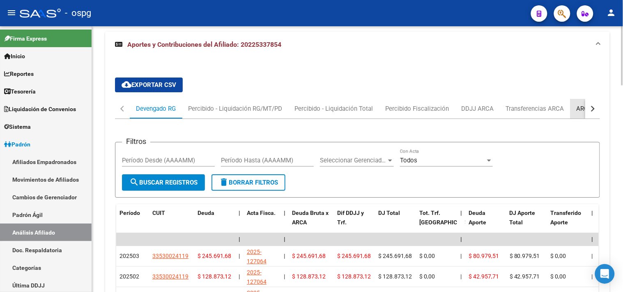
click at [571, 110] on div "ARCA Relaciones Laborales" at bounding box center [614, 109] width 89 height 20
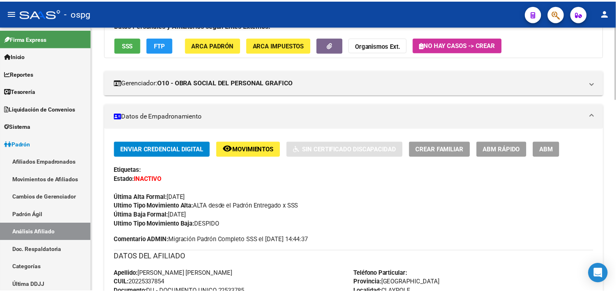
scroll to position [0, 0]
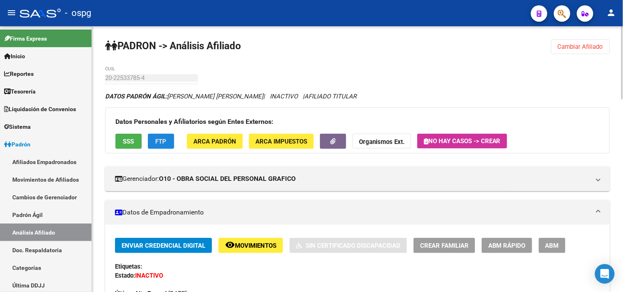
click at [157, 138] on span "FTP" at bounding box center [161, 141] width 11 height 7
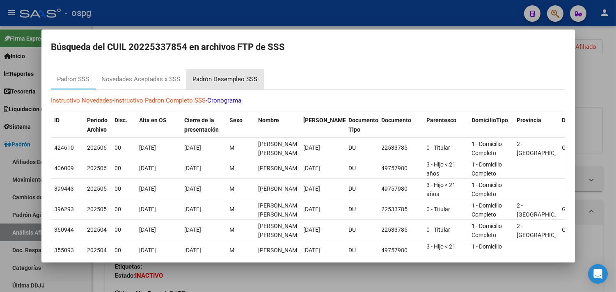
click at [229, 80] on div "Padrón Desempleo SSS" at bounding box center [225, 79] width 65 height 9
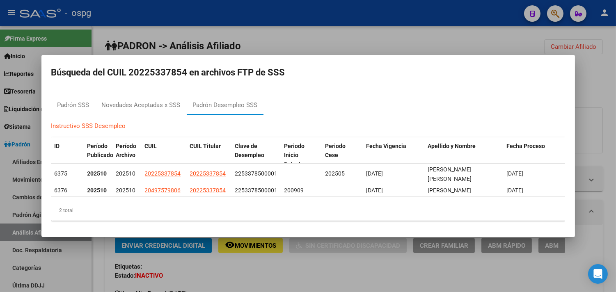
click at [300, 273] on div at bounding box center [308, 146] width 616 height 292
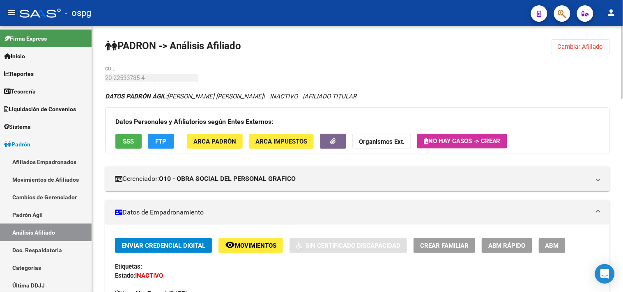
drag, startPoint x: 394, startPoint y: 282, endPoint x: 582, endPoint y: 258, distance: 188.8
click at [394, 281] on div "Última Alta Formal: [DATE]" at bounding box center [357, 290] width 485 height 18
click at [551, 246] on span "ABM" at bounding box center [552, 245] width 14 height 7
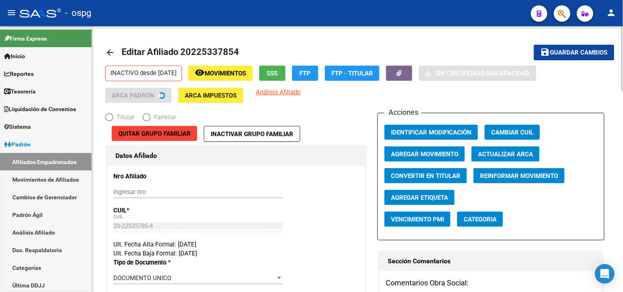
radio input "true"
type input "33-53002411-9"
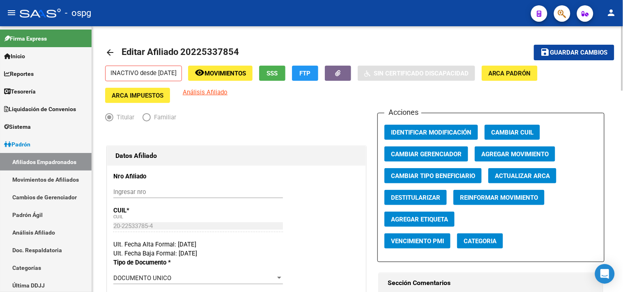
click at [524, 155] on span "Agregar Movimiento" at bounding box center [514, 154] width 67 height 7
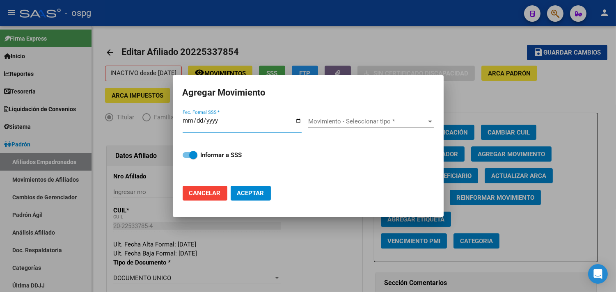
click at [300, 121] on input "Fec. Formal SSS *" at bounding box center [242, 123] width 119 height 13
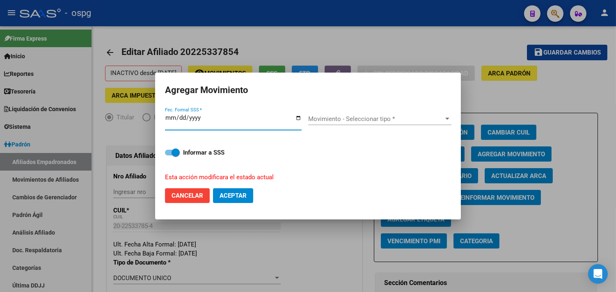
type input "[DATE]"
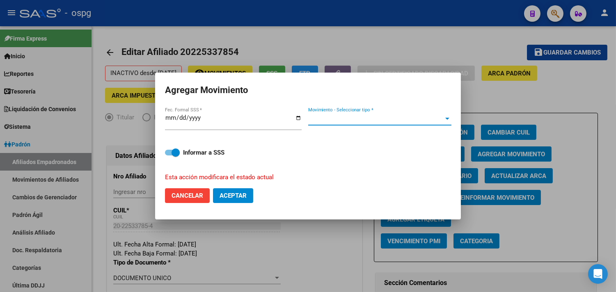
click at [404, 115] on span "Movimiento - Seleccionar tipo *" at bounding box center [376, 118] width 136 height 7
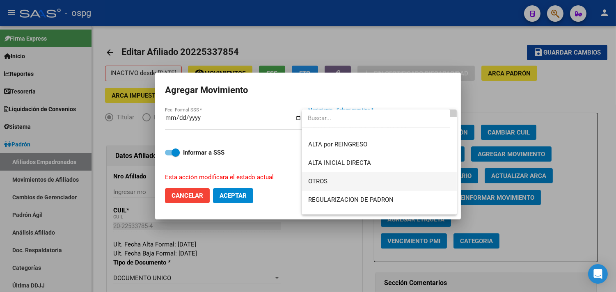
scroll to position [46, 0]
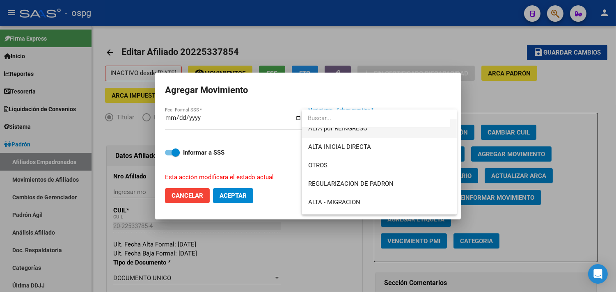
drag, startPoint x: 375, startPoint y: 129, endPoint x: 343, endPoint y: 130, distance: 32.0
click at [375, 129] on span "ALTA por REINGRESO" at bounding box center [379, 129] width 143 height 18
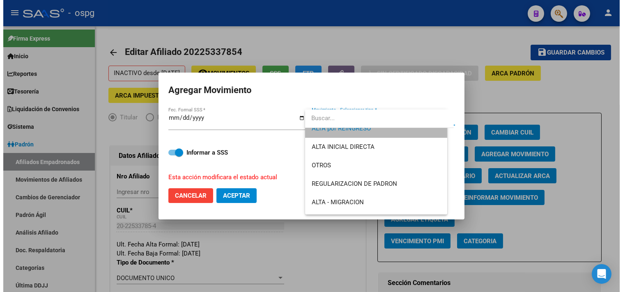
scroll to position [37, 0]
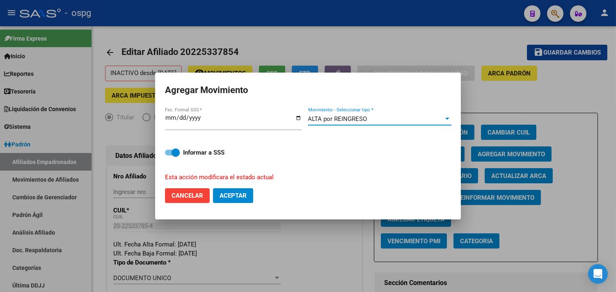
click at [232, 197] on span "Aceptar" at bounding box center [233, 195] width 27 height 7
checkbox input "false"
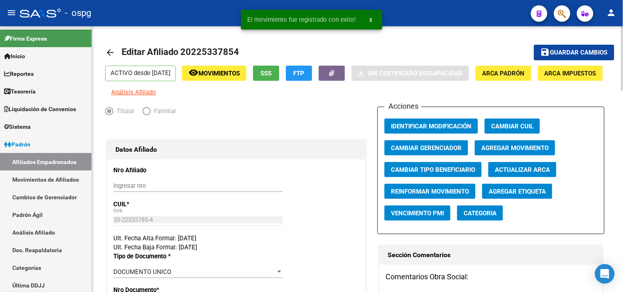
click at [106, 48] on mat-icon "arrow_back" at bounding box center [110, 53] width 10 height 10
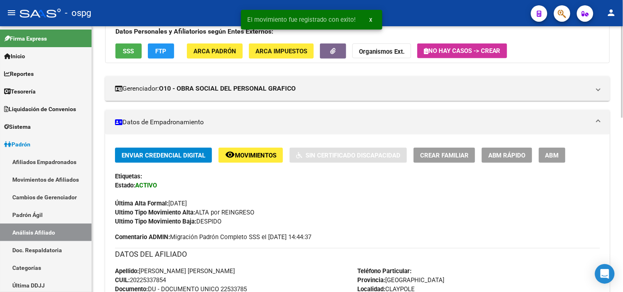
scroll to position [46, 0]
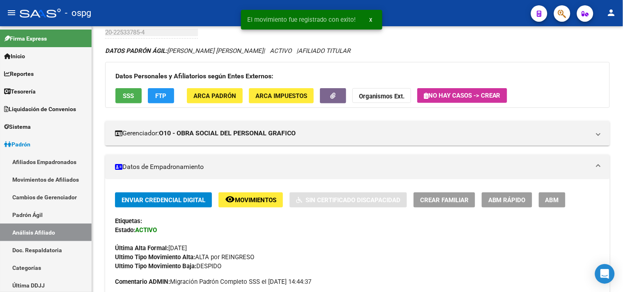
drag, startPoint x: 545, startPoint y: 198, endPoint x: 540, endPoint y: 179, distance: 18.7
click at [545, 198] on span "ABM" at bounding box center [552, 200] width 14 height 7
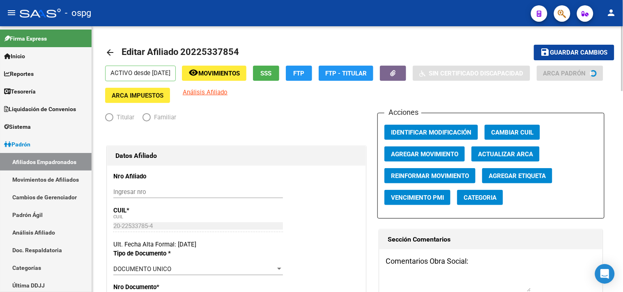
radio input "true"
type input "33-53002411-9"
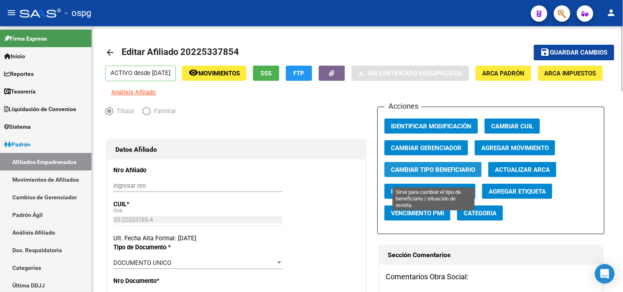
click at [417, 174] on span "Cambiar Tipo Beneficiario" at bounding box center [433, 169] width 84 height 7
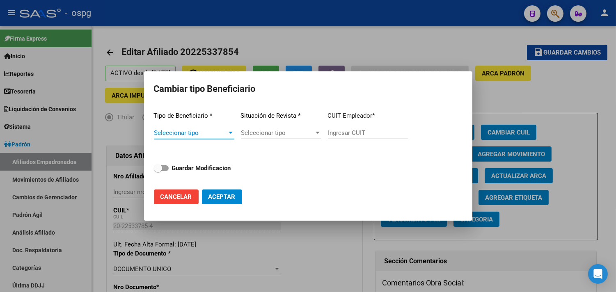
click at [235, 129] on div "Tipo de Beneficiario * Seleccionar tipo Seleccionar tipo Situación de Revista *…" at bounding box center [308, 144] width 309 height 78
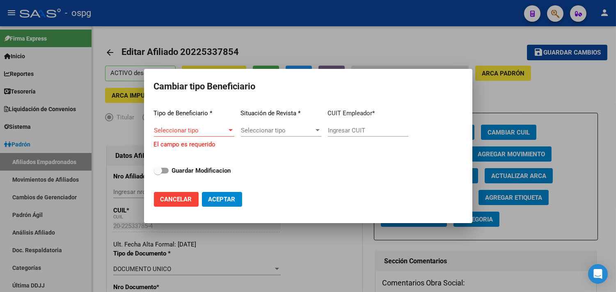
click at [203, 133] on span "Seleccionar tipo" at bounding box center [190, 130] width 73 height 7
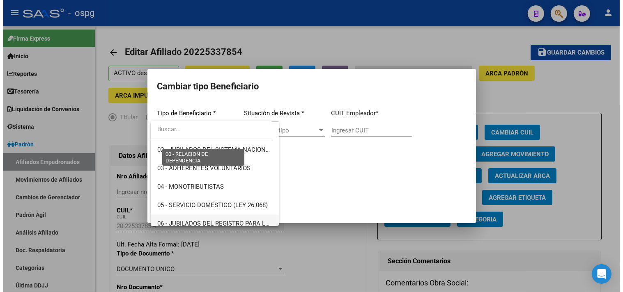
scroll to position [91, 0]
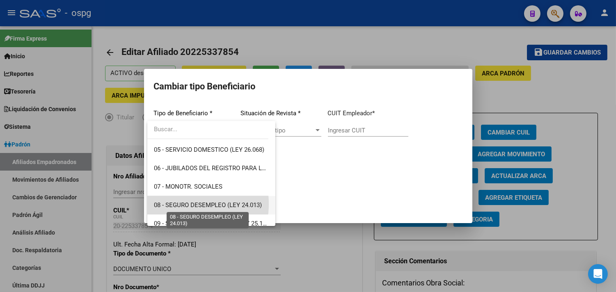
click at [184, 204] on span "08 - SEGURO DESEMPLEO (LEY 24.013)" at bounding box center [208, 205] width 108 height 7
type input "33-63761744-9"
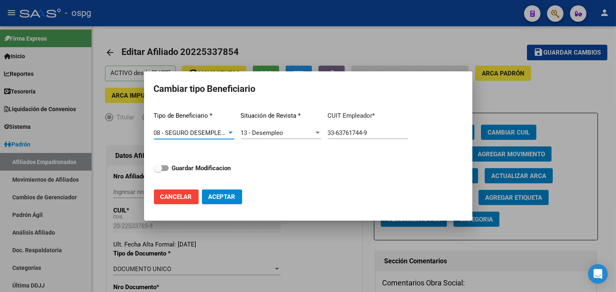
drag, startPoint x: 196, startPoint y: 167, endPoint x: 218, endPoint y: 197, distance: 37.3
click at [198, 168] on strong "Guardar Modificacion" at bounding box center [201, 168] width 59 height 7
click at [158, 171] on input "Guardar Modificacion" at bounding box center [158, 171] width 0 height 0
checkbox input "true"
click at [219, 200] on button "Aceptar" at bounding box center [222, 197] width 40 height 15
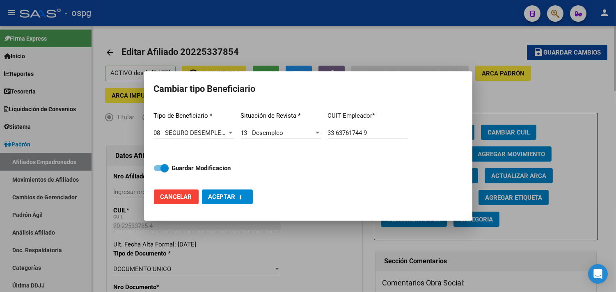
type input "33-63761744-9"
checkbox input "false"
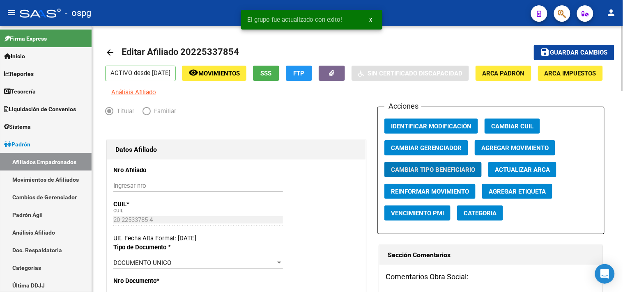
click at [110, 56] on mat-icon "arrow_back" at bounding box center [110, 53] width 10 height 10
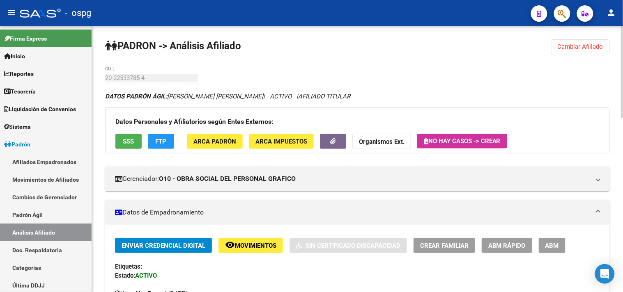
drag, startPoint x: 573, startPoint y: 48, endPoint x: 408, endPoint y: 54, distance: 164.8
click at [572, 48] on span "Cambiar Afiliado" at bounding box center [581, 46] width 46 height 7
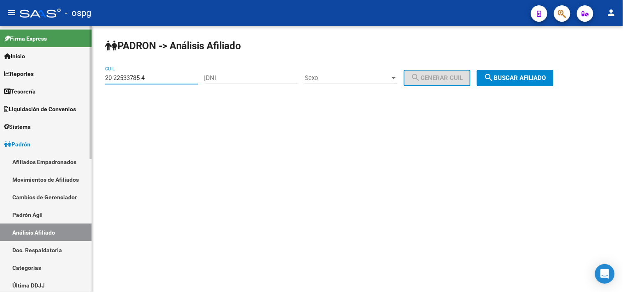
drag, startPoint x: 145, startPoint y: 74, endPoint x: 77, endPoint y: 68, distance: 68.1
click at [68, 67] on mat-sidenav-container "Firma Express Inicio Calendario SSS Instructivos Contacto OS Reportes Tablero d…" at bounding box center [311, 159] width 623 height 266
paste input "7-17125741-2"
type input "27-17125741-2"
click at [506, 82] on button "search Buscar afiliado" at bounding box center [515, 78] width 77 height 16
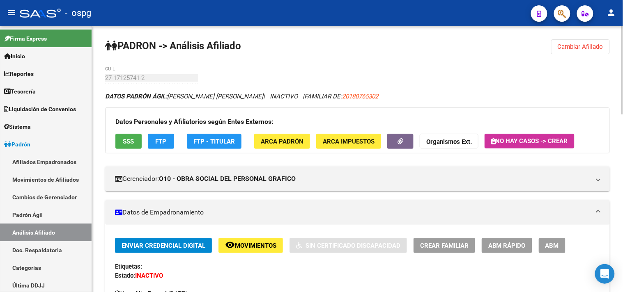
click at [253, 244] on span "Movimientos" at bounding box center [255, 245] width 41 height 7
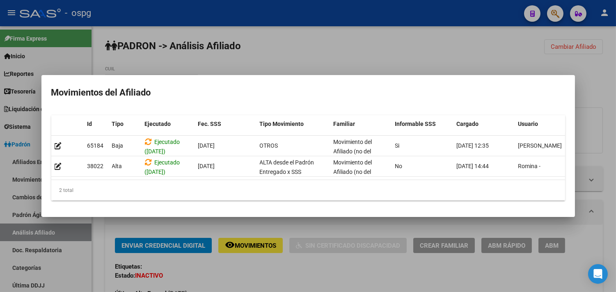
click at [271, 273] on div at bounding box center [308, 146] width 616 height 292
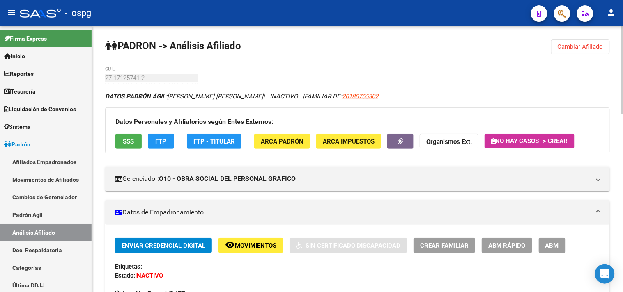
click at [126, 141] on span "SSS" at bounding box center [128, 141] width 11 height 7
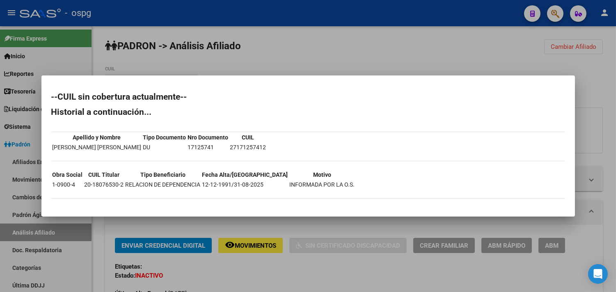
click at [290, 268] on div at bounding box center [308, 146] width 616 height 292
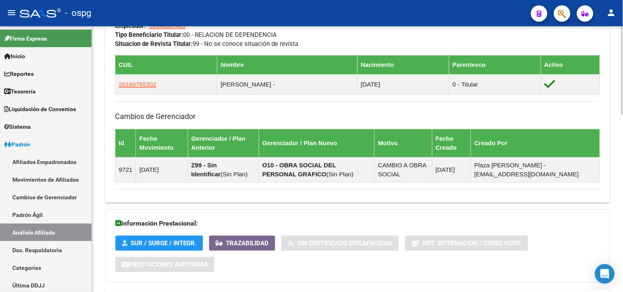
scroll to position [535, 0]
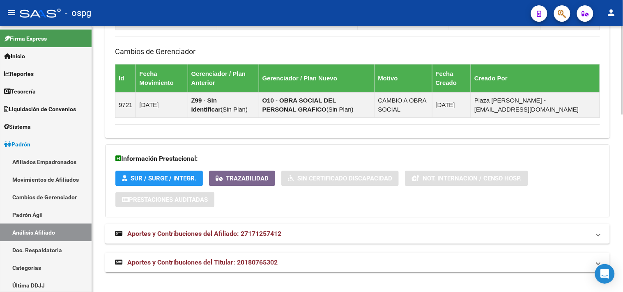
click at [287, 265] on mat-panel-title "Aportes y Contribuciones del Titular: 20180765302" at bounding box center [352, 262] width 475 height 9
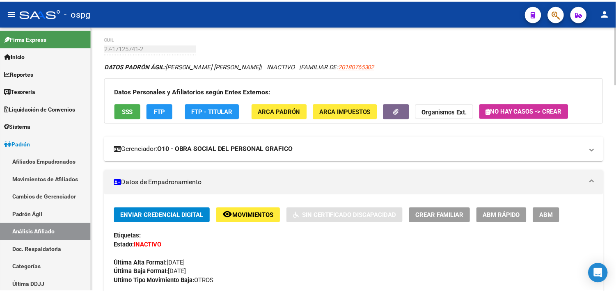
scroll to position [0, 0]
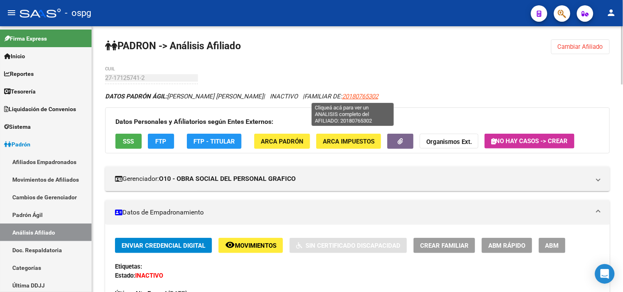
click at [345, 93] on span "20180765302" at bounding box center [360, 96] width 36 height 7
type textarea "20180765302"
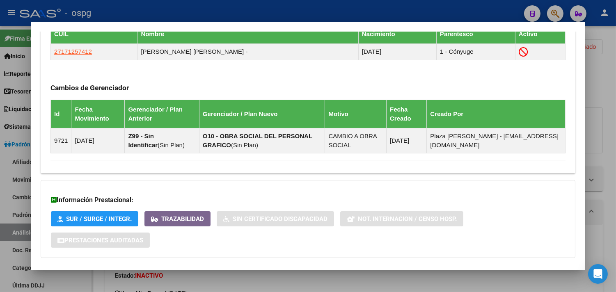
scroll to position [465, 0]
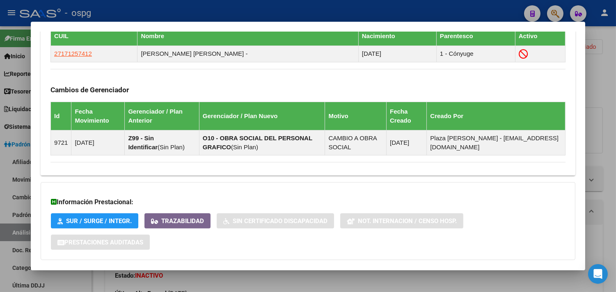
click at [522, 84] on div "Cambios de Gerenciador Id Fecha Movimiento Gerenciador / Plan Anterior Gerencia…" at bounding box center [308, 112] width 515 height 87
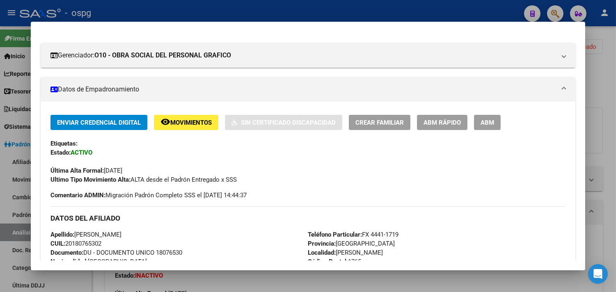
scroll to position [0, 0]
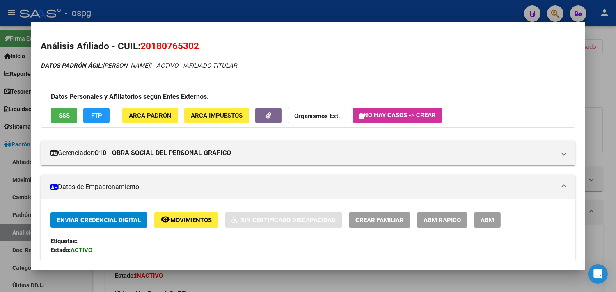
click at [294, 118] on strong "Organismos Ext." at bounding box center [317, 116] width 46 height 7
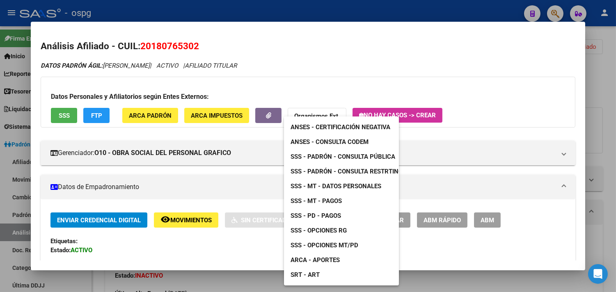
click at [317, 129] on span "ANSES - Certificación Negativa" at bounding box center [341, 127] width 100 height 7
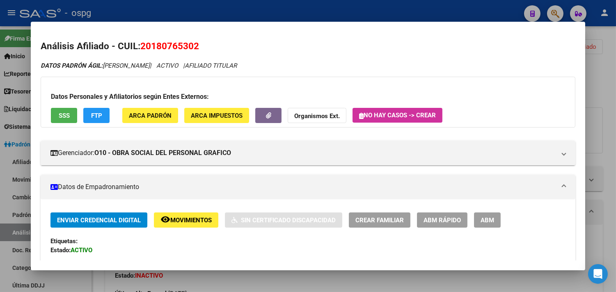
drag, startPoint x: 607, startPoint y: 61, endPoint x: 602, endPoint y: 44, distance: 17.2
click at [606, 60] on div at bounding box center [308, 146] width 616 height 292
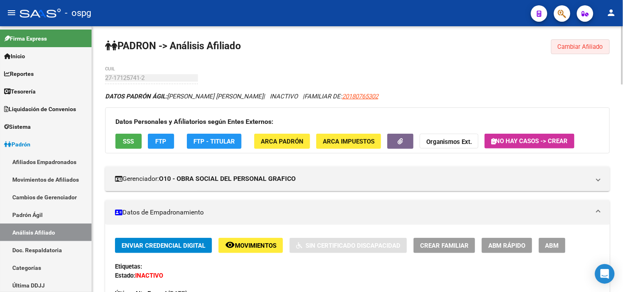
drag, startPoint x: 602, startPoint y: 44, endPoint x: 559, endPoint y: 49, distance: 43.4
click at [601, 44] on span "Cambiar Afiliado" at bounding box center [581, 46] width 46 height 7
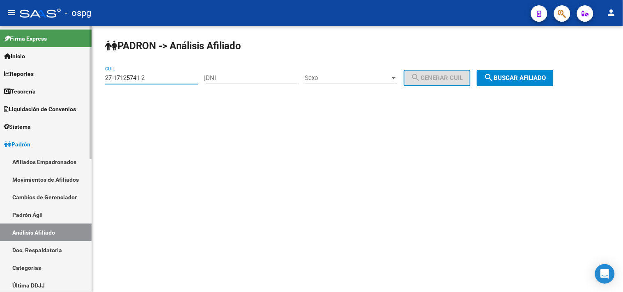
drag, startPoint x: 145, startPoint y: 78, endPoint x: 33, endPoint y: 78, distance: 112.1
click at [33, 78] on mat-sidenav-container "Firma Express Inicio Calendario SSS Instructivos Contacto OS Reportes Tablero d…" at bounding box center [311, 159] width 623 height 266
paste input "0-93378846-7"
click at [545, 79] on span "search Buscar afiliado" at bounding box center [515, 77] width 62 height 7
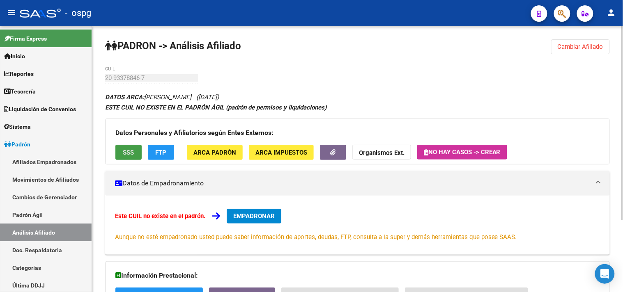
click at [131, 148] on button "SSS" at bounding box center [128, 152] width 26 height 15
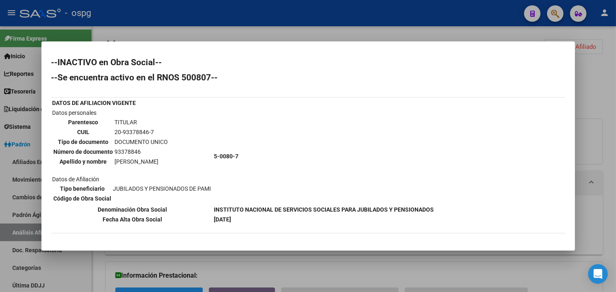
click at [586, 68] on div at bounding box center [308, 146] width 616 height 292
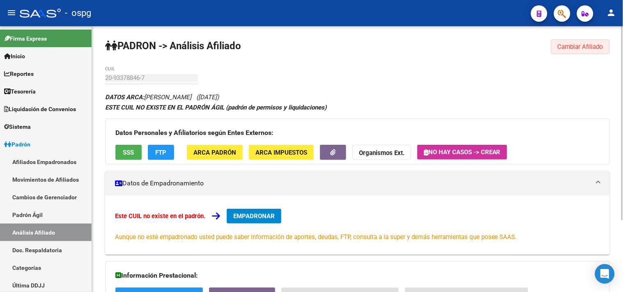
drag, startPoint x: 582, startPoint y: 50, endPoint x: 204, endPoint y: 87, distance: 380.1
click at [582, 49] on span "Cambiar Afiliado" at bounding box center [581, 46] width 46 height 7
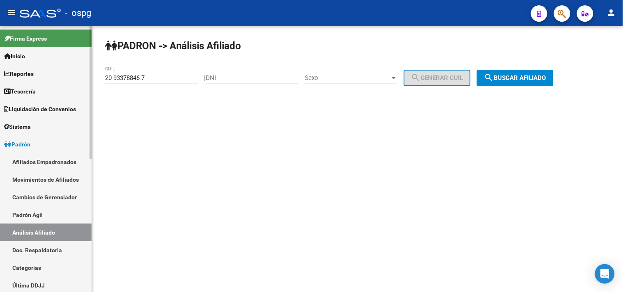
drag, startPoint x: 40, startPoint y: 73, endPoint x: 101, endPoint y: 71, distance: 60.8
click at [38, 72] on mat-sidenav-container "Firma Express Inicio Calendario SSS Instructivos Contacto OS Reportes Tablero d…" at bounding box center [311, 159] width 623 height 266
paste input "17886370-4"
click at [511, 79] on span "search Buscar afiliado" at bounding box center [515, 77] width 62 height 7
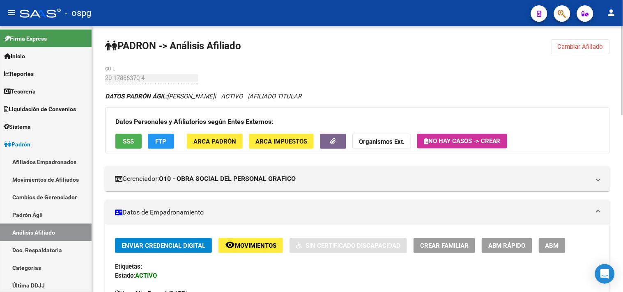
click at [134, 138] on span "SSS" at bounding box center [128, 141] width 11 height 7
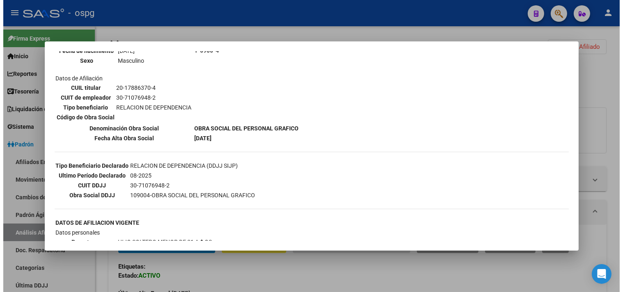
scroll to position [182, 0]
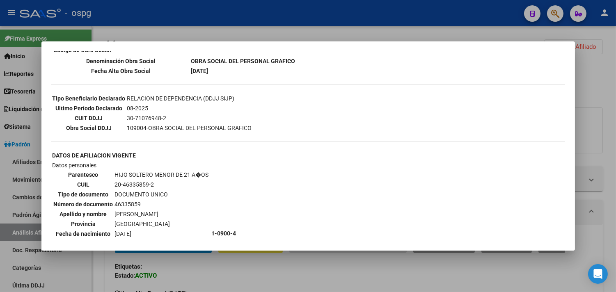
click at [239, 274] on div at bounding box center [308, 146] width 616 height 292
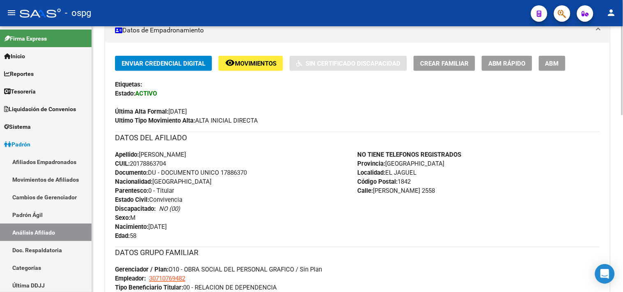
scroll to position [0, 0]
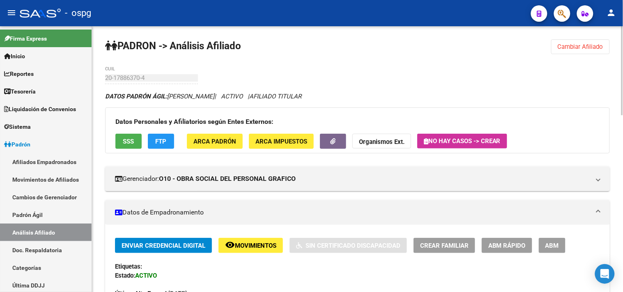
drag, startPoint x: 559, startPoint y: 47, endPoint x: 505, endPoint y: 47, distance: 53.8
click at [559, 47] on span "Cambiar Afiliado" at bounding box center [581, 46] width 46 height 7
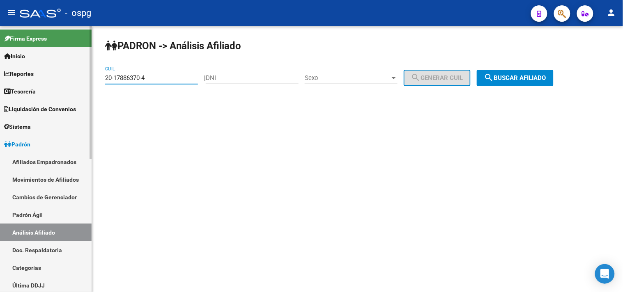
drag, startPoint x: 163, startPoint y: 77, endPoint x: 83, endPoint y: 77, distance: 80.1
click at [83, 77] on mat-sidenav-container "Firma Express Inicio Calendario SSS Instructivos Contacto OS Reportes Tablero d…" at bounding box center [311, 159] width 623 height 266
paste input "7-02620833-0"
click at [506, 80] on span "search Buscar afiliado" at bounding box center [515, 77] width 62 height 7
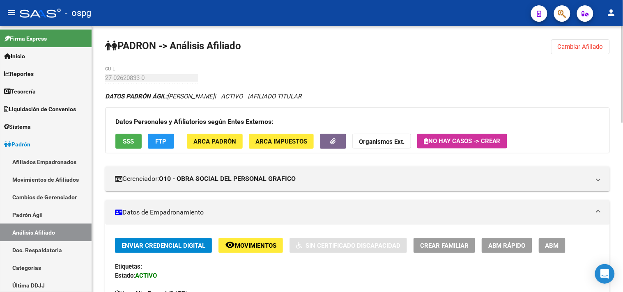
click at [156, 138] on button "FTP" at bounding box center [161, 141] width 26 height 15
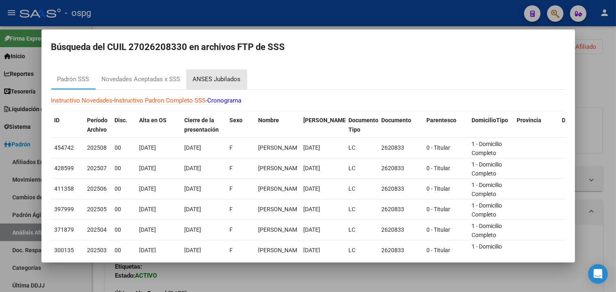
click at [230, 75] on div "ANSES Jubilados" at bounding box center [217, 79] width 48 height 9
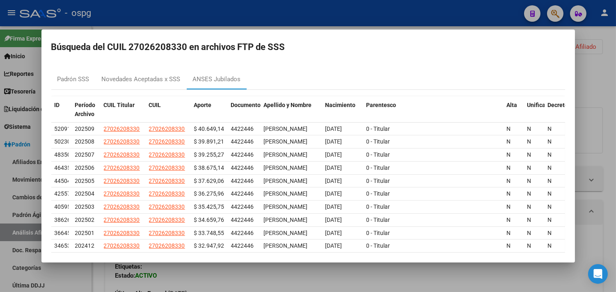
click at [211, 280] on div at bounding box center [308, 146] width 616 height 292
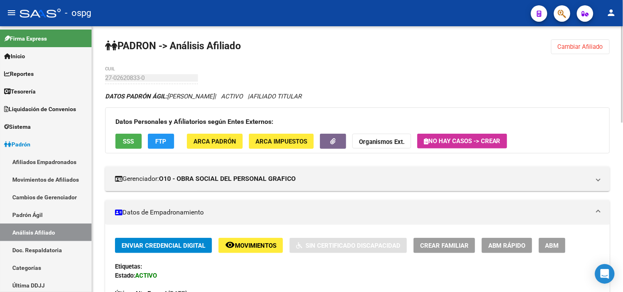
click at [117, 140] on button "SSS" at bounding box center [128, 141] width 26 height 15
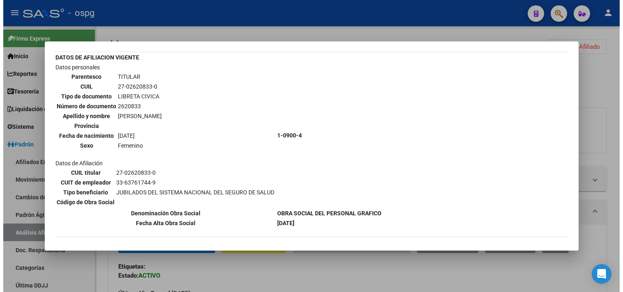
scroll to position [63, 0]
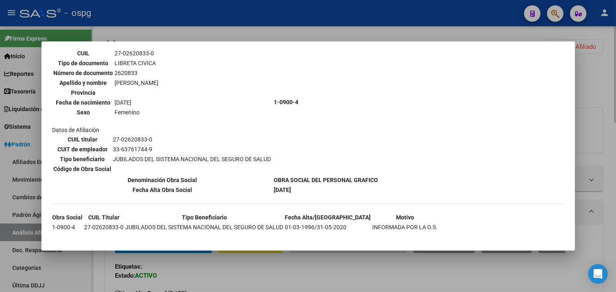
click at [304, 270] on div at bounding box center [308, 146] width 616 height 292
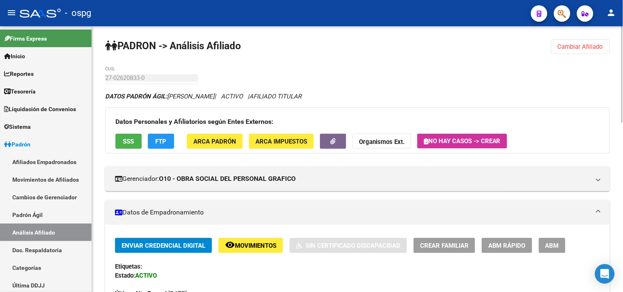
click at [593, 42] on button "Cambiar Afiliado" at bounding box center [580, 46] width 59 height 15
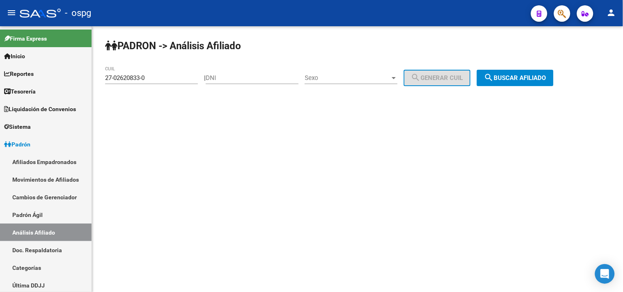
drag, startPoint x: 93, startPoint y: 75, endPoint x: 108, endPoint y: 74, distance: 15.6
click at [85, 75] on mat-sidenav-container "Firma Express Inicio Calendario SSS Instructivos Contacto OS Reportes Tablero d…" at bounding box center [311, 159] width 623 height 266
paste input "0-17102532"
type input "20-17102532-0"
click at [494, 75] on mat-icon "search" at bounding box center [489, 78] width 10 height 10
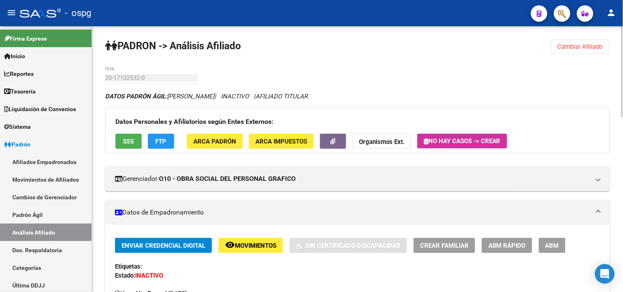
click at [244, 242] on span "Movimientos" at bounding box center [255, 245] width 41 height 7
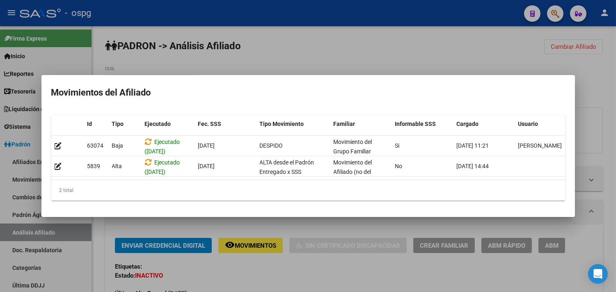
click at [259, 276] on div at bounding box center [308, 146] width 616 height 292
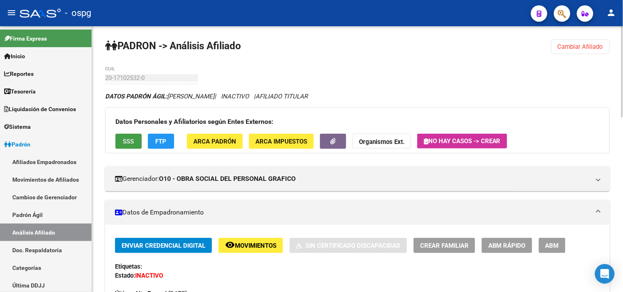
click at [126, 138] on span "SSS" at bounding box center [128, 141] width 11 height 7
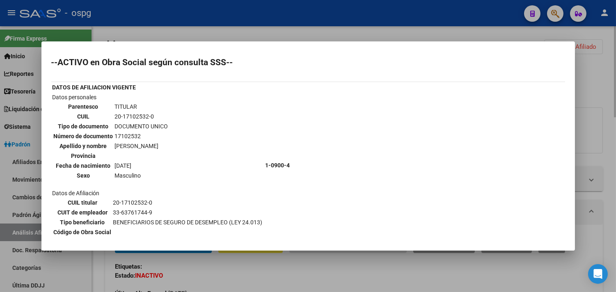
click at [273, 270] on div at bounding box center [308, 146] width 616 height 292
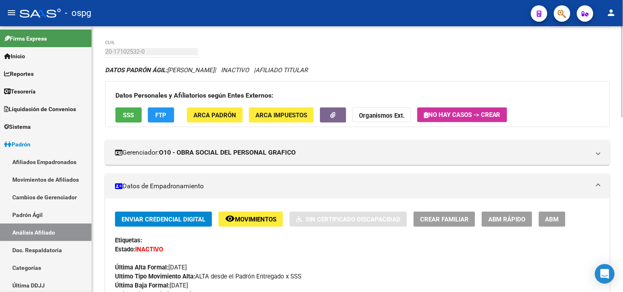
scroll to position [46, 0]
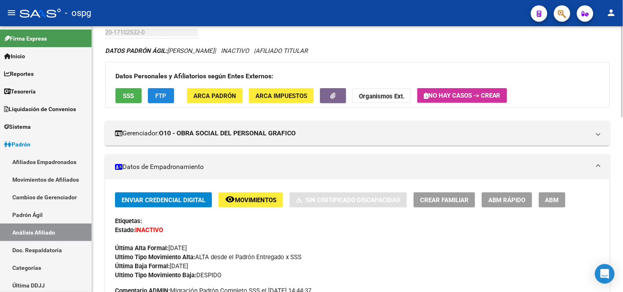
click at [168, 95] on button "FTP" at bounding box center [161, 95] width 26 height 15
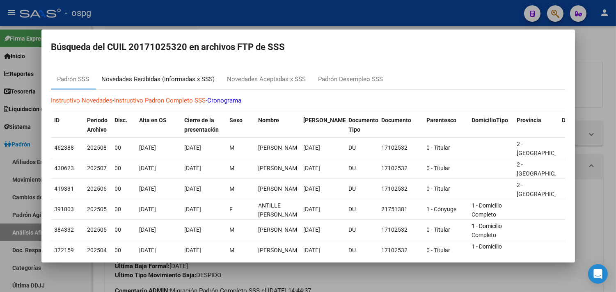
click at [181, 75] on div "Novedades Recibidas (informadas x SSS)" at bounding box center [158, 79] width 113 height 9
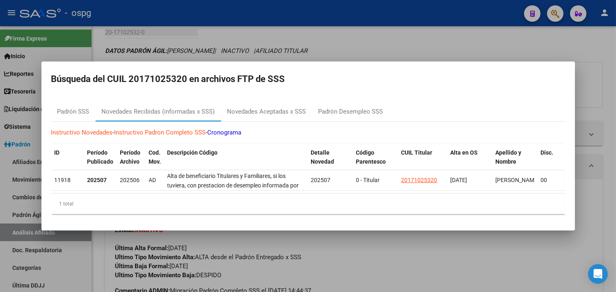
click at [325, 263] on div at bounding box center [308, 146] width 616 height 292
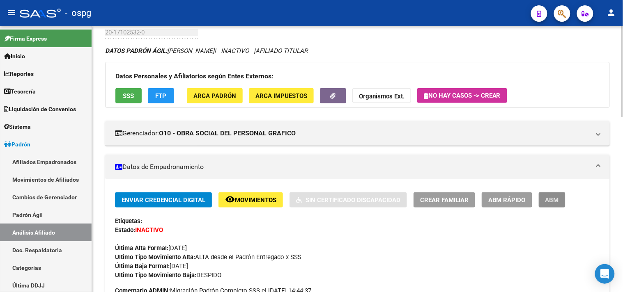
click at [553, 207] on button "ABM" at bounding box center [552, 200] width 27 height 15
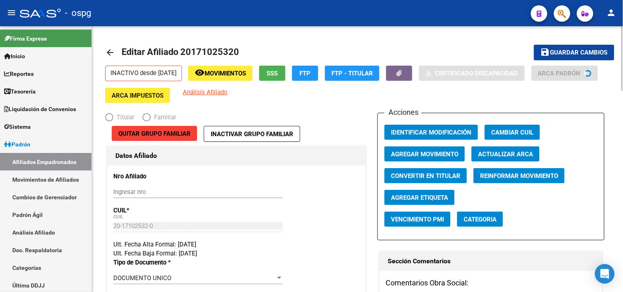
radio input "true"
type input "30-54954728-8"
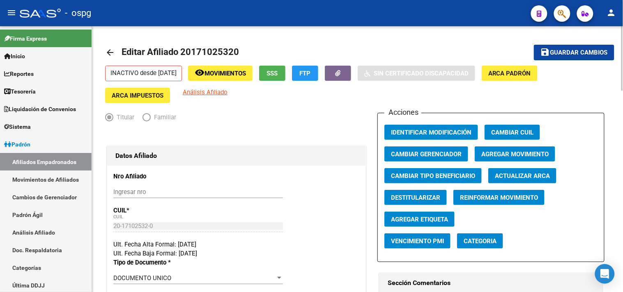
click at [510, 151] on span "Agregar Movimiento" at bounding box center [514, 154] width 67 height 7
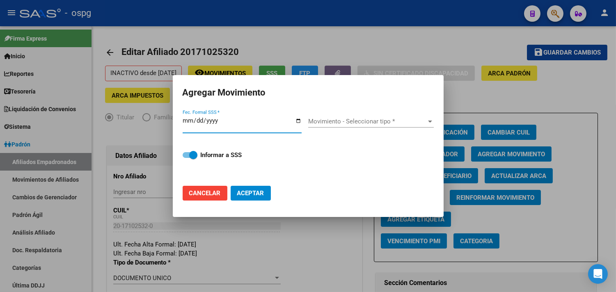
click at [299, 121] on input "Fec. Formal SSS *" at bounding box center [242, 123] width 119 height 13
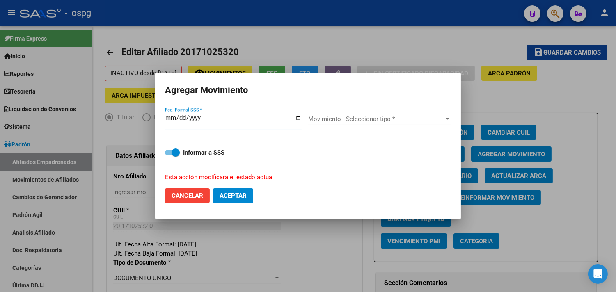
type input "[DATE]"
click at [360, 113] on div "Movimiento - Seleccionar tipo * Movimiento - Seleccionar tipo *" at bounding box center [379, 119] width 143 height 12
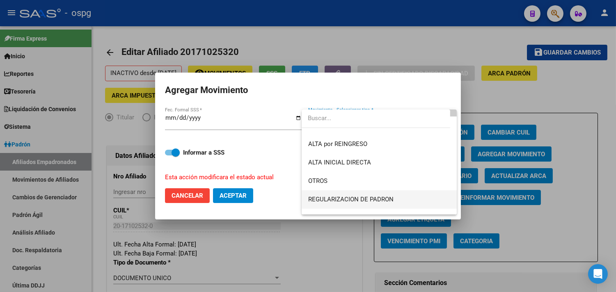
scroll to position [46, 0]
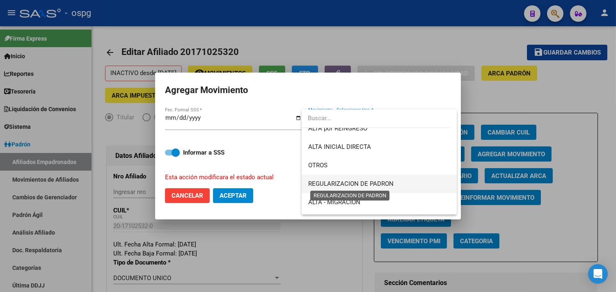
click at [363, 181] on span "REGULARIZACION DE PADRON" at bounding box center [379, 184] width 143 height 18
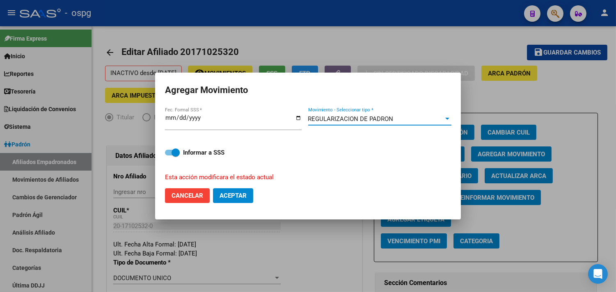
click at [241, 195] on span "Aceptar" at bounding box center [233, 195] width 27 height 7
checkbox input "false"
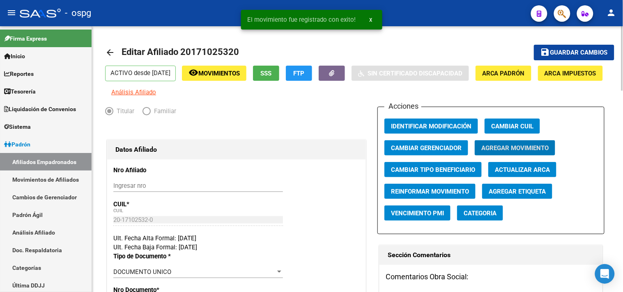
click at [110, 52] on mat-icon "arrow_back" at bounding box center [110, 53] width 10 height 10
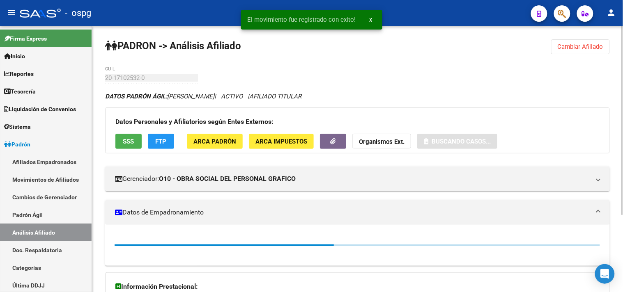
click at [129, 138] on span "SSS" at bounding box center [128, 141] width 11 height 7
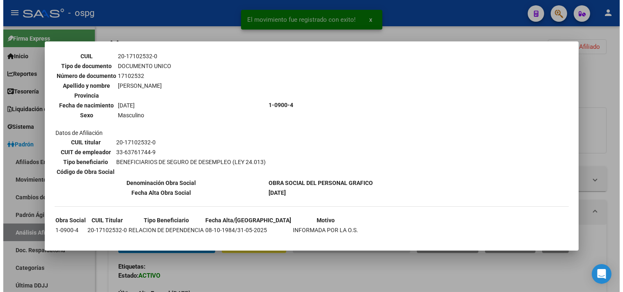
scroll to position [63, 0]
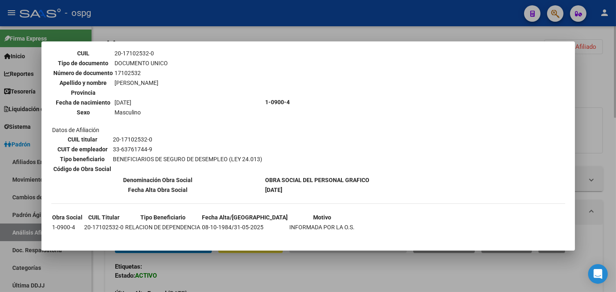
click at [287, 276] on div at bounding box center [308, 146] width 616 height 292
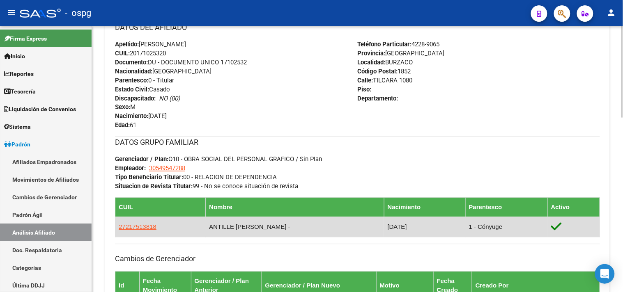
scroll to position [319, 0]
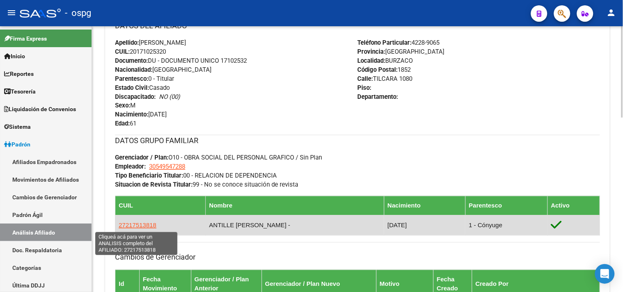
click at [151, 227] on span "27217513818" at bounding box center [138, 225] width 38 height 7
type textarea "27217513818"
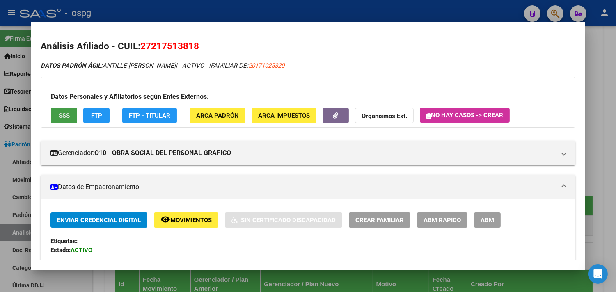
click at [71, 112] on button "SSS" at bounding box center [64, 115] width 26 height 15
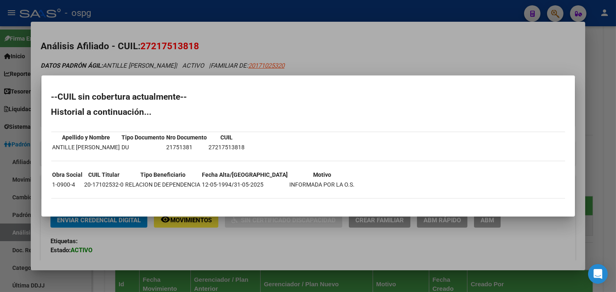
click at [280, 241] on div at bounding box center [308, 146] width 616 height 292
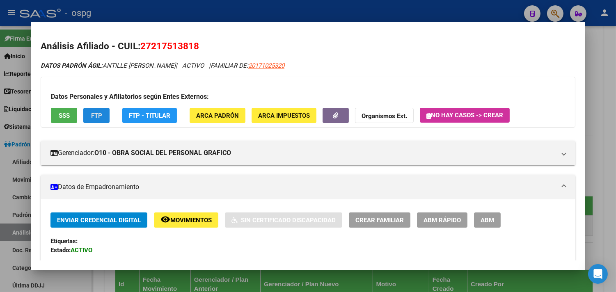
click at [92, 114] on span "FTP" at bounding box center [96, 115] width 11 height 7
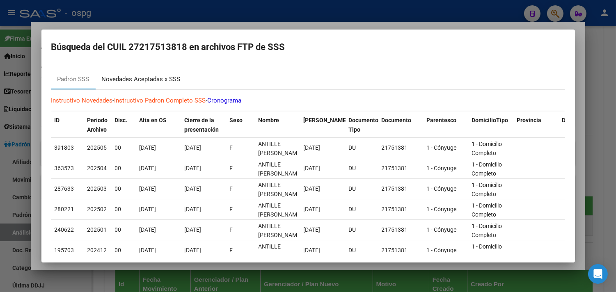
click at [168, 76] on div "Novedades Aceptadas x SSS" at bounding box center [141, 79] width 79 height 9
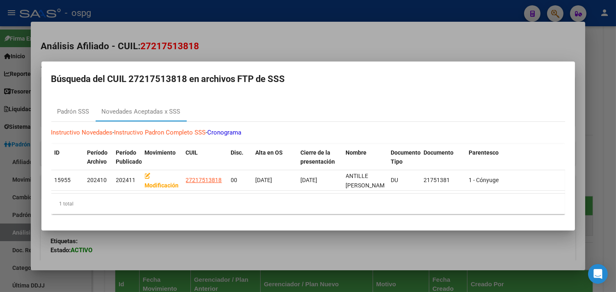
click at [278, 256] on div at bounding box center [308, 146] width 616 height 292
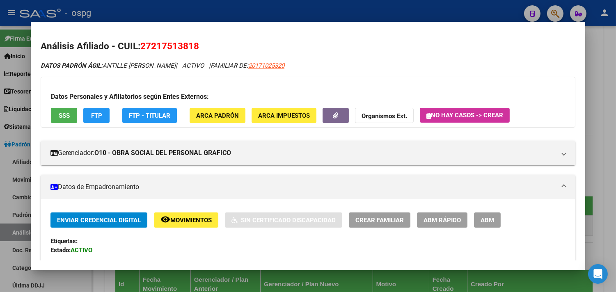
click at [284, 255] on div "Última Alta Formal: [DATE]" at bounding box center [308, 264] width 515 height 18
click at [343, 276] on div at bounding box center [308, 146] width 616 height 292
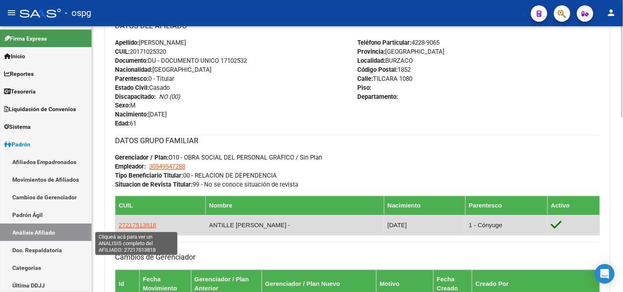
click at [122, 224] on span "27217513818" at bounding box center [138, 225] width 38 height 7
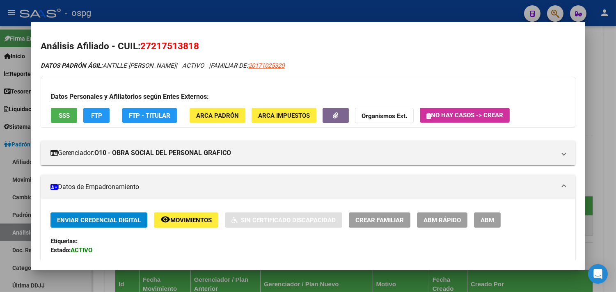
click at [490, 219] on span "ABM" at bounding box center [488, 220] width 14 height 7
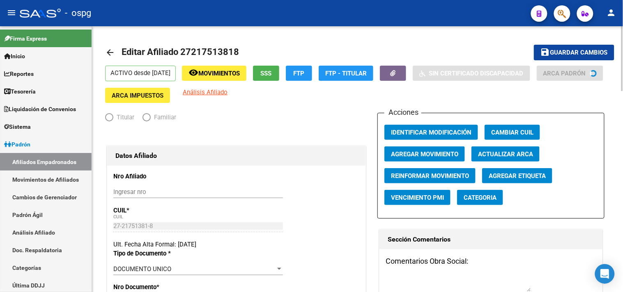
radio input "true"
type input "30-54954728-8"
click at [446, 156] on span "Agregar Movimiento" at bounding box center [424, 154] width 67 height 7
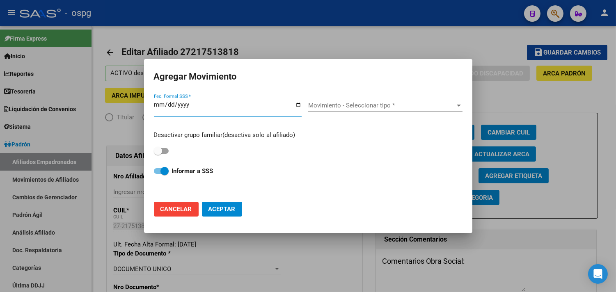
click at [298, 105] on input "Fec. Formal SSS *" at bounding box center [228, 107] width 148 height 13
type input "[DATE]"
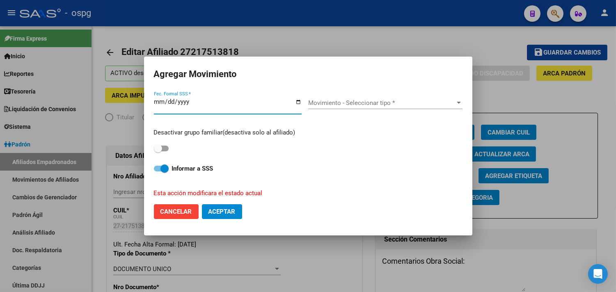
click at [347, 105] on span "Movimiento - Seleccionar tipo *" at bounding box center [381, 102] width 147 height 7
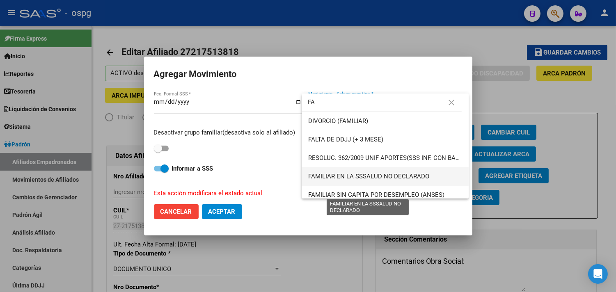
scroll to position [24, 0]
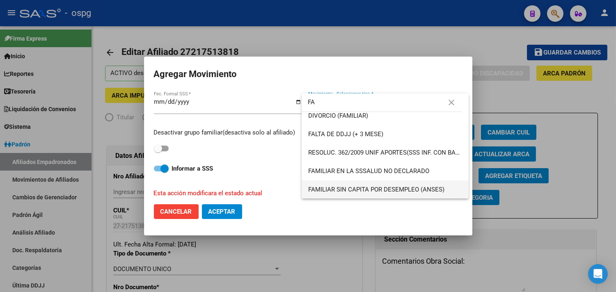
type input "FA"
drag, startPoint x: 371, startPoint y: 187, endPoint x: 277, endPoint y: 191, distance: 93.7
click at [368, 187] on span "FAMILIAR SIN CAPITA POR DESEMPLEO (ANSES)" at bounding box center [376, 189] width 136 height 7
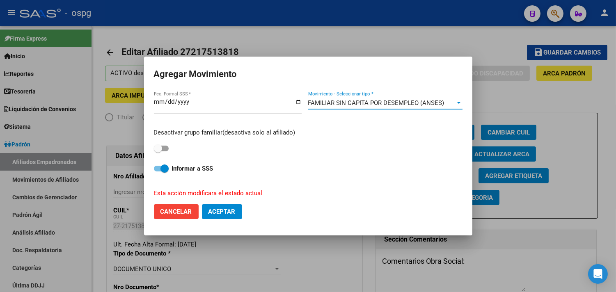
click at [224, 212] on span "Aceptar" at bounding box center [222, 211] width 27 height 7
checkbox input "false"
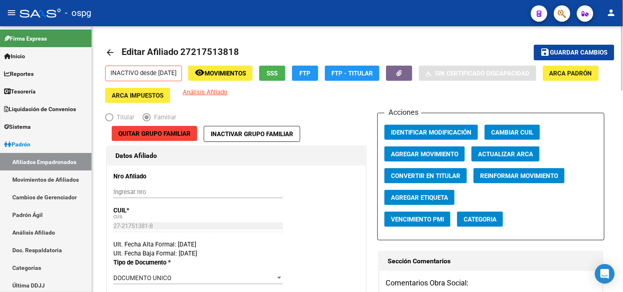
click at [565, 99] on div "INACTIVO desde [DATE] remove_red_eye Movimientos SSS FTP FTP - Titular Sin Cert…" at bounding box center [357, 84] width 505 height 37
click at [110, 47] on link "arrow_back" at bounding box center [113, 52] width 16 height 19
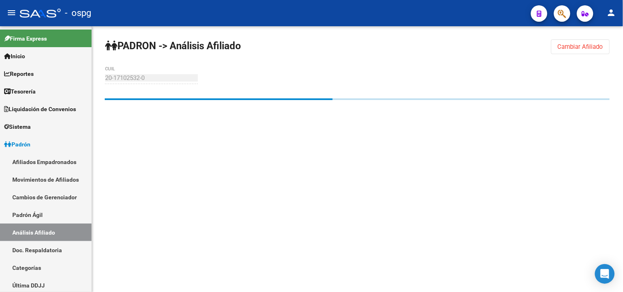
drag, startPoint x: 583, startPoint y: 48, endPoint x: 529, endPoint y: 48, distance: 54.2
click at [577, 48] on span "Cambiar Afiliado" at bounding box center [581, 46] width 46 height 7
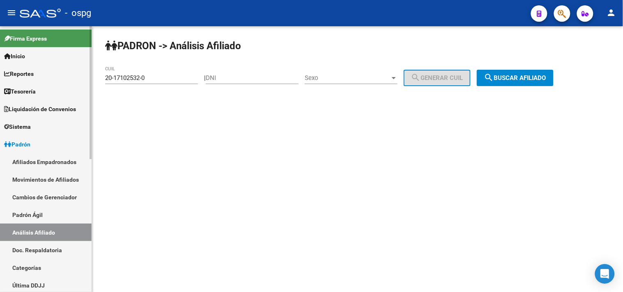
drag, startPoint x: 149, startPoint y: 82, endPoint x: 15, endPoint y: 80, distance: 133.9
click at [0, 82] on mat-sidenav-container "Firma Express Inicio Calendario SSS Instructivos Contacto OS Reportes Tablero d…" at bounding box center [311, 159] width 623 height 266
click at [153, 84] on div "20-17102532-0 CUIL" at bounding box center [151, 76] width 93 height 18
drag, startPoint x: 43, startPoint y: 77, endPoint x: 30, endPoint y: 76, distance: 12.3
click at [30, 76] on mat-sidenav-container "Firma Express Inicio Calendario SSS Instructivos Contacto OS Reportes Tablero d…" at bounding box center [311, 159] width 623 height 266
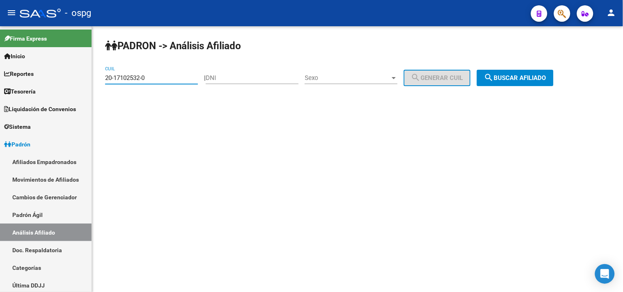
paste input "411898-2"
click at [508, 75] on span "search Buscar afiliado" at bounding box center [515, 77] width 62 height 7
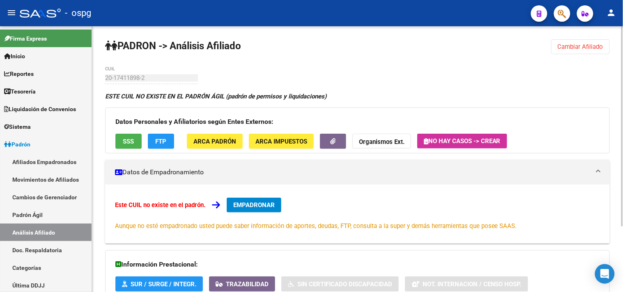
click at [590, 45] on span "Cambiar Afiliado" at bounding box center [581, 46] width 46 height 7
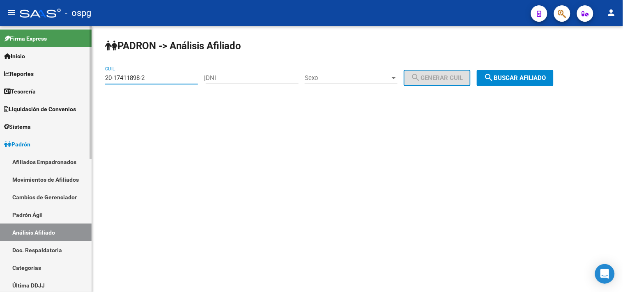
drag, startPoint x: 49, startPoint y: 81, endPoint x: 37, endPoint y: 81, distance: 12.3
click at [37, 81] on mat-sidenav-container "Firma Express Inicio Calendario SSS Instructivos Contacto OS Reportes Tablero d…" at bounding box center [311, 159] width 623 height 266
paste input "6349628-4"
drag, startPoint x: 495, startPoint y: 76, endPoint x: 481, endPoint y: 76, distance: 14.4
click at [494, 76] on mat-icon "search" at bounding box center [489, 78] width 10 height 10
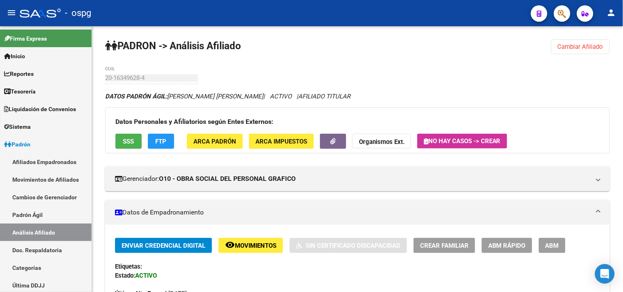
click at [135, 143] on button "SSS" at bounding box center [128, 141] width 26 height 15
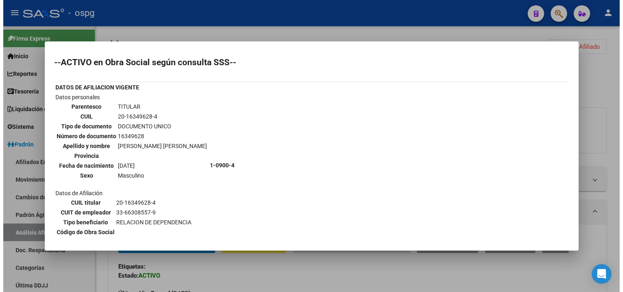
scroll to position [83, 0]
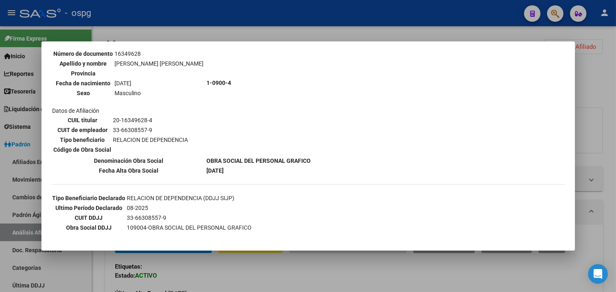
click at [281, 274] on div at bounding box center [308, 146] width 616 height 292
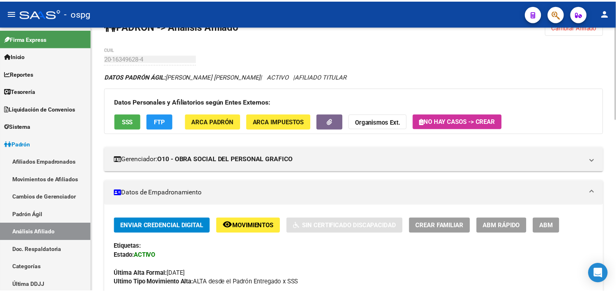
scroll to position [0, 0]
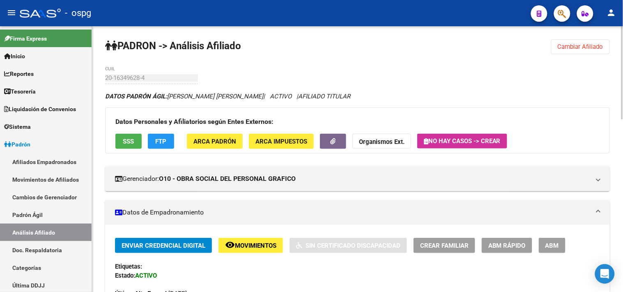
click at [560, 48] on span "Cambiar Afiliado" at bounding box center [581, 46] width 46 height 7
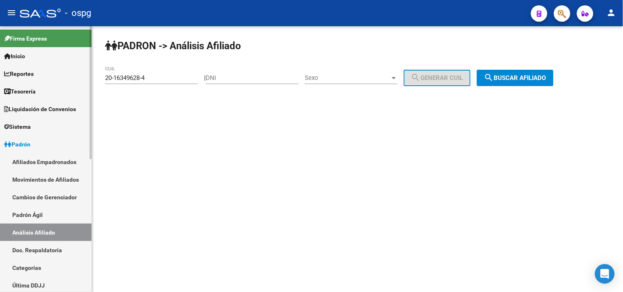
click at [59, 74] on mat-sidenav-container "Firma Express Inicio Calendario SSS Instructivos Contacto OS Reportes Tablero d…" at bounding box center [311, 159] width 623 height 266
click at [148, 74] on input "20-16349628-4" at bounding box center [151, 77] width 93 height 7
drag, startPoint x: 143, startPoint y: 78, endPoint x: 62, endPoint y: 78, distance: 80.9
click at [62, 78] on mat-sidenav-container "Firma Express Inicio Calendario SSS Instructivos Contacto OS Reportes Tablero d…" at bounding box center [311, 159] width 623 height 266
paste input "2621772-3"
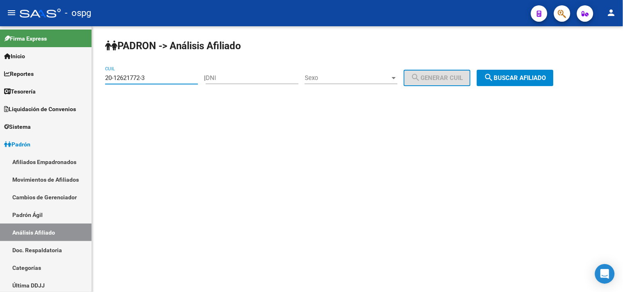
click at [508, 76] on span "search Buscar afiliado" at bounding box center [515, 77] width 62 height 7
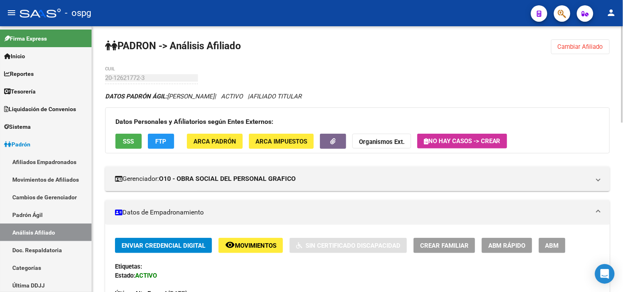
click at [113, 138] on div "Datos Personales y Afiliatorios según Entes Externos: SSS FTP ARCA Padrón ARCA …" at bounding box center [357, 131] width 505 height 46
click at [129, 138] on span "SSS" at bounding box center [128, 141] width 11 height 7
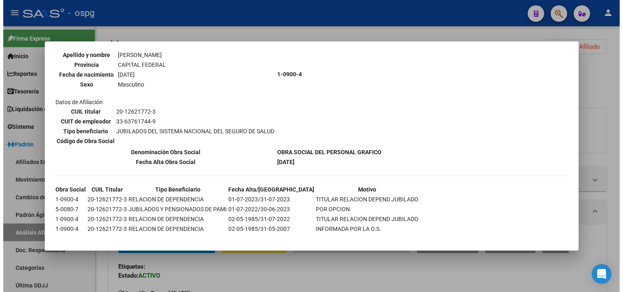
scroll to position [92, 0]
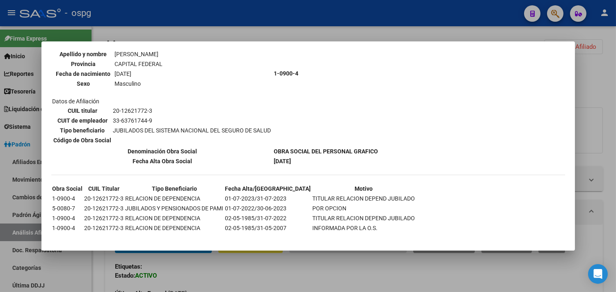
click at [259, 271] on div at bounding box center [308, 146] width 616 height 292
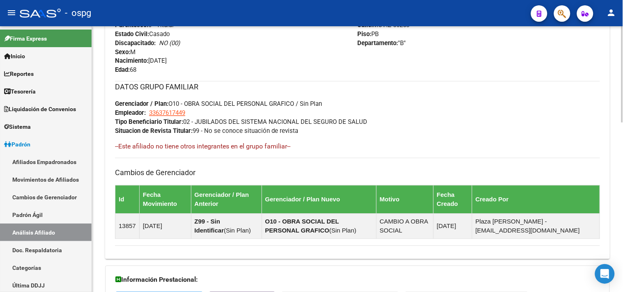
scroll to position [365, 0]
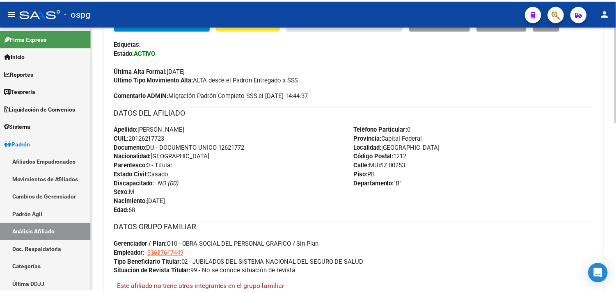
scroll to position [0, 0]
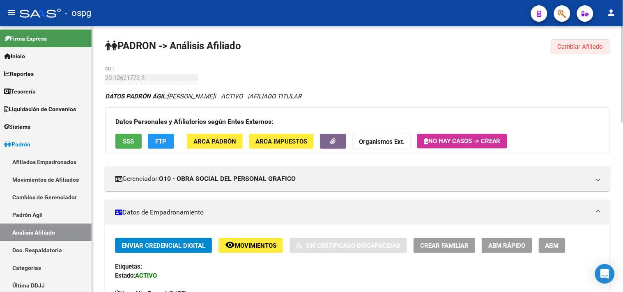
click at [585, 45] on span "Cambiar Afiliado" at bounding box center [581, 46] width 46 height 7
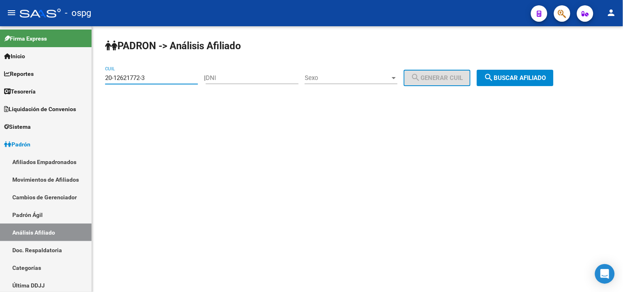
drag, startPoint x: 159, startPoint y: 75, endPoint x: 168, endPoint y: 85, distance: 13.4
click at [77, 76] on mat-sidenav-container "Firma Express Inicio Calendario SSS Instructivos Contacto OS Reportes Tablero d…" at bounding box center [311, 159] width 623 height 266
paste input "7-16725448-4"
click at [508, 73] on button "search Buscar afiliado" at bounding box center [515, 78] width 77 height 16
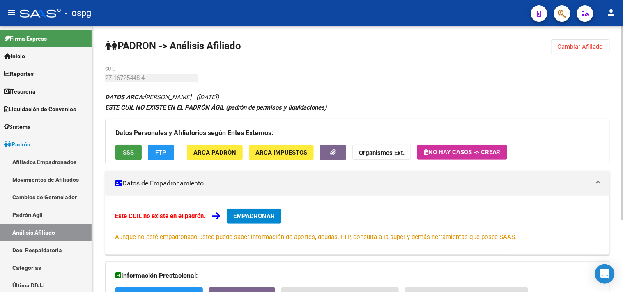
click at [131, 156] on span "SSS" at bounding box center [128, 152] width 11 height 7
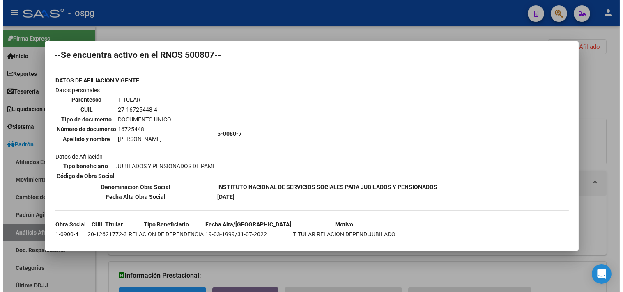
scroll to position [41, 0]
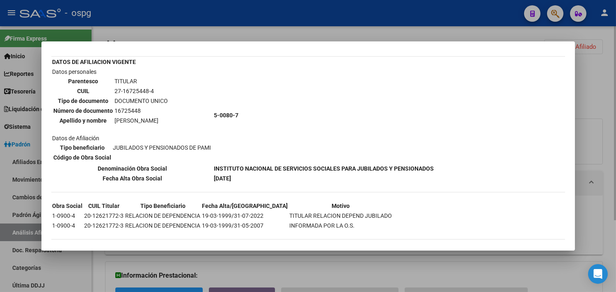
click at [348, 274] on div at bounding box center [308, 146] width 616 height 292
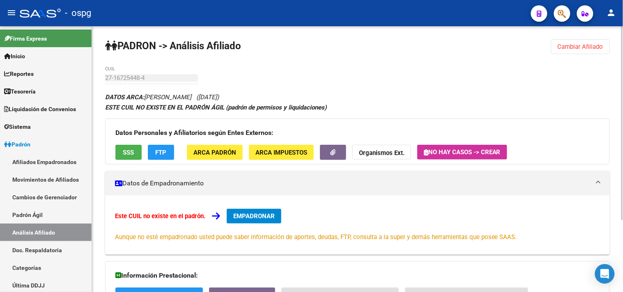
drag, startPoint x: 592, startPoint y: 47, endPoint x: 322, endPoint y: 63, distance: 270.3
click at [590, 47] on span "Cambiar Afiliado" at bounding box center [581, 46] width 46 height 7
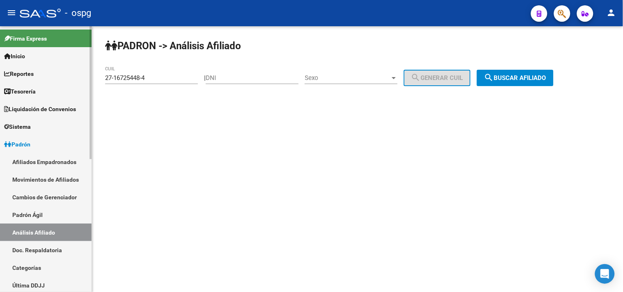
drag, startPoint x: 152, startPoint y: 76, endPoint x: 38, endPoint y: 77, distance: 114.2
click at [38, 78] on mat-sidenav-container "Firma Express Inicio Calendario SSS Instructivos Contacto OS Reportes Tablero d…" at bounding box center [311, 159] width 623 height 266
paste input "0751661-7"
type input "27-10751661-7"
click at [509, 79] on span "search Buscar afiliado" at bounding box center [515, 77] width 62 height 7
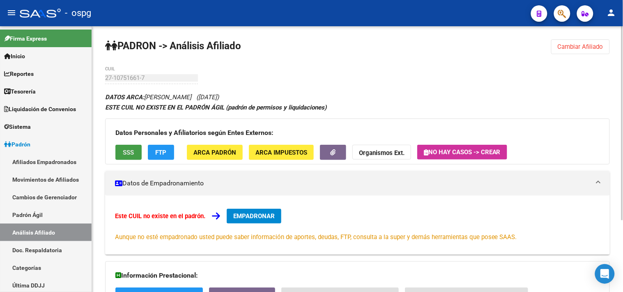
click at [129, 150] on span "SSS" at bounding box center [128, 152] width 11 height 7
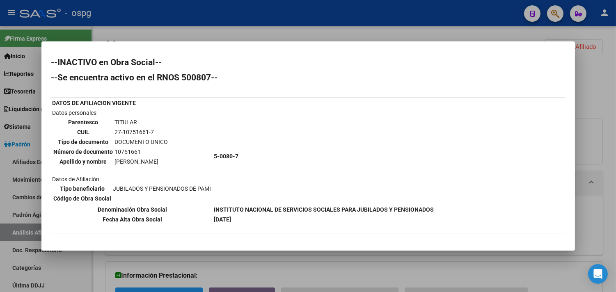
click at [396, 273] on div at bounding box center [308, 146] width 616 height 292
